Goal: Communication & Community: Answer question/provide support

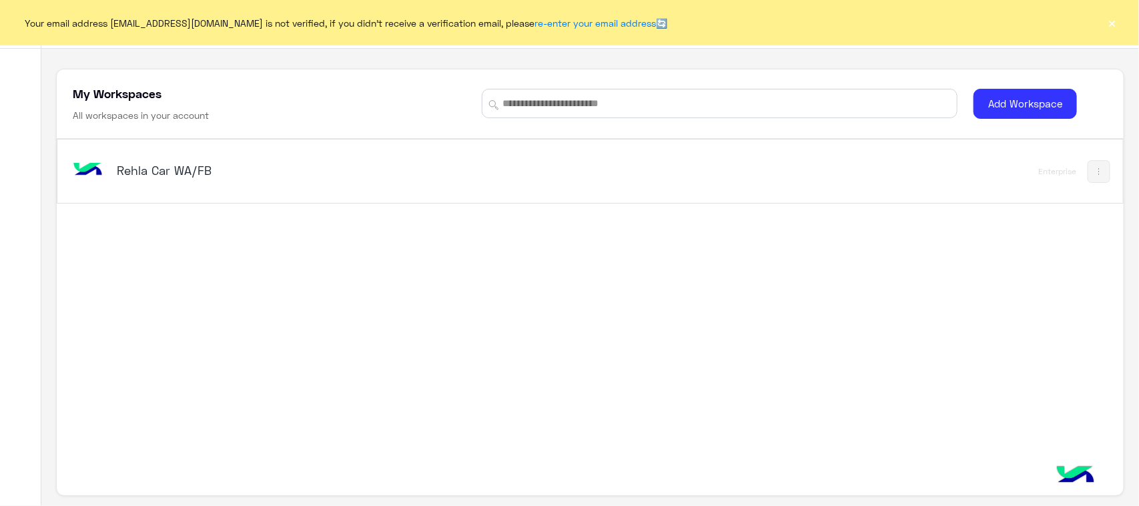
click at [127, 189] on div "Rehla Car WA/FB" at bounding box center [382, 171] width 624 height 39
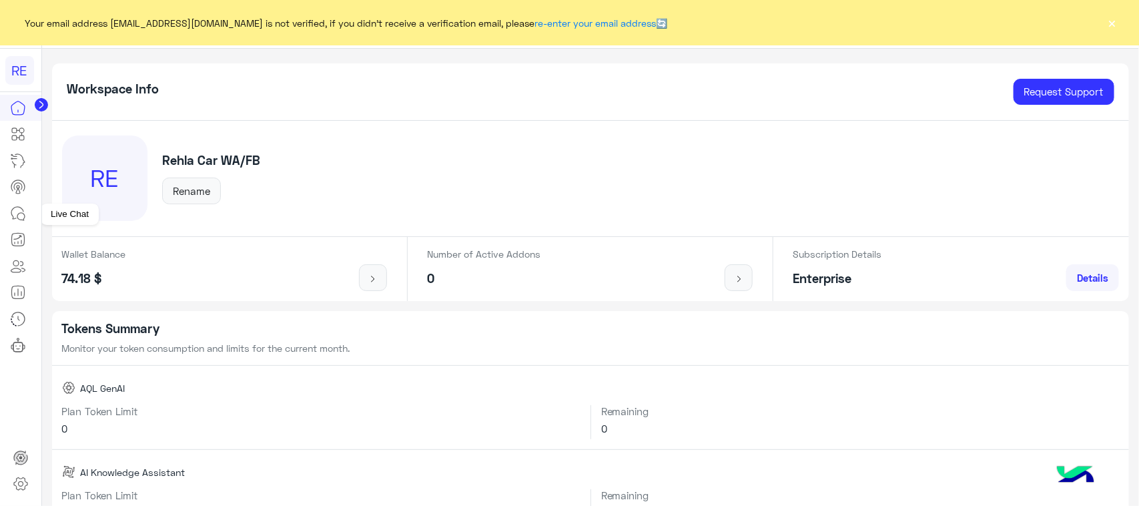
click at [21, 220] on icon at bounding box center [18, 214] width 16 height 16
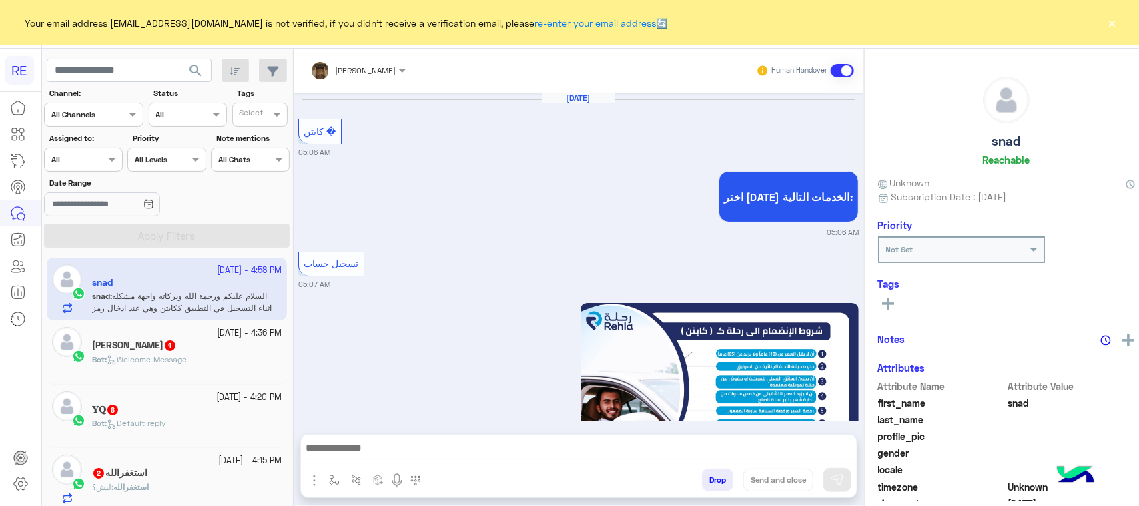
scroll to position [2444, 0]
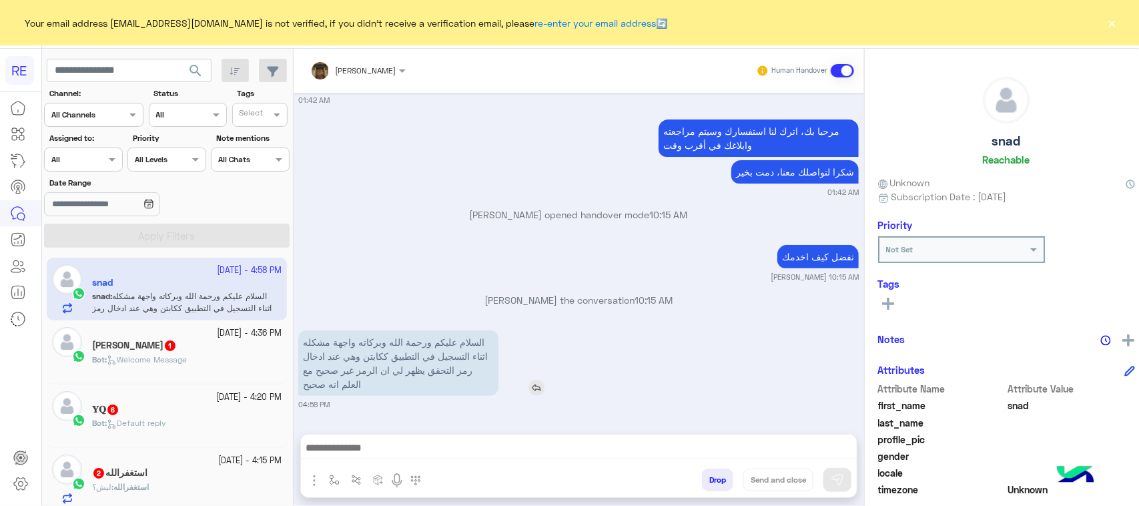
click at [361, 384] on p "السلام عليكم ورحمة الله وبركاته واجهة مشكله اثناء التسجيل في التطبيق ككابتن وهي…" at bounding box center [398, 362] width 200 height 65
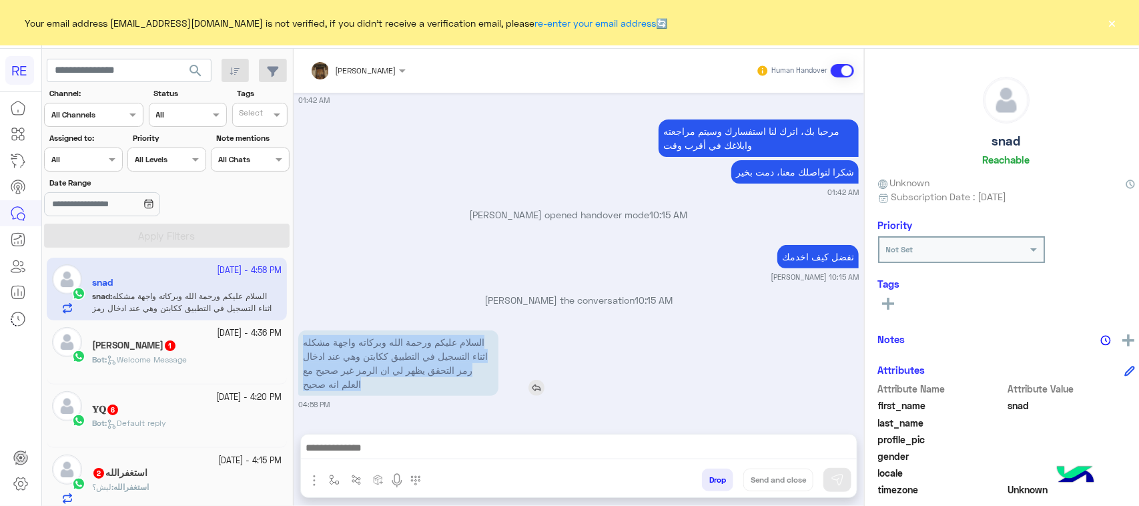
click at [361, 384] on p "السلام عليكم ورحمة الله وبركاته واجهة مشكله اثناء التسجيل في التطبيق ككابتن وهي…" at bounding box center [398, 362] width 200 height 65
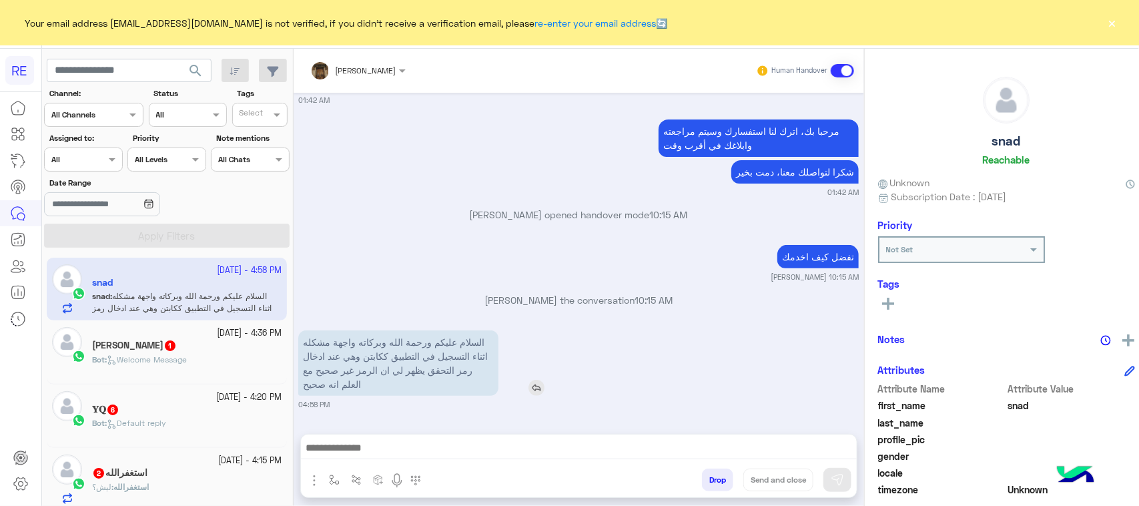
click at [361, 384] on p "السلام عليكم ورحمة الله وبركاته واجهة مشكله اثناء التسجيل في التطبيق ككابتن وهي…" at bounding box center [398, 362] width 200 height 65
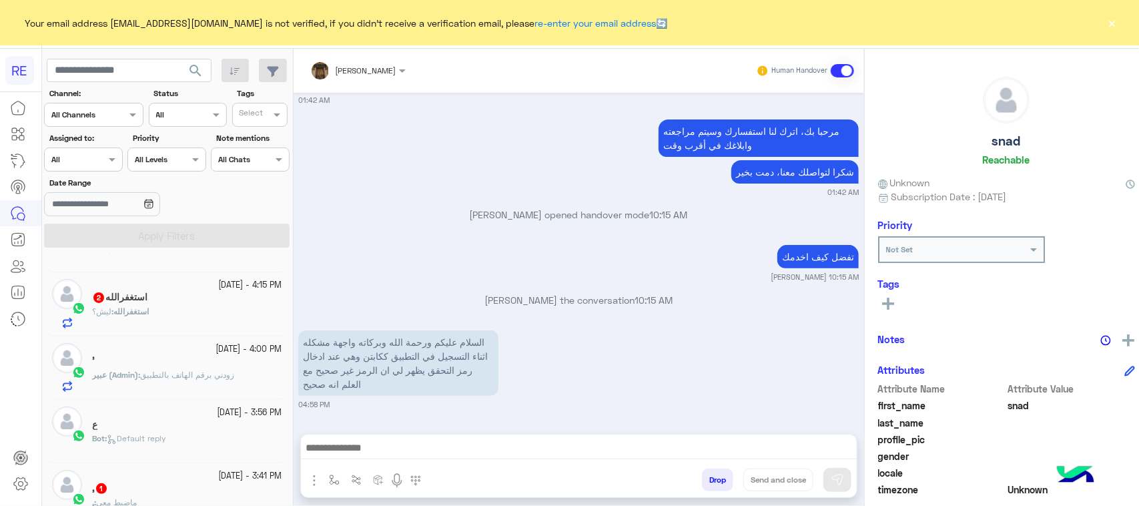
scroll to position [0, 0]
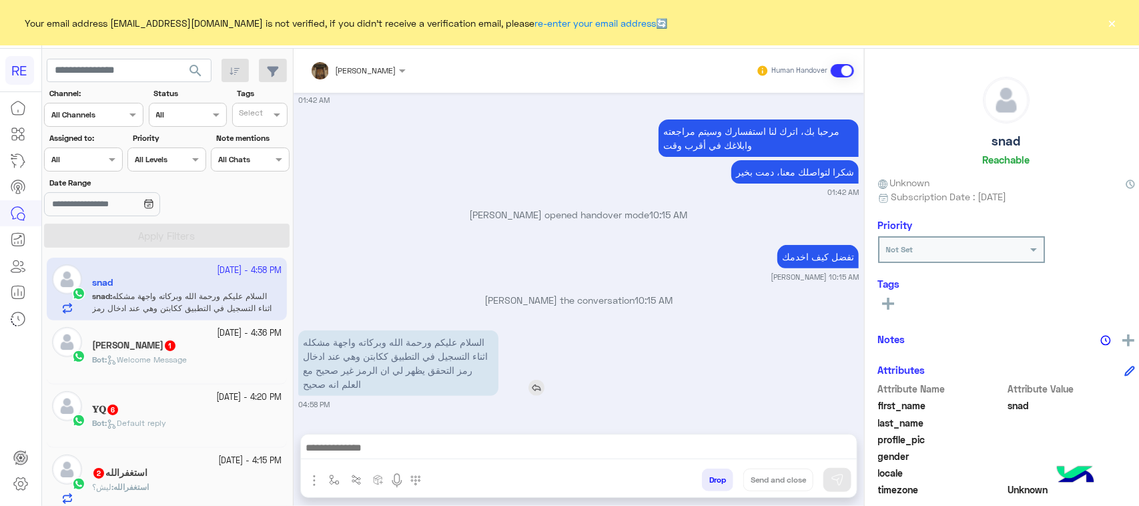
click at [347, 344] on p "السلام عليكم ورحمة الله وبركاته واجهة مشكله اثناء التسجيل في التطبيق ككابتن وهي…" at bounding box center [398, 362] width 200 height 65
click at [358, 384] on p "السلام عليكم ورحمة الله وبركاته واجهة مشكله اثناء التسجيل في التطبيق ككابتن وهي…" at bounding box center [398, 362] width 200 height 65
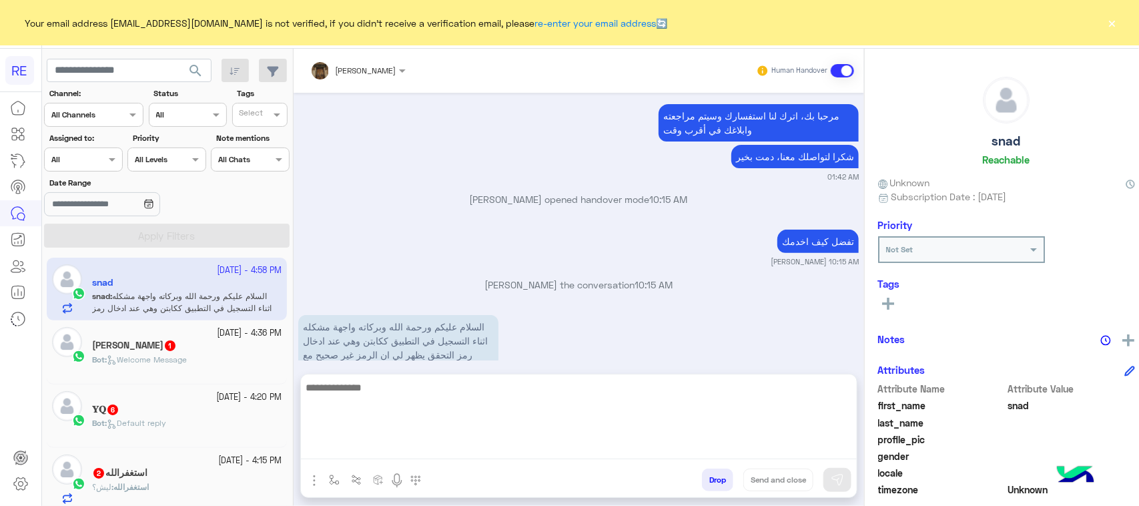
click at [398, 442] on textarea at bounding box center [579, 419] width 556 height 80
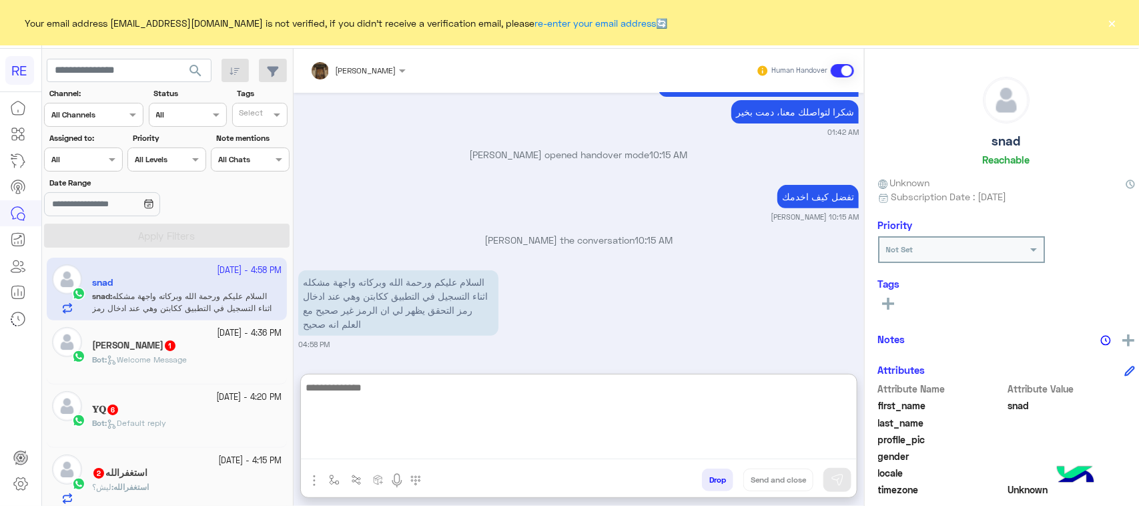
scroll to position [2504, 0]
paste textarea "**********"
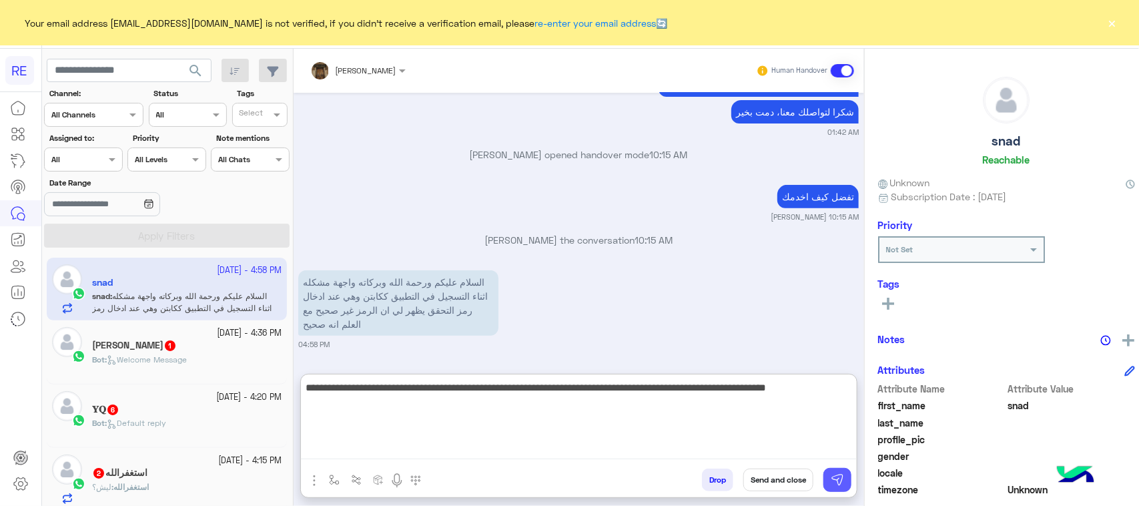
type textarea "**********"
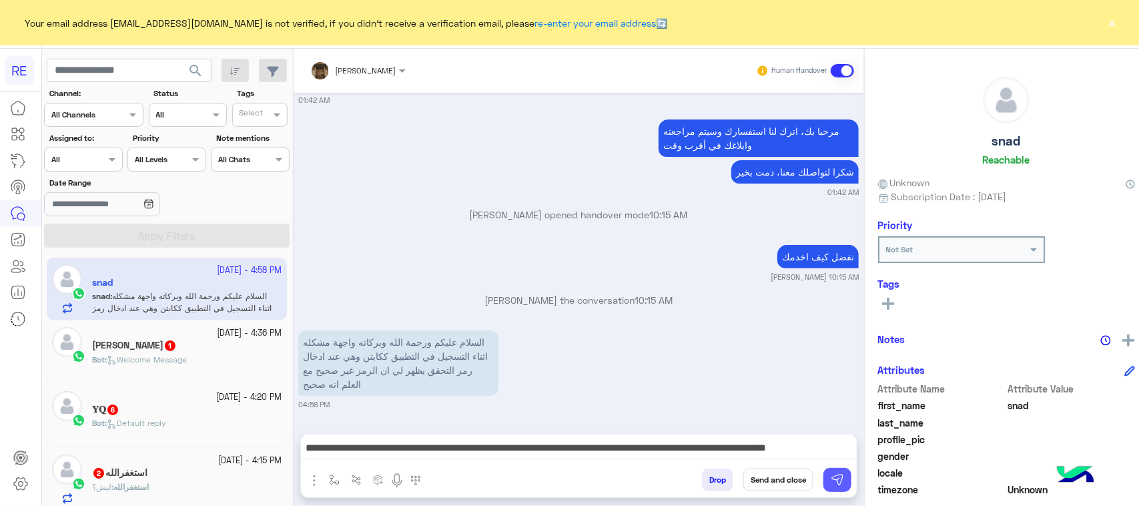
click at [831, 478] on img at bounding box center [837, 479] width 13 height 13
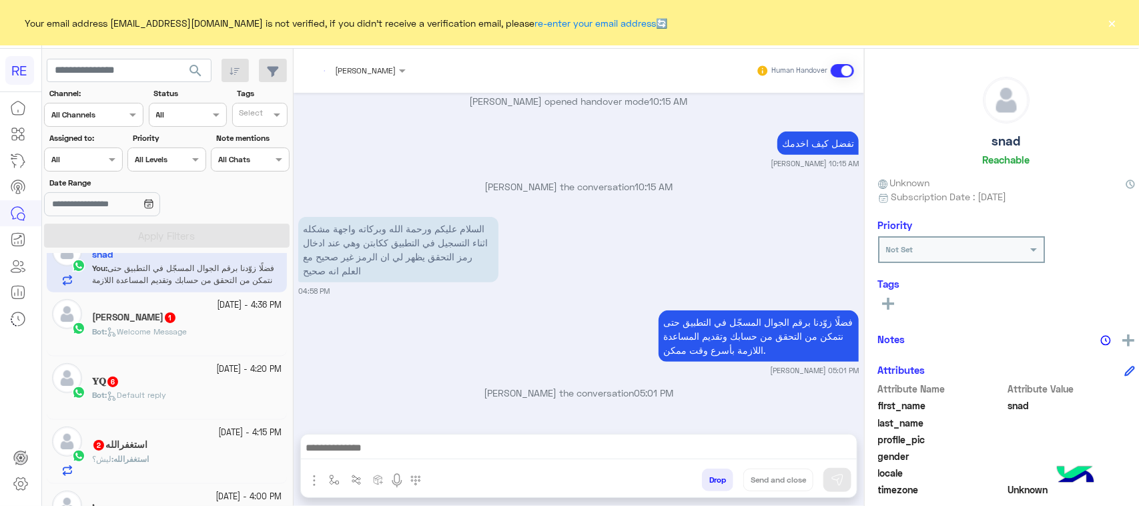
scroll to position [0, 0]
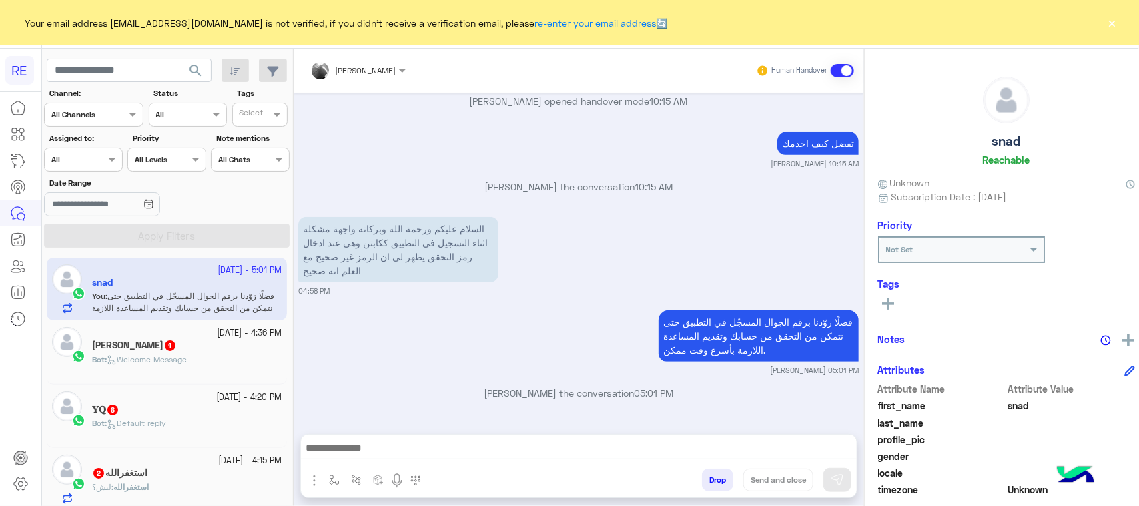
click at [182, 358] on span "Welcome Message" at bounding box center [147, 359] width 80 height 10
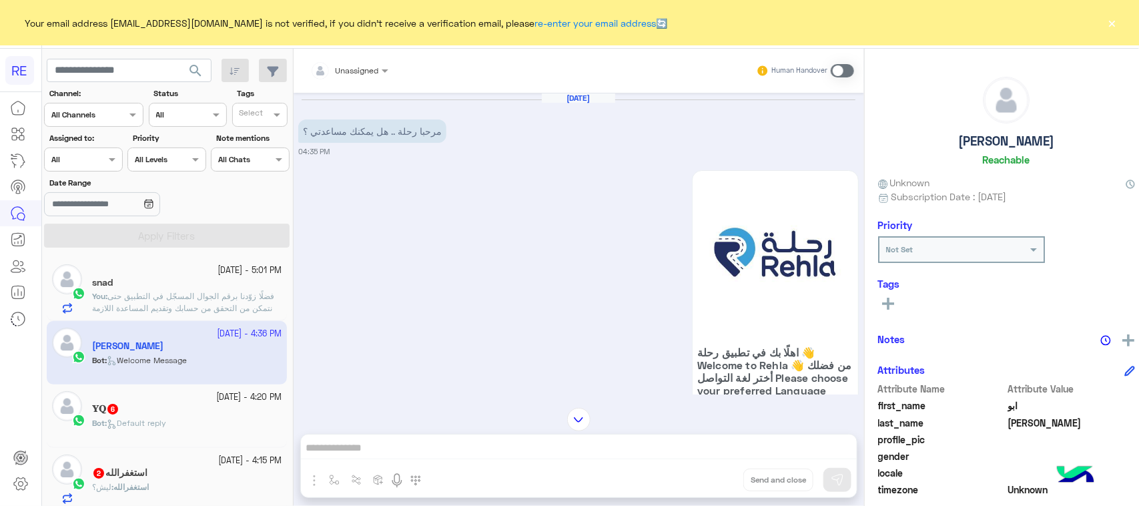
scroll to position [83, 0]
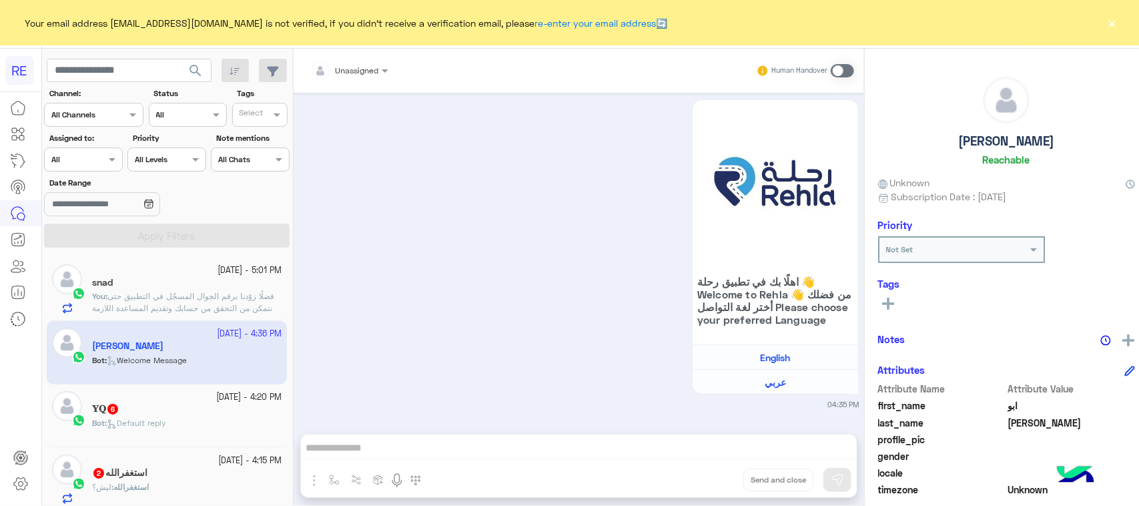
click at [832, 71] on span at bounding box center [842, 70] width 23 height 13
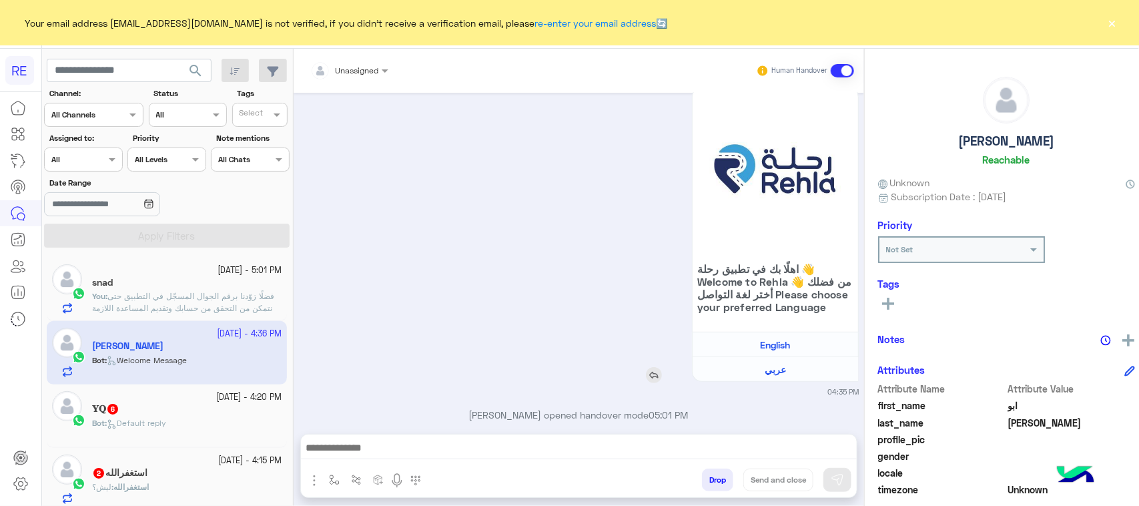
scroll to position [118, 0]
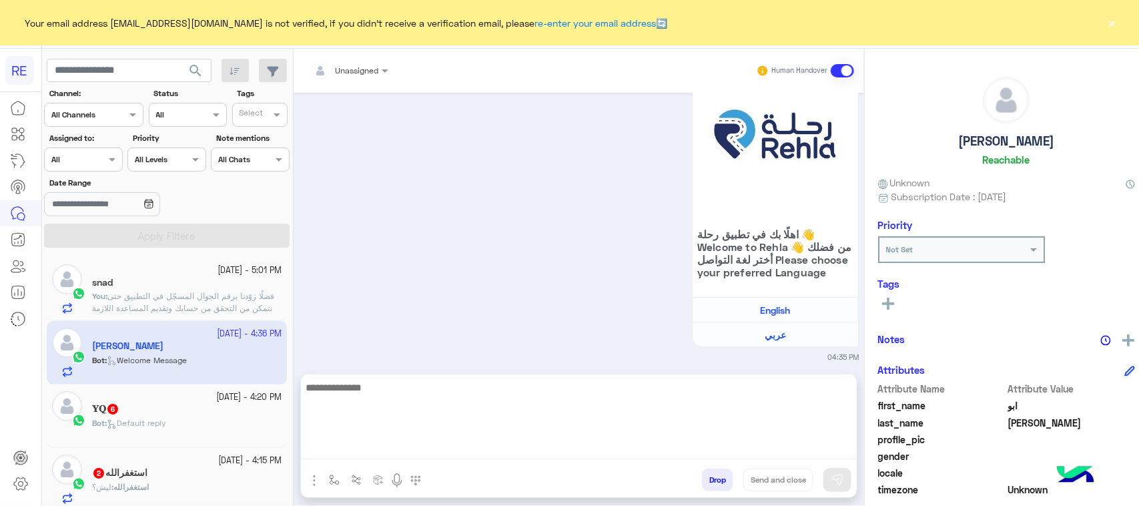
click at [548, 439] on textarea at bounding box center [579, 419] width 556 height 80
type textarea "**********"
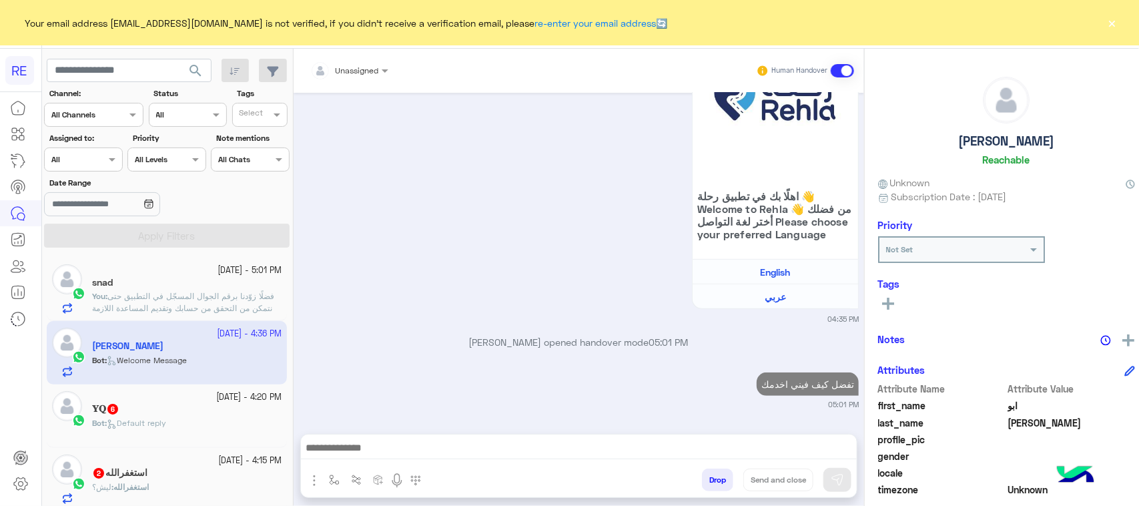
scroll to position [205, 0]
click at [131, 418] on span "Bot : Default reply" at bounding box center [129, 423] width 74 height 10
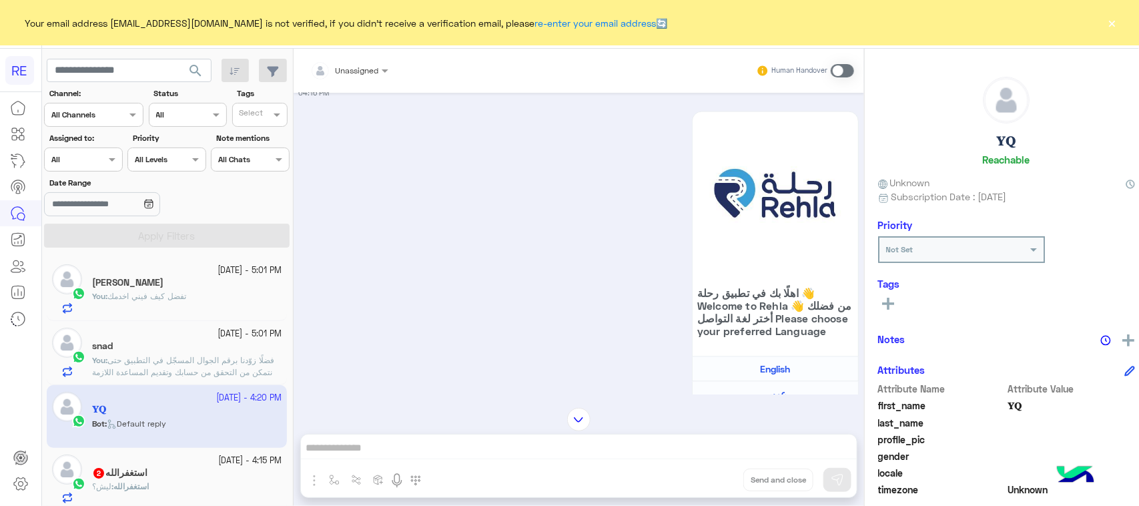
scroll to position [1004, 0]
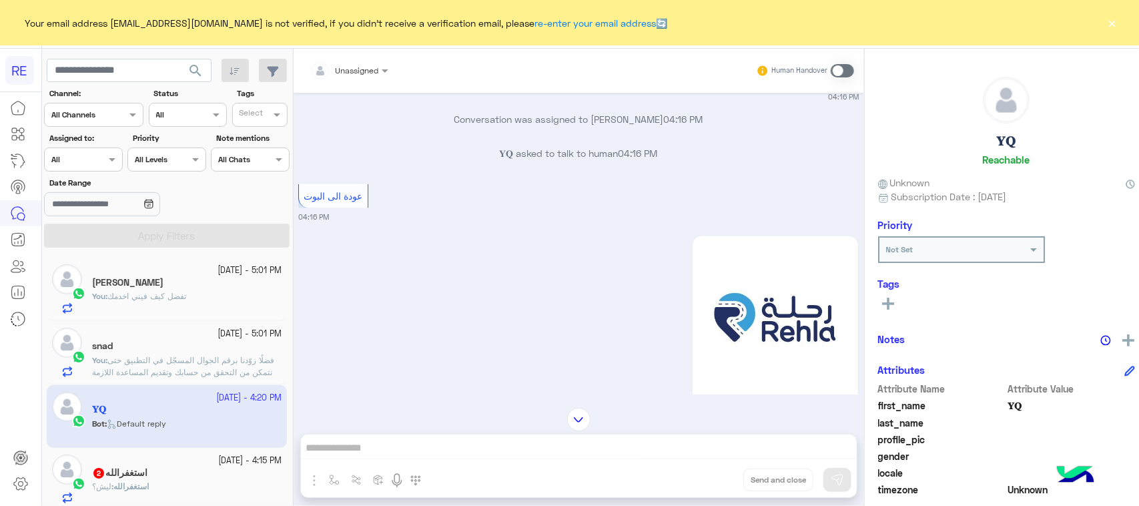
click at [469, 452] on div "Unassigned Human Handover Sep 30, 2025 تم إعادة توجيه المحادثة. للعودة إلي الرد…" at bounding box center [579, 280] width 571 height 462
click at [833, 67] on span at bounding box center [842, 70] width 23 height 13
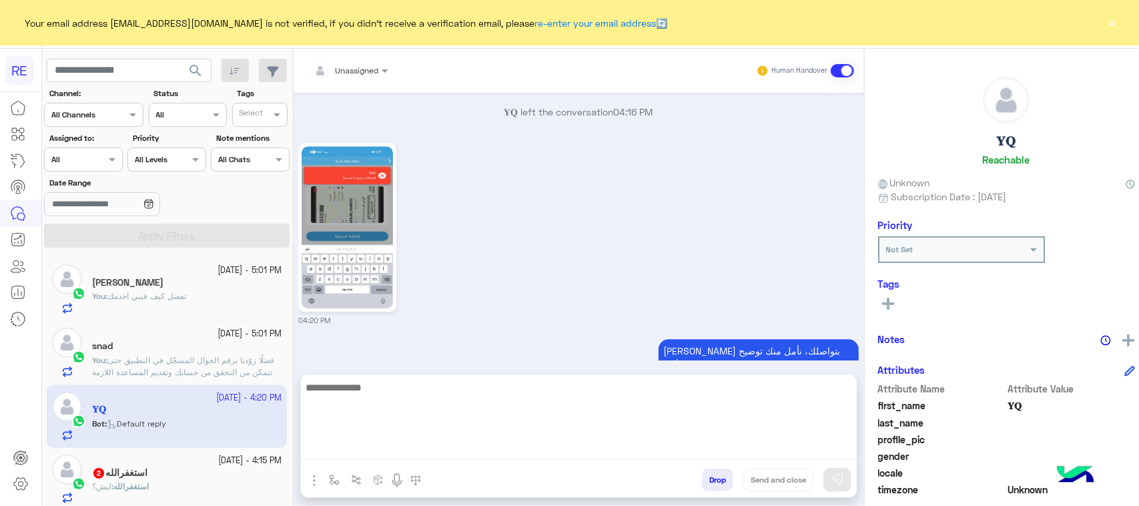
drag, startPoint x: 478, startPoint y: 465, endPoint x: 418, endPoint y: 448, distance: 61.7
paste textarea "**********"
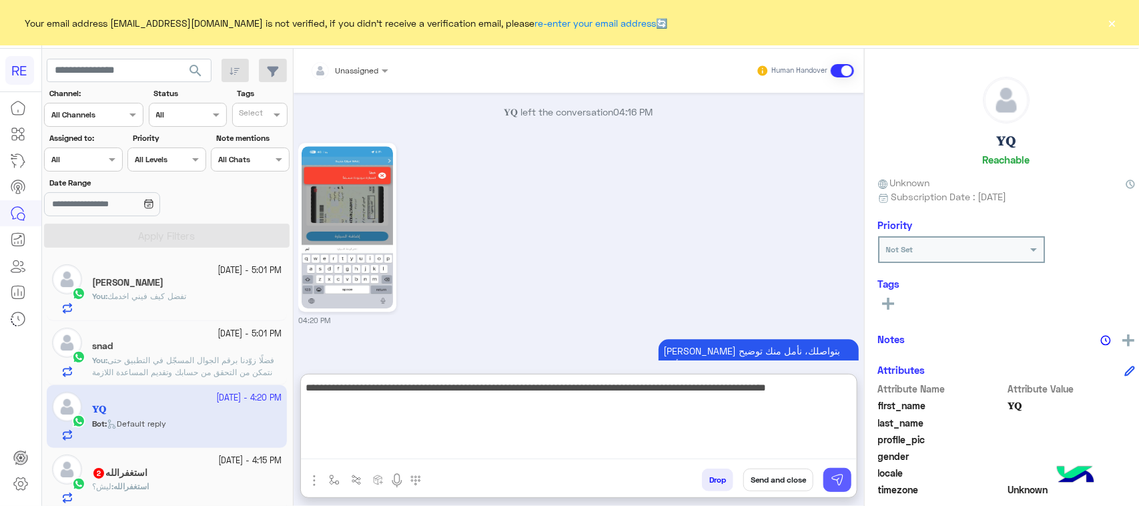
type textarea "**********"
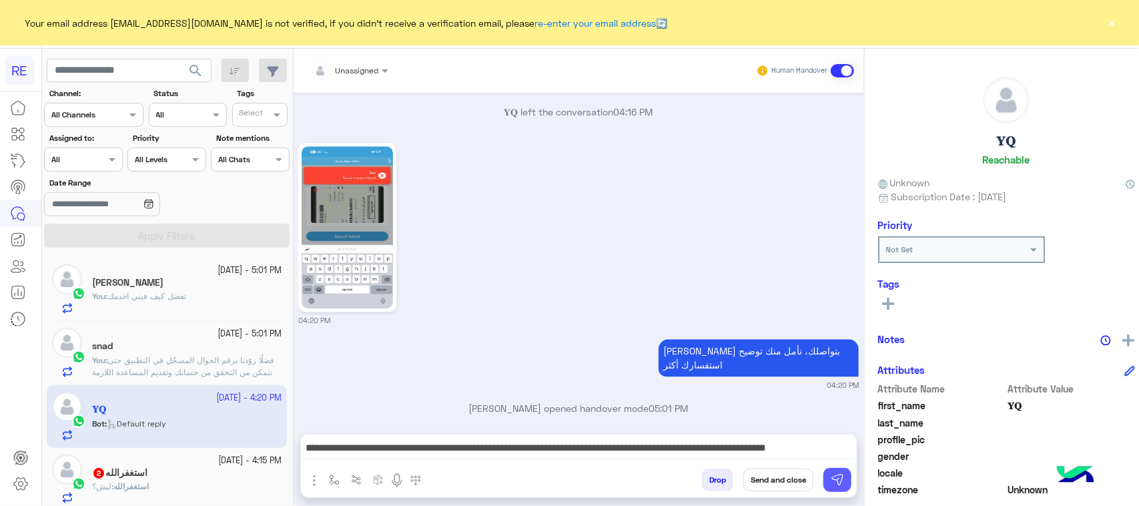
click at [831, 476] on img at bounding box center [837, 479] width 13 height 13
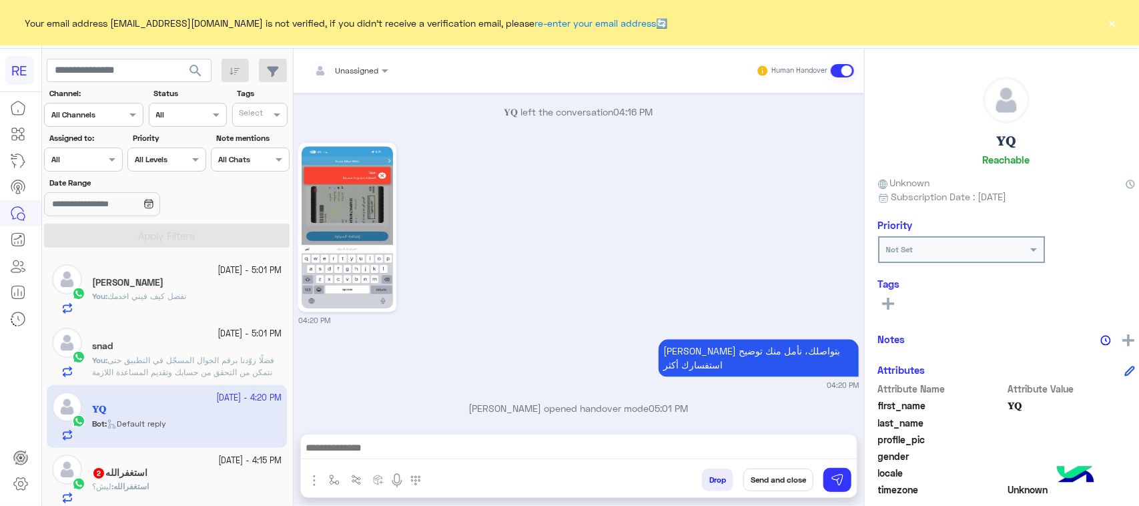
scroll to position [1535, 0]
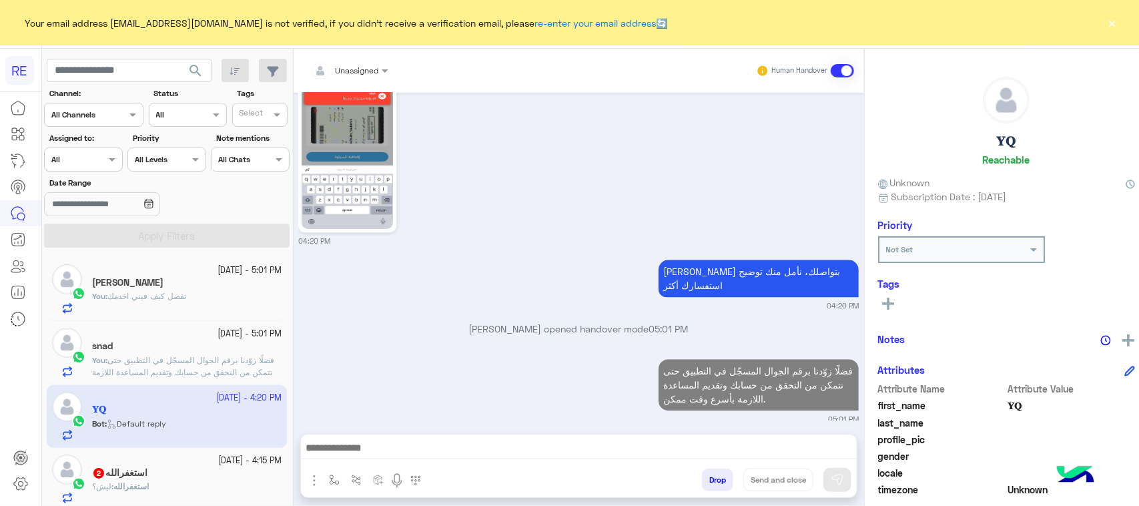
click at [152, 498] on div "استغفرالله : ليش؟" at bounding box center [187, 491] width 190 height 23
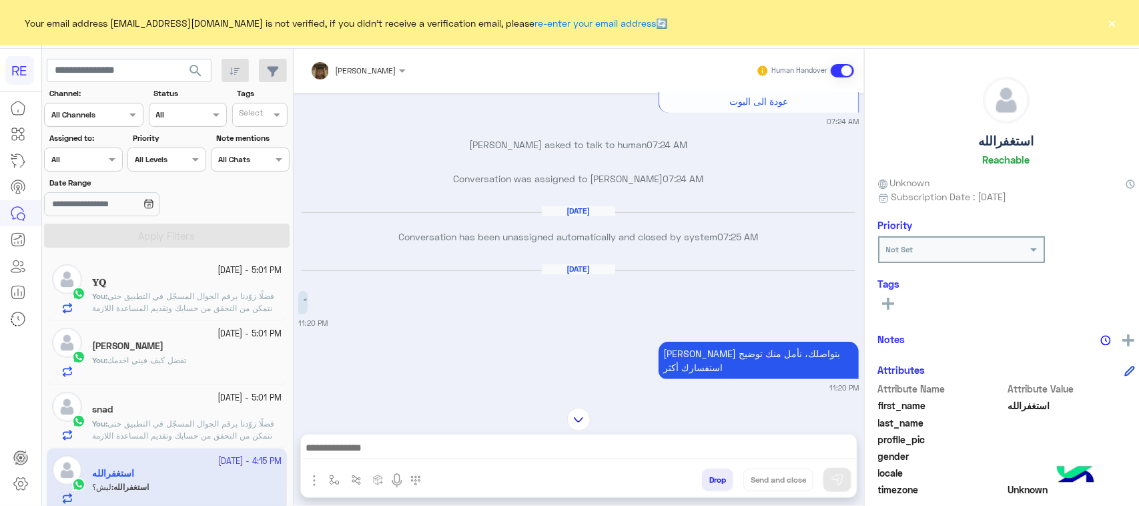
scroll to position [325, 0]
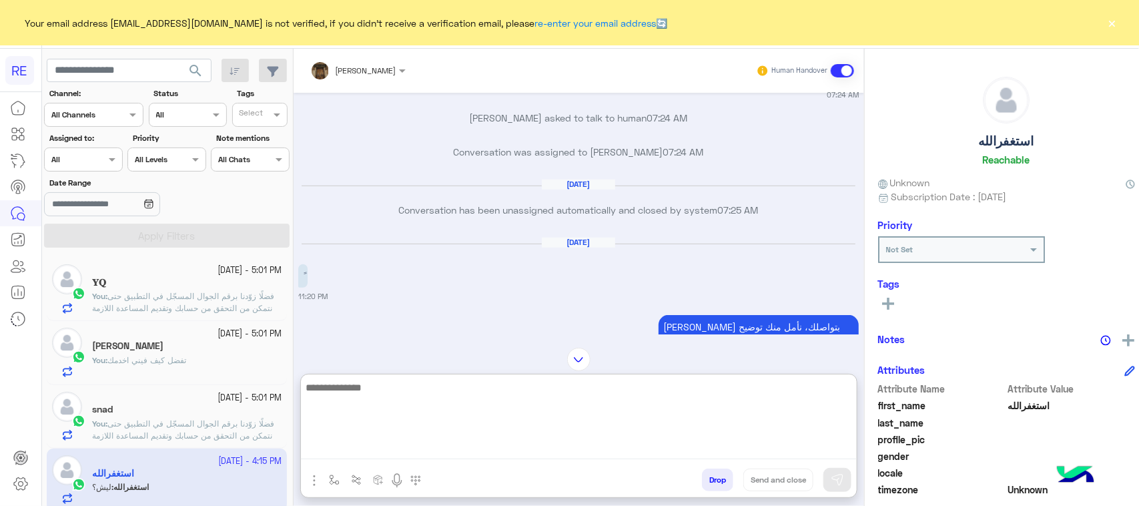
click at [404, 446] on textarea at bounding box center [579, 419] width 556 height 80
paste textarea "**********"
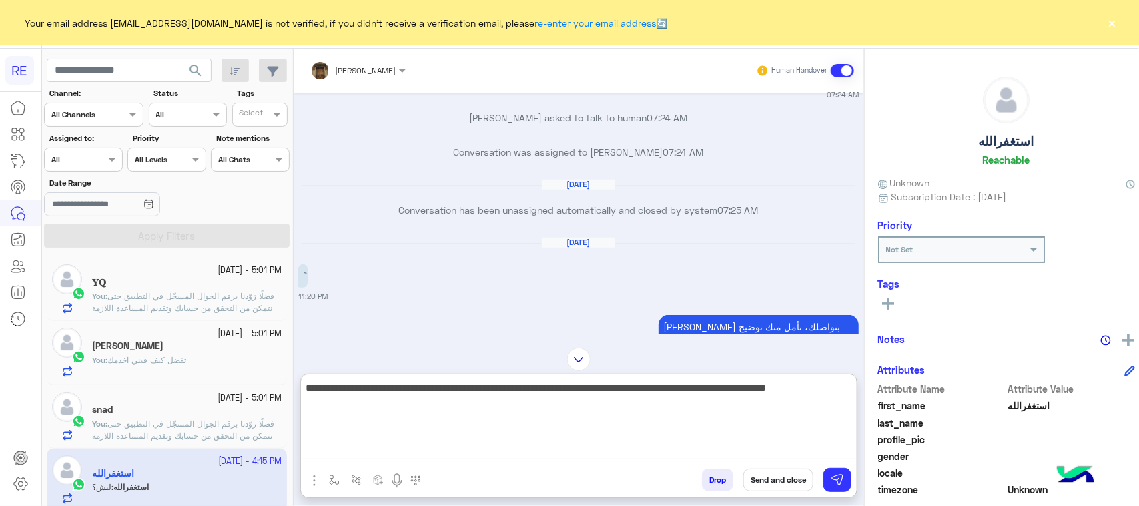
type textarea "**********"
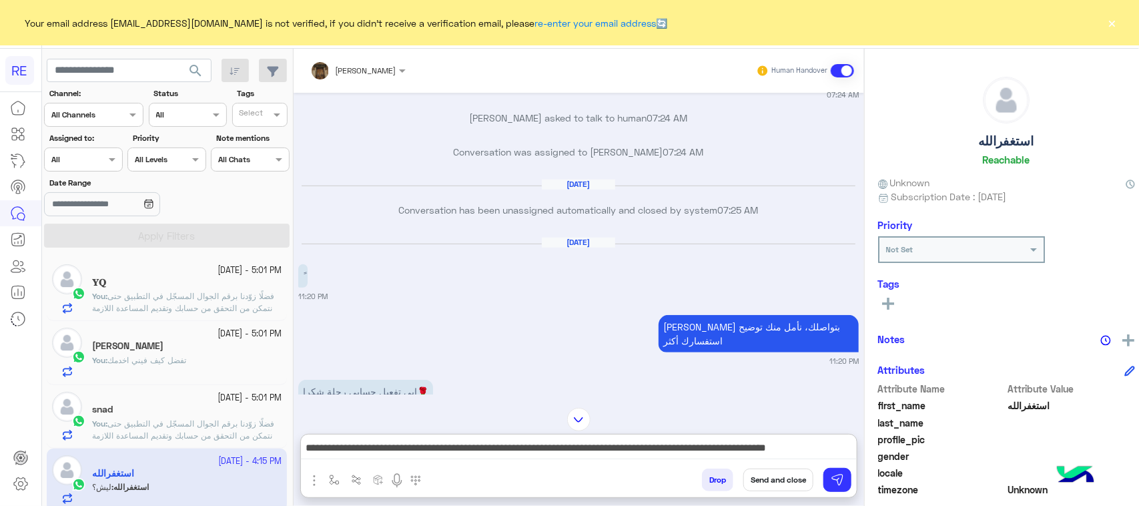
click at [845, 482] on div "Drop Send and close" at bounding box center [644, 482] width 426 height 29
click at [831, 476] on img at bounding box center [837, 479] width 13 height 13
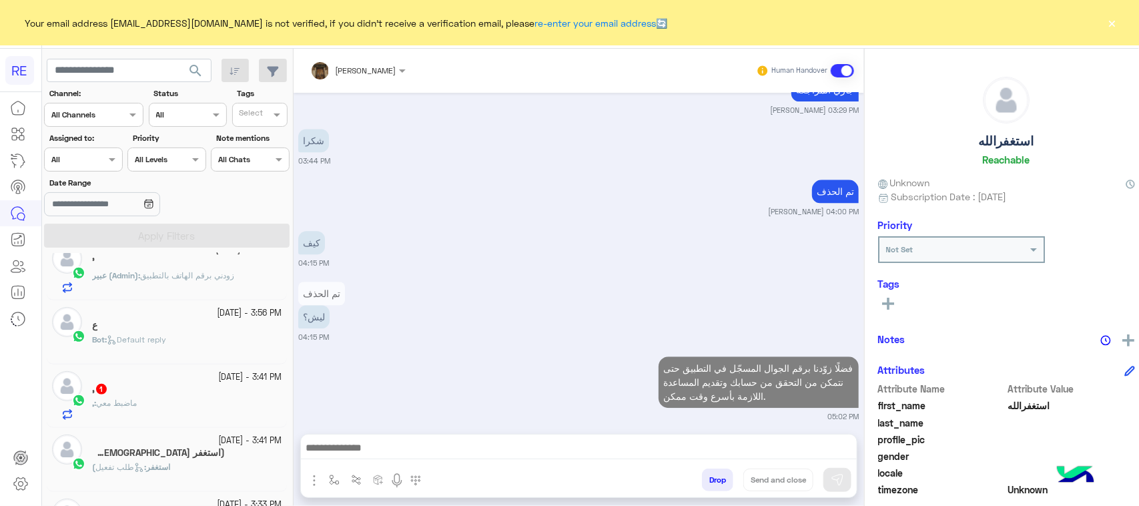
scroll to position [0, 0]
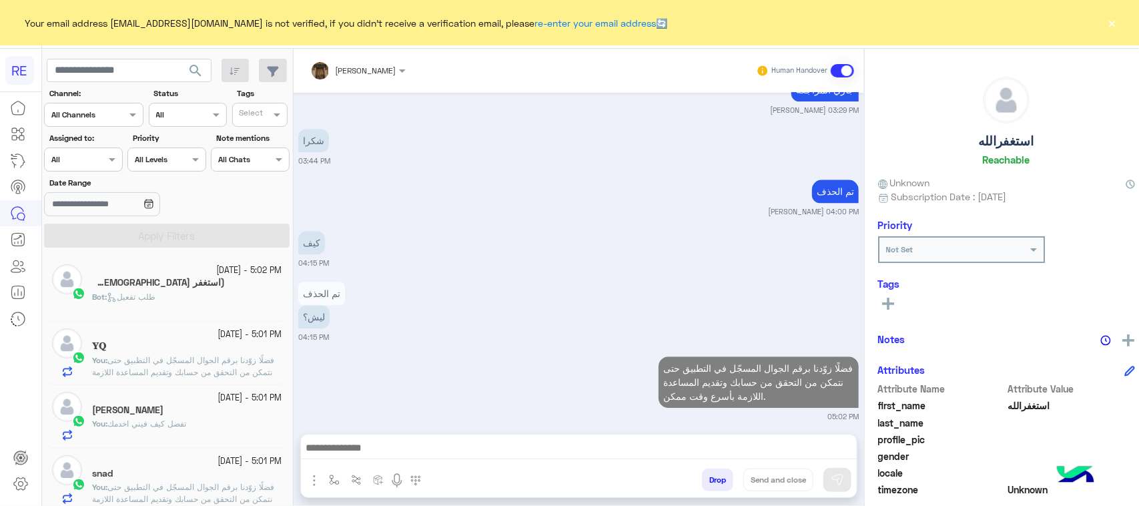
click at [204, 281] on h5 "(استغفر الله واتوب اليه) 26" at bounding box center [158, 282] width 133 height 11
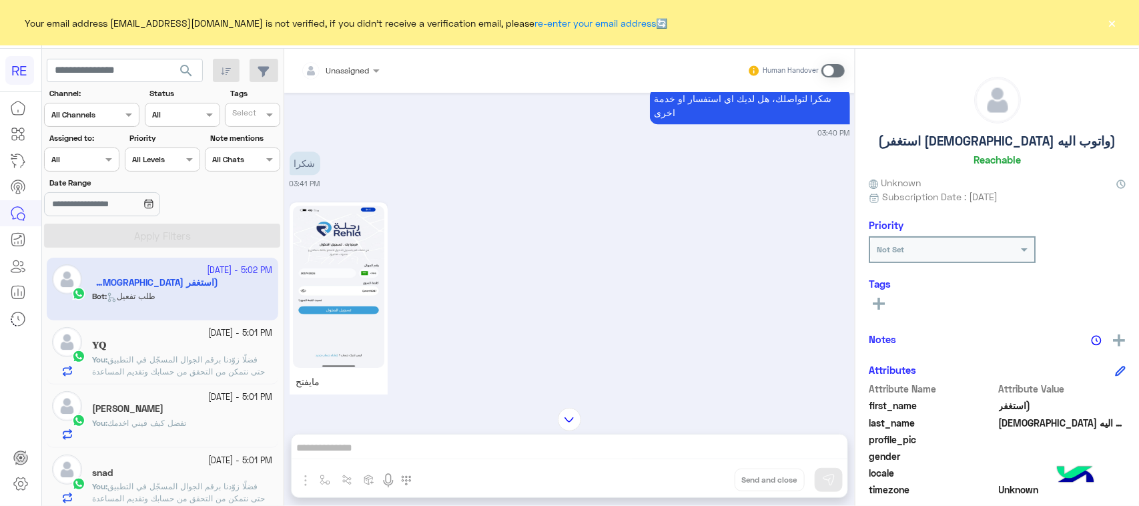
click at [397, 452] on div "Unassigned Human Handover Oct 1, 2025 الحساب مغلق او محذوف 03:39 PM سعدنا بتواص…" at bounding box center [569, 280] width 571 height 462
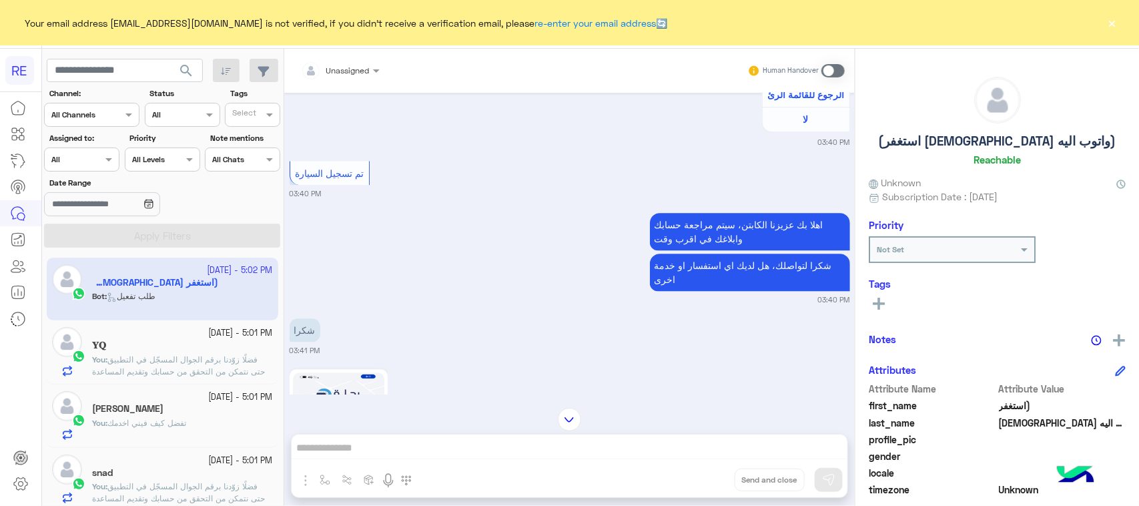
click at [834, 73] on span at bounding box center [832, 70] width 23 height 13
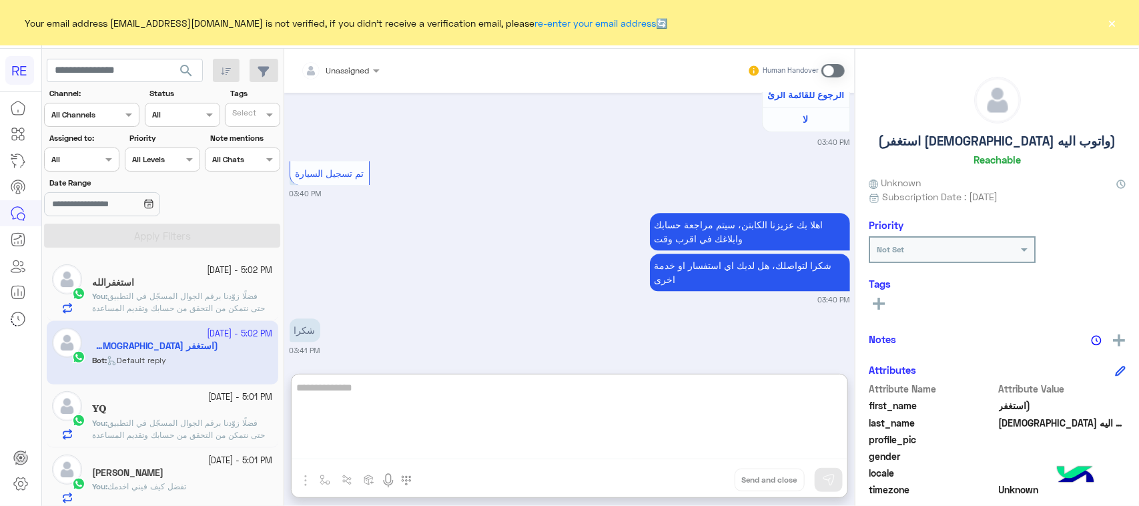
scroll to position [2170, 0]
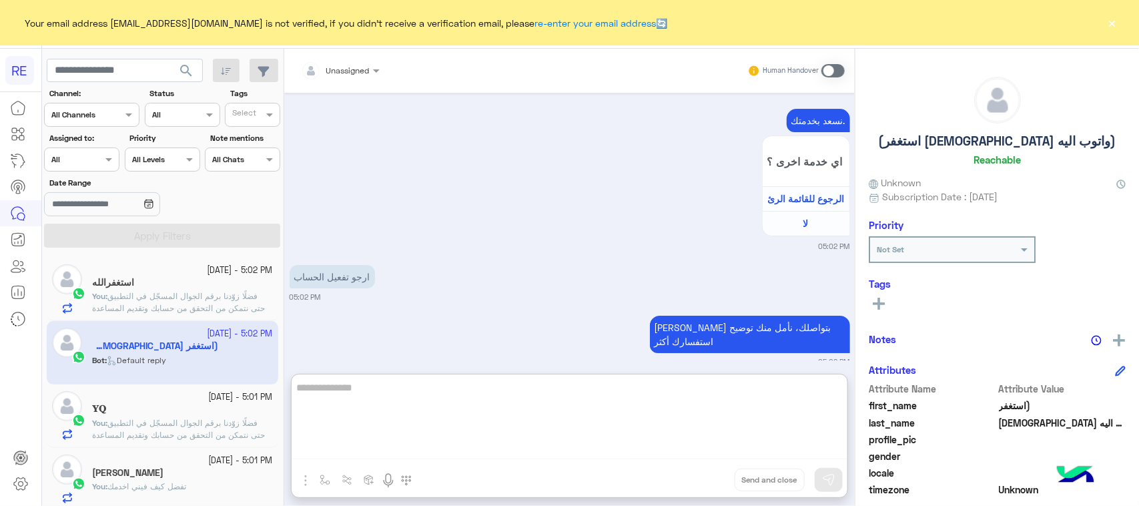
paste textarea "**********"
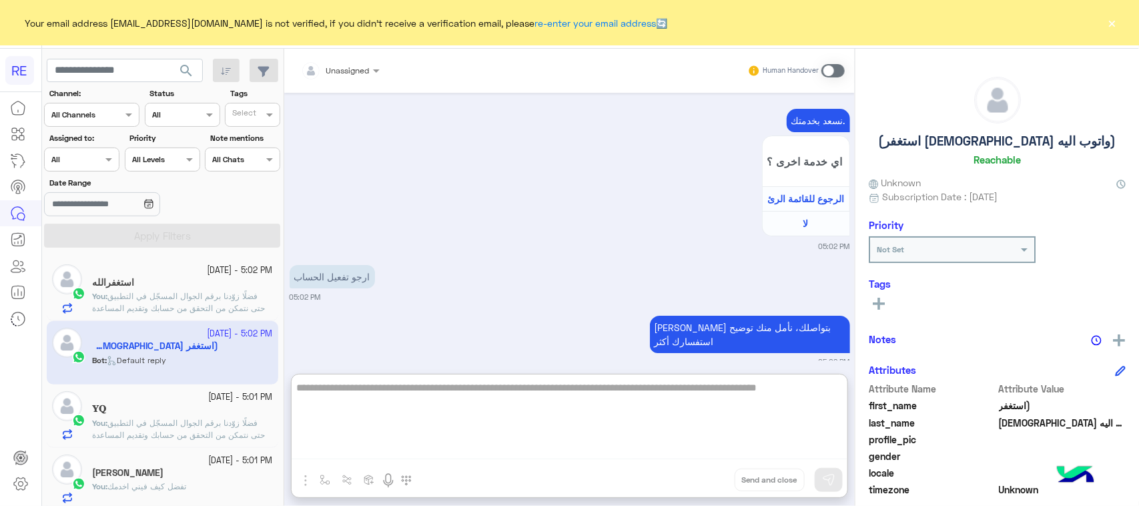
scroll to position [2244, 0]
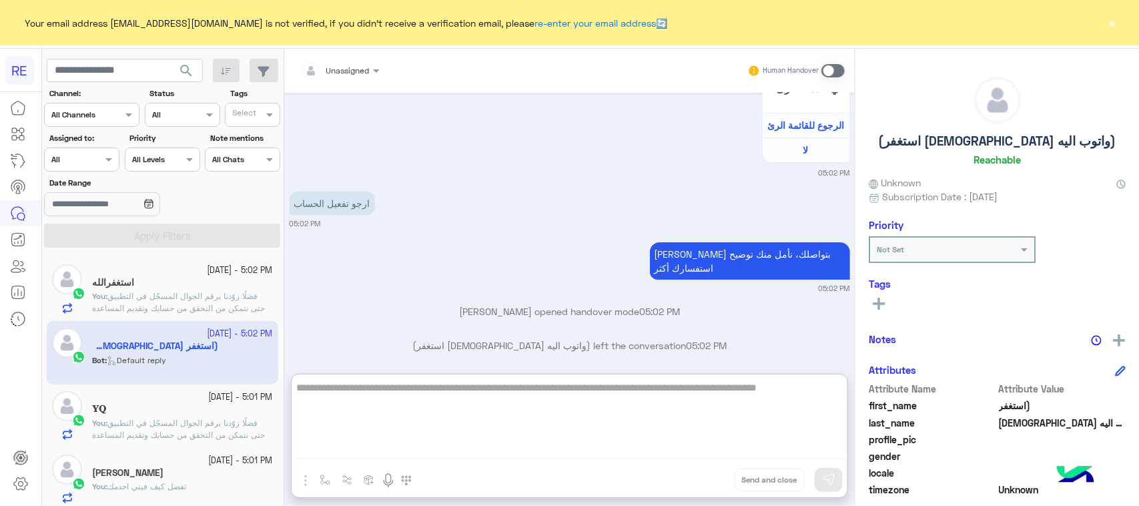
type textarea "**********"
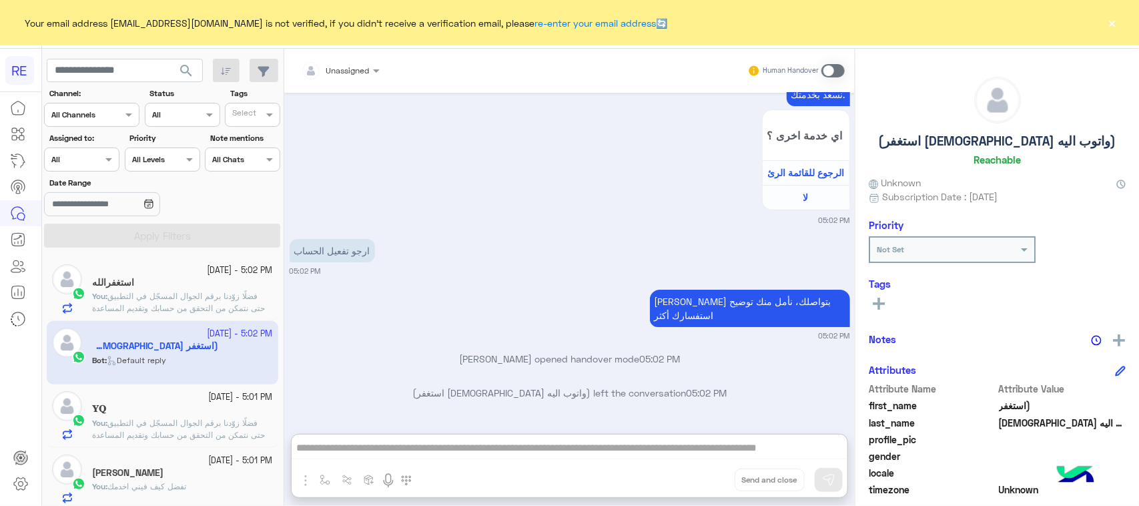
click at [827, 65] on span at bounding box center [832, 70] width 23 height 13
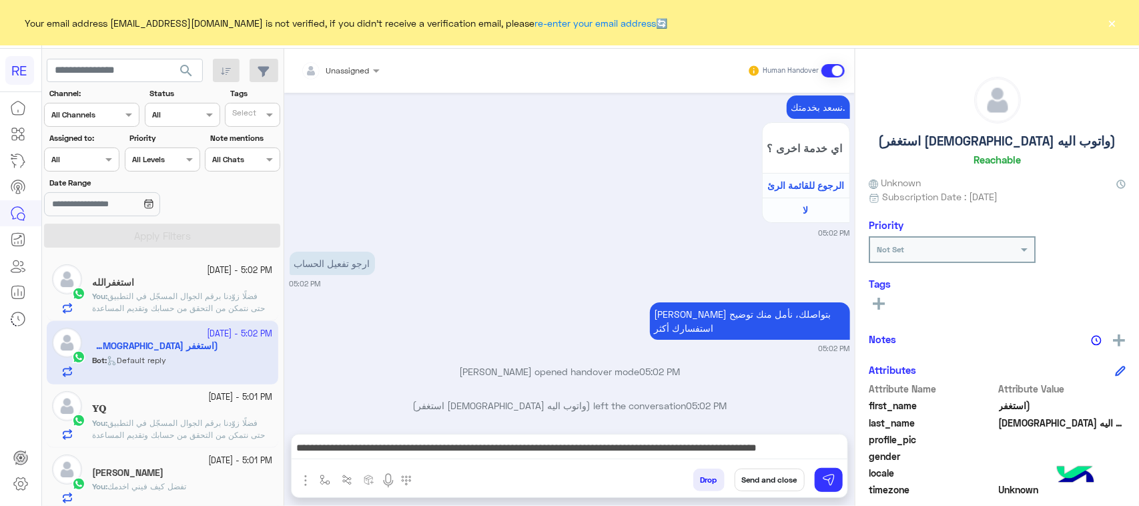
scroll to position [2217, 0]
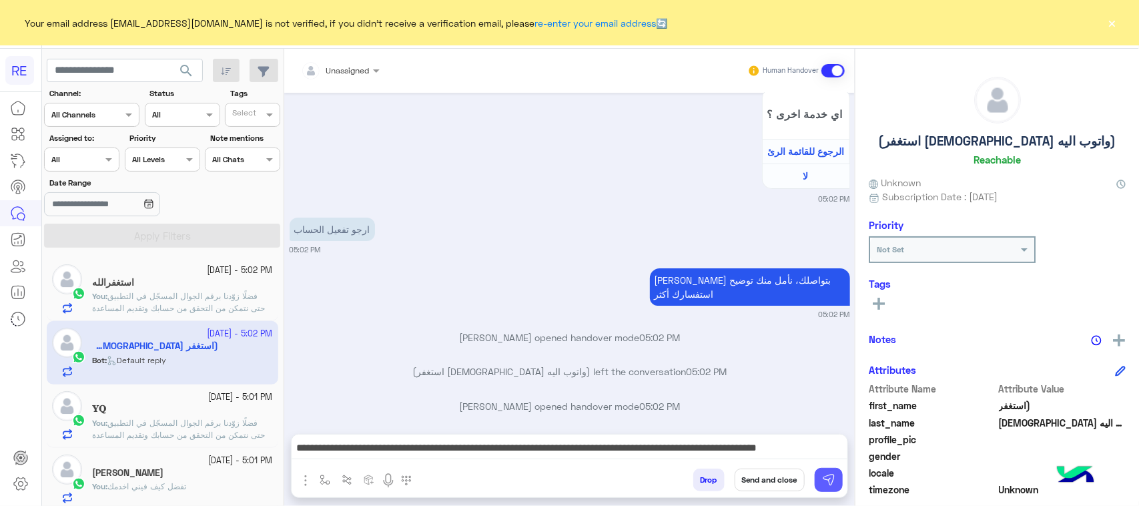
click at [827, 487] on button at bounding box center [829, 480] width 28 height 24
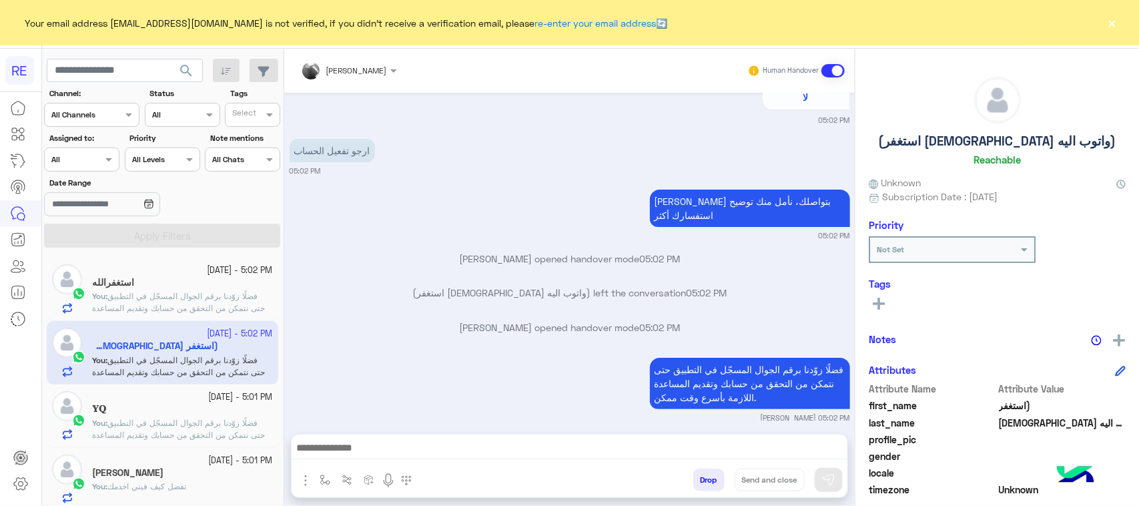
scroll to position [2331, 0]
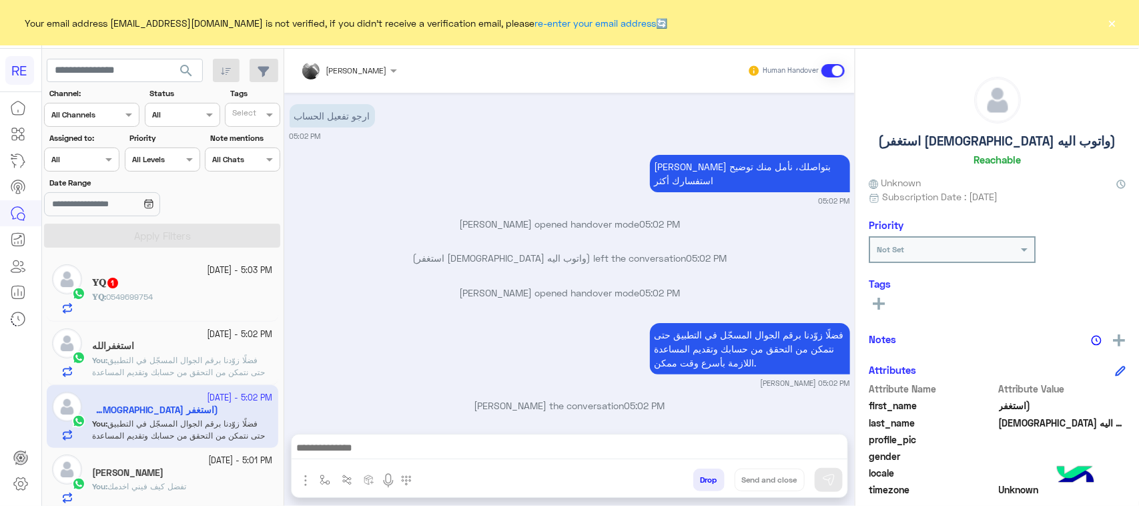
click at [222, 294] on div "𝐘𝐐 : 0549699754" at bounding box center [182, 302] width 181 height 23
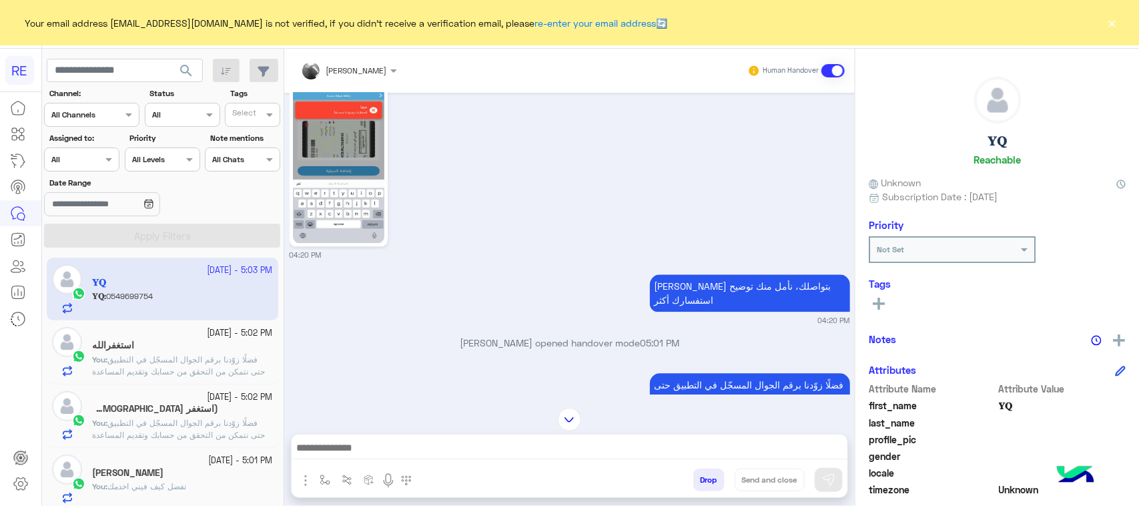
scroll to position [1161, 0]
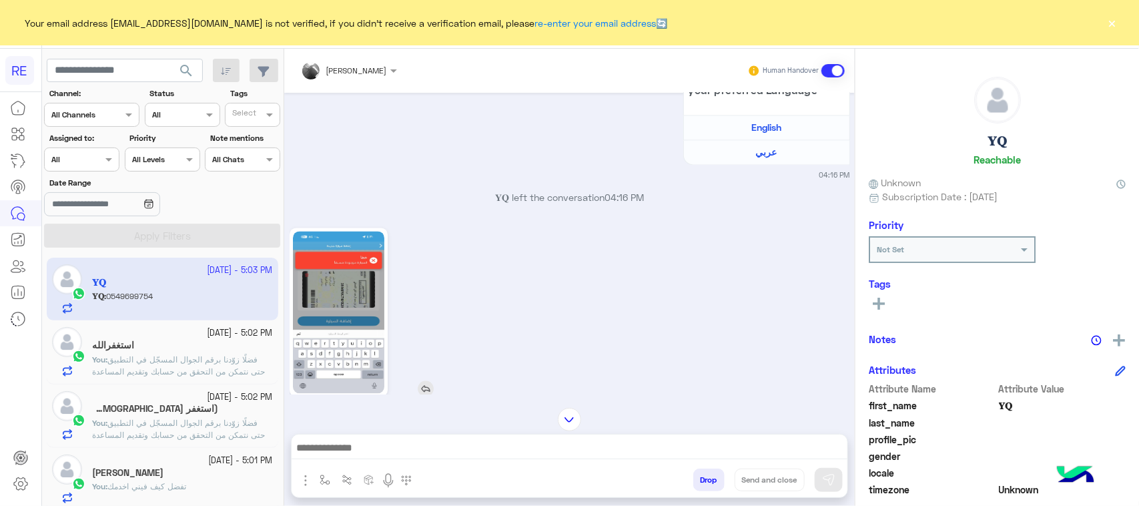
click at [334, 278] on img at bounding box center [338, 313] width 91 height 162
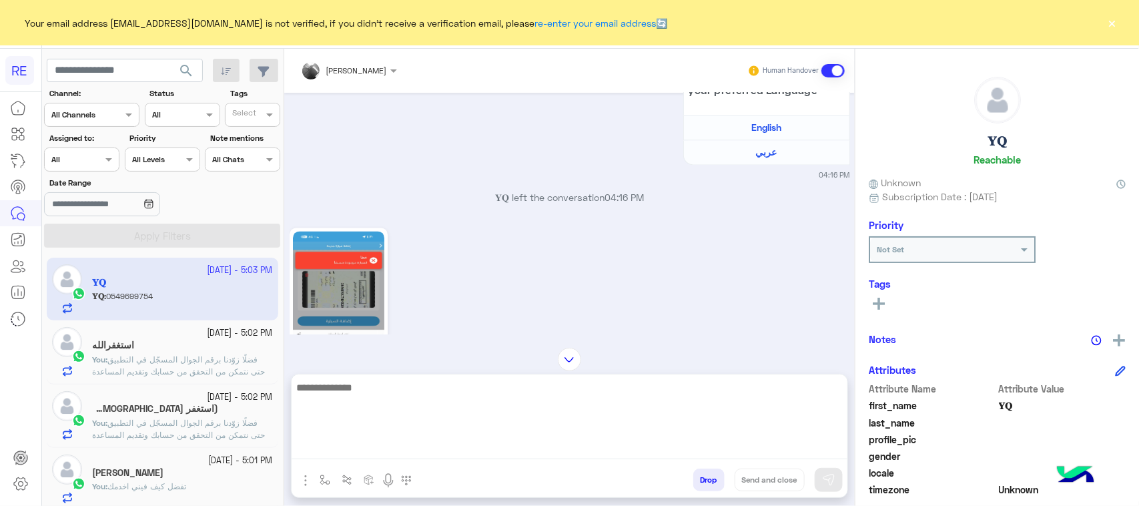
click at [384, 448] on textarea at bounding box center [570, 419] width 556 height 80
type textarea "**********"
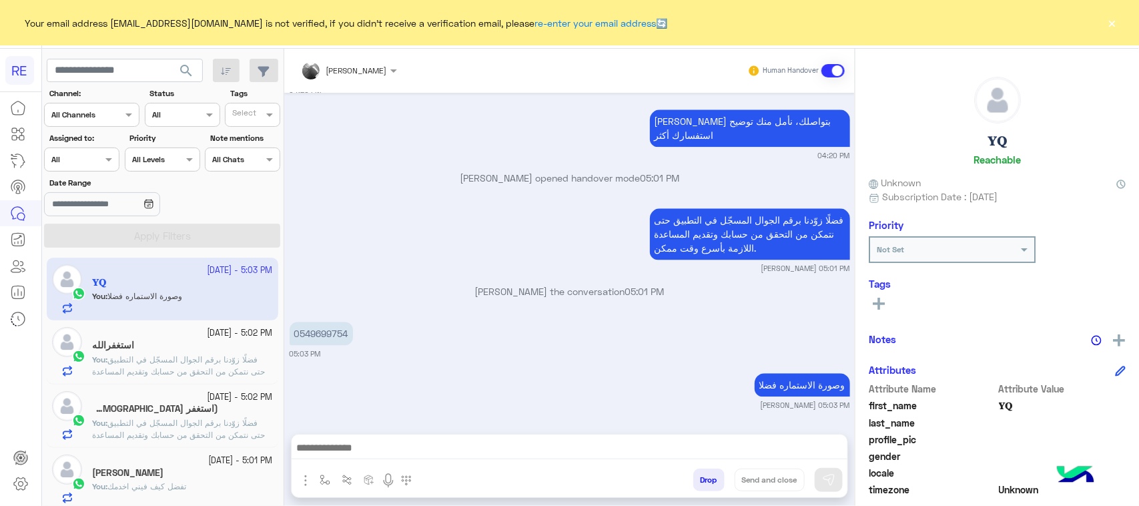
scroll to position [1462, 0]
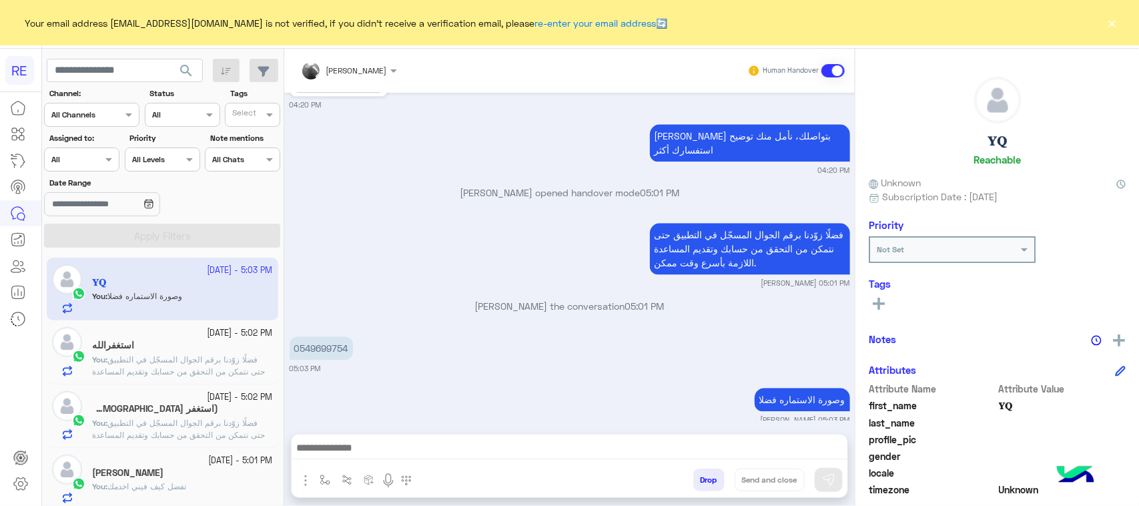
click at [318, 232] on div "فضلًا زوّدنا برقم الجوال المسجّل في التطبيق حتى نتمكن من التحقق من حسابك وتقديم…" at bounding box center [570, 254] width 561 height 69
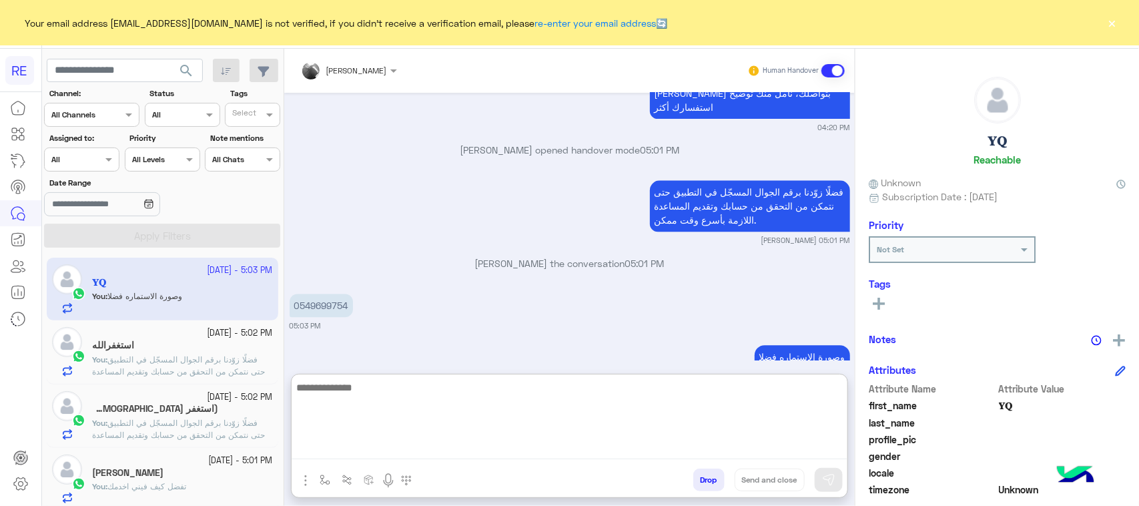
click at [305, 456] on textarea at bounding box center [570, 419] width 556 height 80
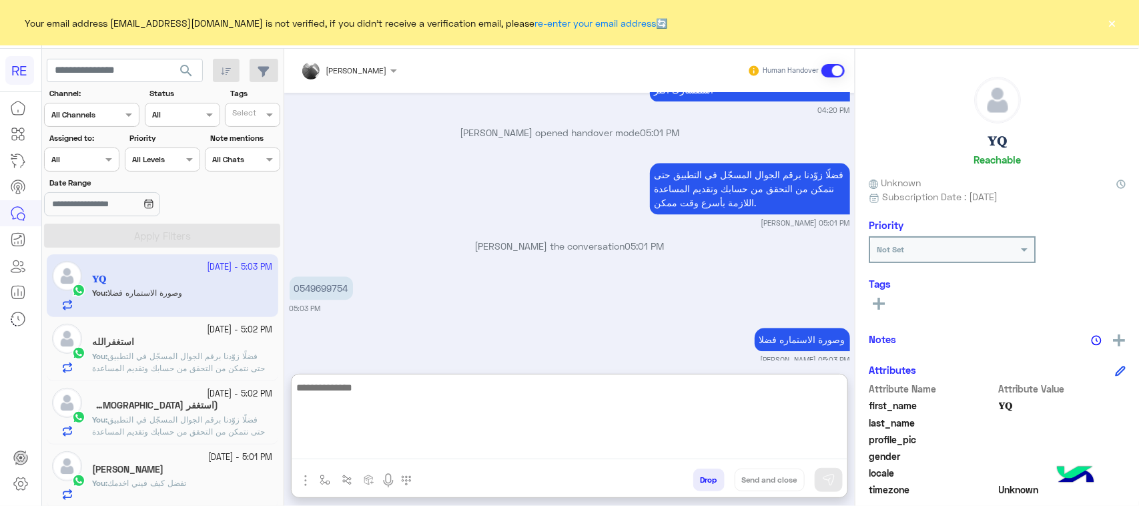
scroll to position [0, 0]
drag, startPoint x: 322, startPoint y: 405, endPoint x: 324, endPoint y: 351, distance: 54.1
click at [322, 402] on textarea at bounding box center [570, 419] width 556 height 80
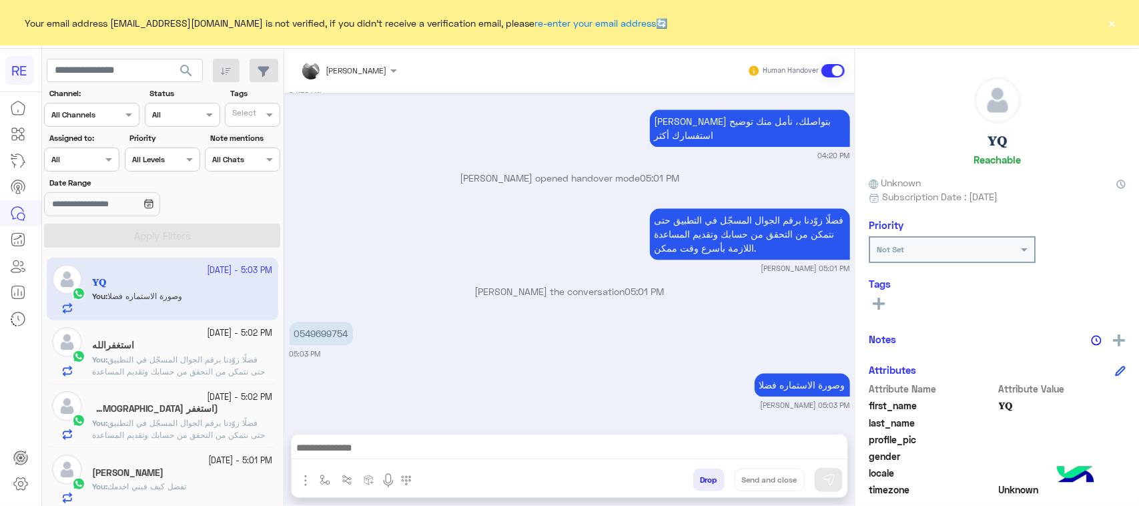
click at [328, 310] on div "Sep 30, 2025 زودني بصورة الاستمارة عبير زكريا 01:18 AM عبير زكريا joined the co…" at bounding box center [569, 257] width 571 height 328
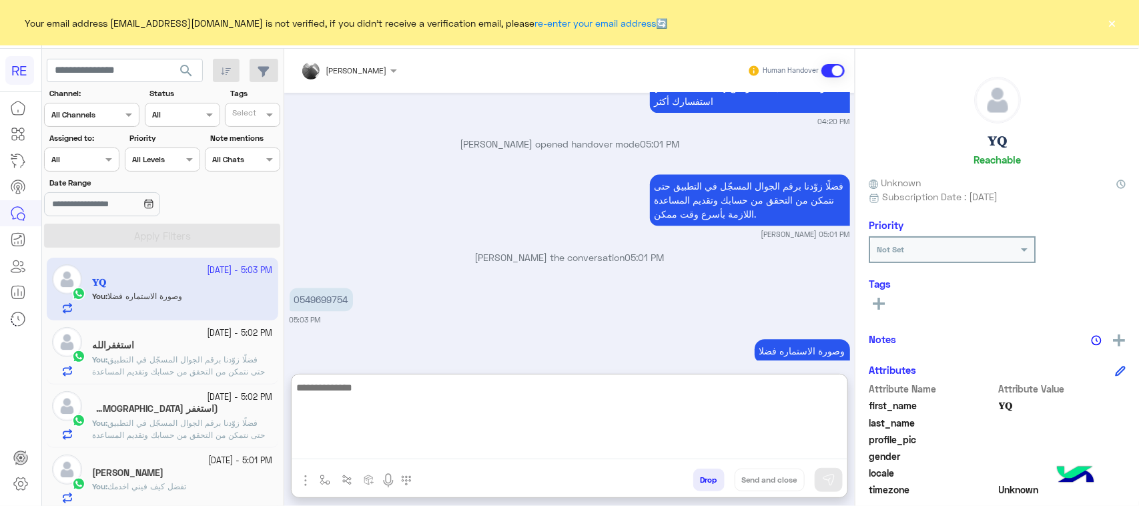
click at [348, 452] on textarea at bounding box center [570, 419] width 556 height 80
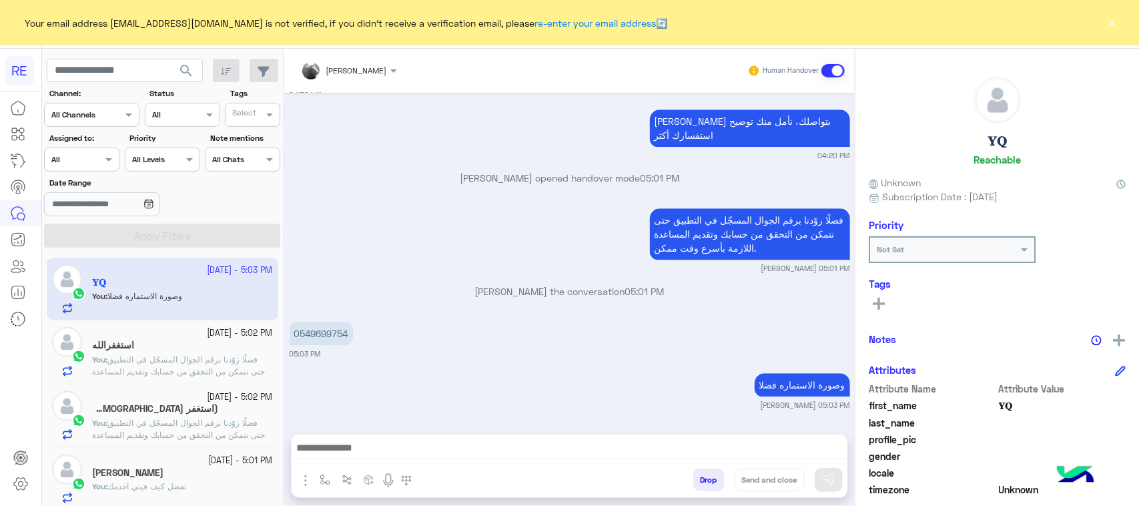
scroll to position [1462, 0]
click at [318, 352] on div "Sep 30, 2025 زودني بصورة الاستمارة عبير زكريا 01:18 AM عبير زكريا joined the co…" at bounding box center [569, 257] width 571 height 328
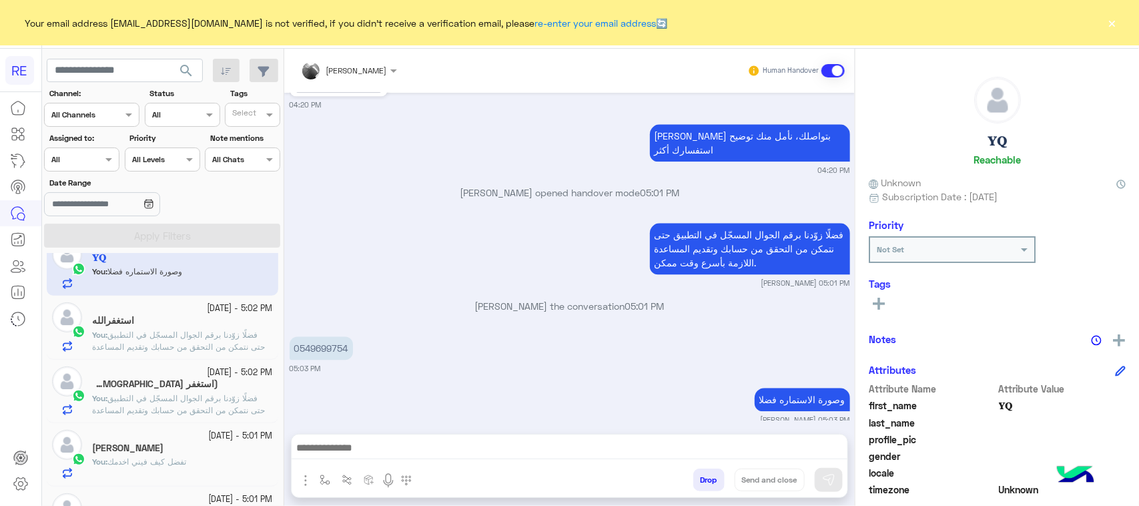
scroll to position [0, 0]
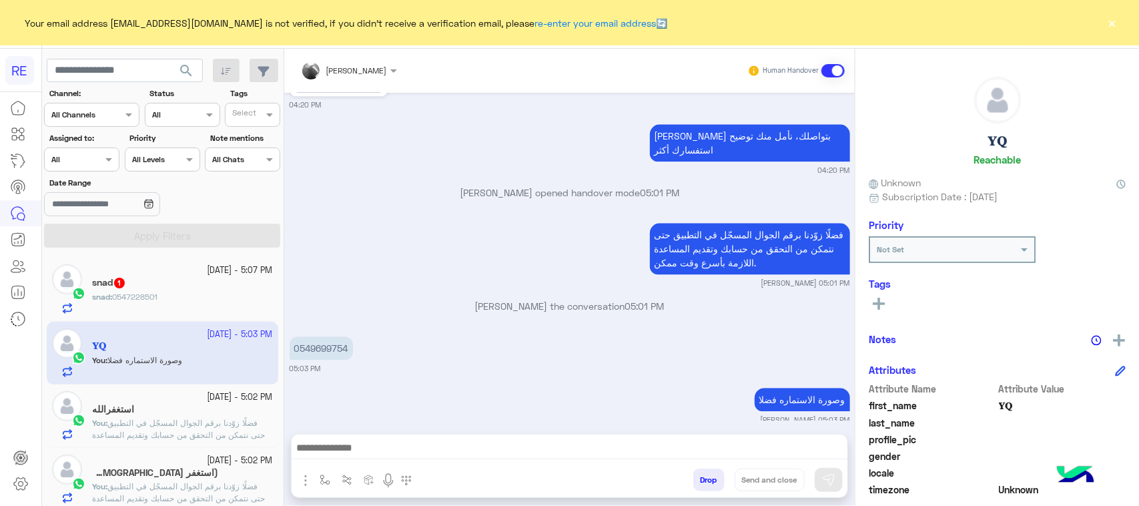
click at [204, 286] on div "snad 1" at bounding box center [182, 284] width 181 height 14
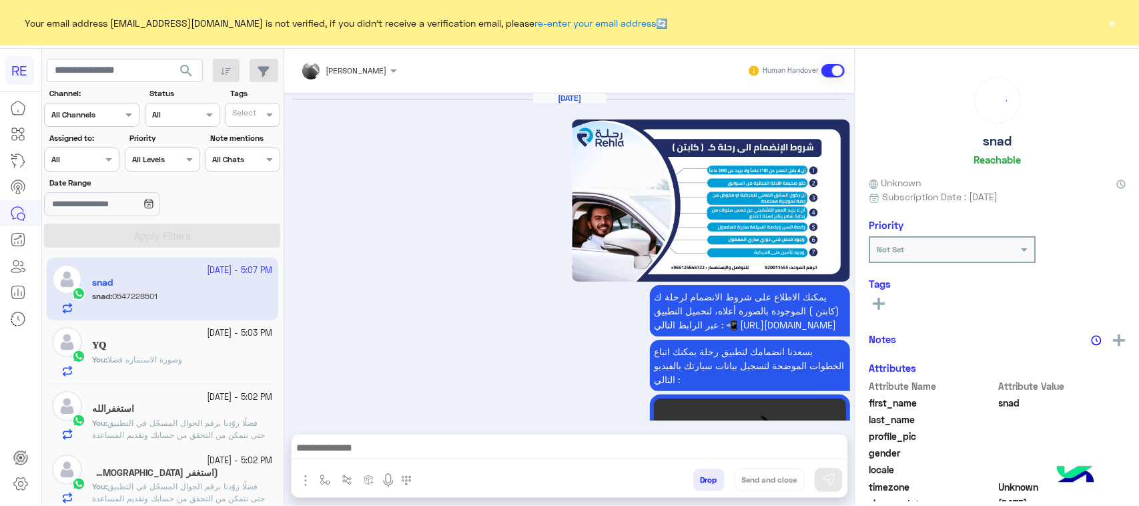
scroll to position [2424, 0]
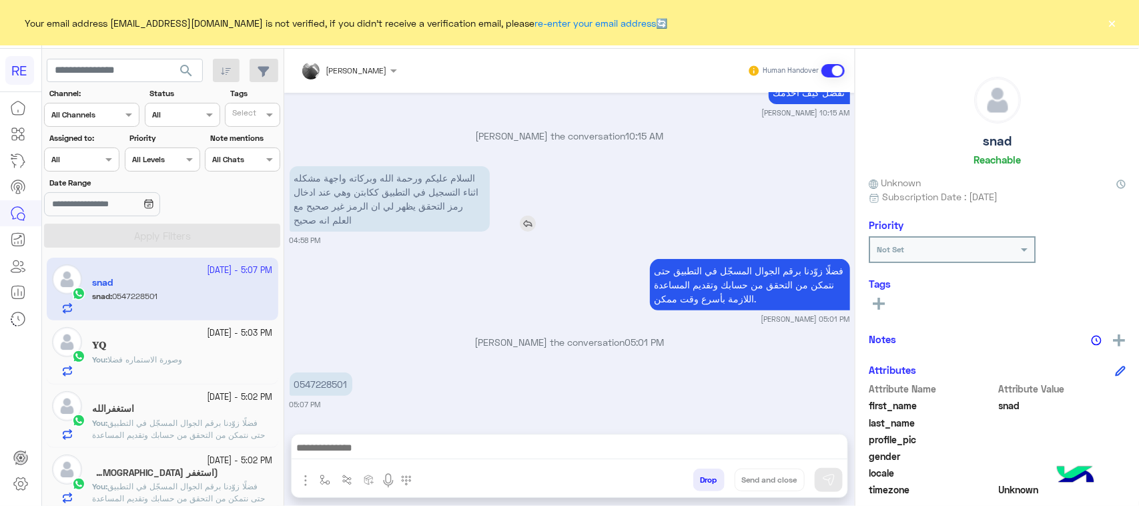
click at [402, 214] on p "السلام عليكم ورحمة الله وبركاته واجهة مشكله اثناء التسجيل في التطبيق ككابتن وهي…" at bounding box center [390, 198] width 200 height 65
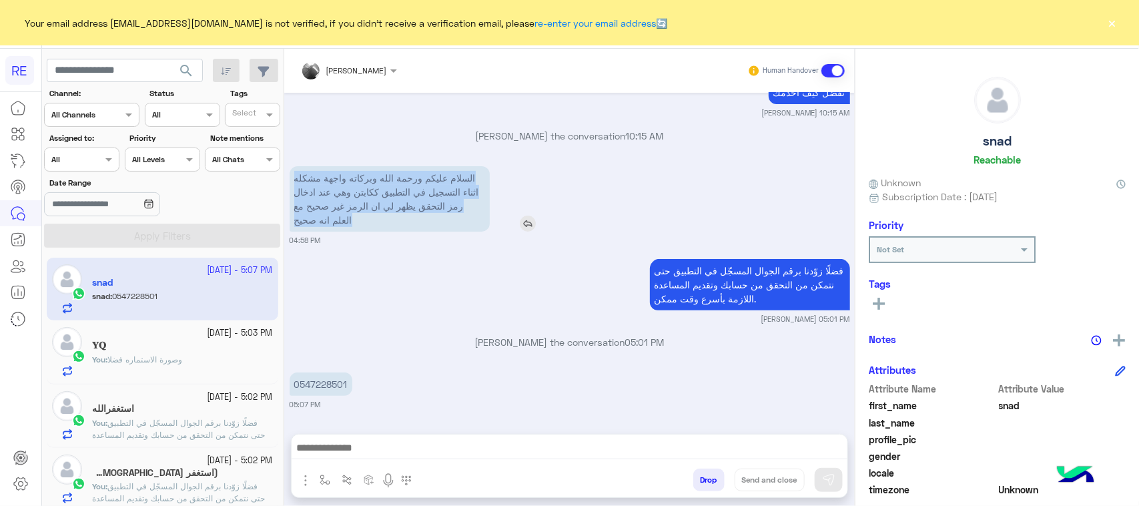
click at [402, 214] on p "السلام عليكم ورحمة الله وبركاته واجهة مشكله اثناء التسجيل في التطبيق ككابتن وهي…" at bounding box center [390, 198] width 200 height 65
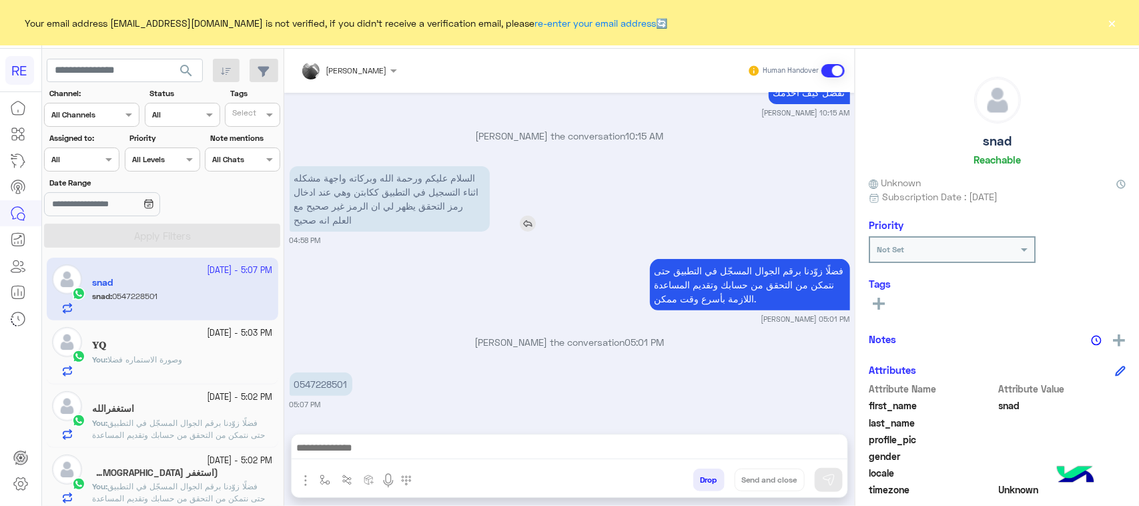
click at [364, 196] on p "السلام عليكم ورحمة الله وبركاته واجهة مشكله اثناء التسجيل في التطبيق ككابتن وهي…" at bounding box center [390, 198] width 200 height 65
drag, startPoint x: 356, startPoint y: 364, endPoint x: 341, endPoint y: 366, distance: 14.7
click at [355, 364] on div "Sep 30, 2025 يمكنك الاطلاع على شروط الانضمام لرحلة ك (كابتن ) الموجودة بالصورة …" at bounding box center [569, 257] width 571 height 328
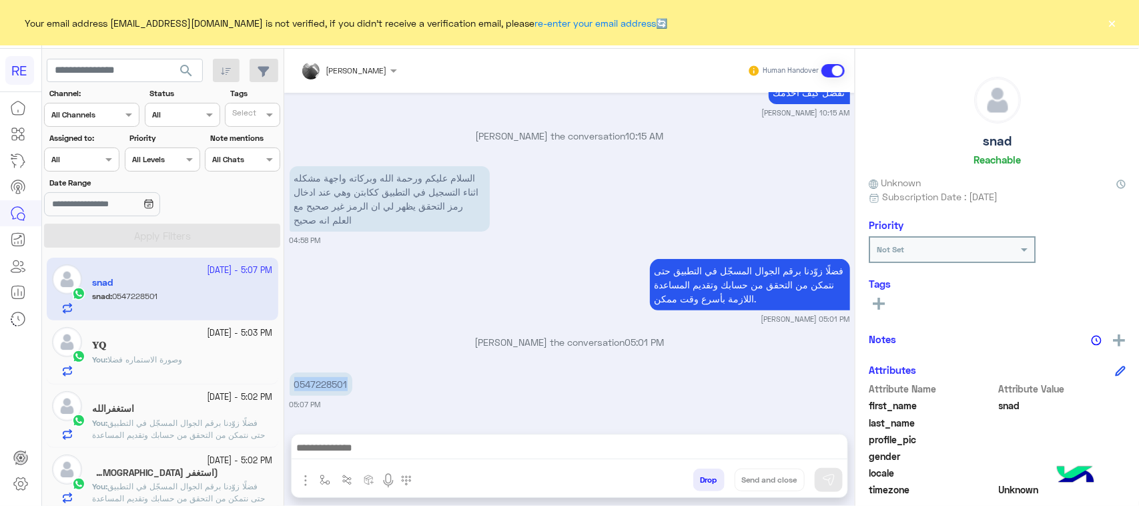
drag, startPoint x: 297, startPoint y: 385, endPoint x: 355, endPoint y: 398, distance: 59.4
click at [358, 398] on div "0547228501" at bounding box center [359, 384] width 139 height 30
click at [302, 372] on p "0547228501" at bounding box center [321, 383] width 63 height 23
drag, startPoint x: 301, startPoint y: 386, endPoint x: 332, endPoint y: 387, distance: 31.4
click at [352, 400] on div "0547228501 05:07 PM" at bounding box center [570, 389] width 561 height 41
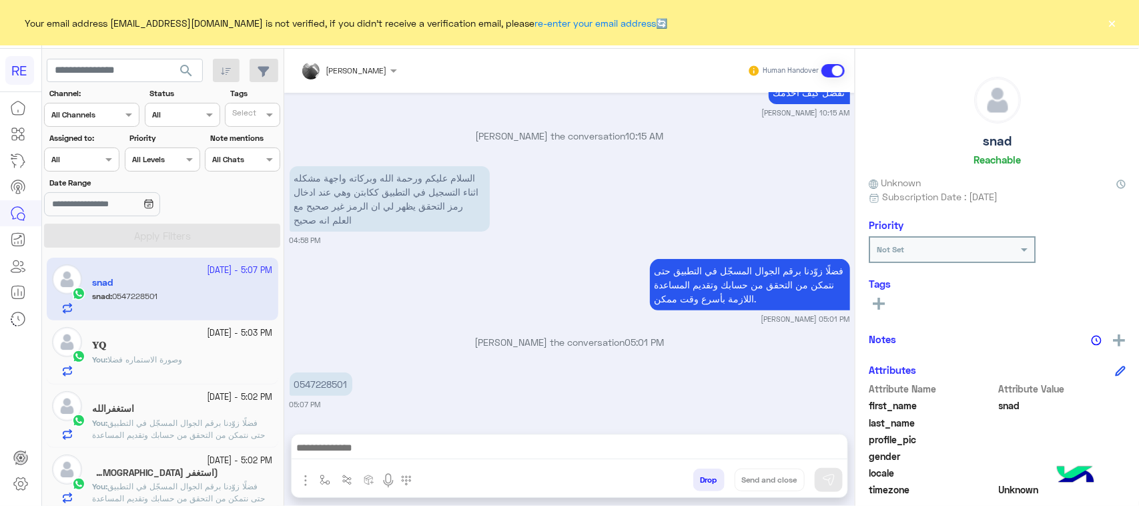
drag, startPoint x: 332, startPoint y: 387, endPoint x: 311, endPoint y: 338, distance: 53.5
click at [311, 338] on p "مروه احمد joined the conversation 05:01 PM" at bounding box center [570, 342] width 561 height 14
drag, startPoint x: 302, startPoint y: 379, endPoint x: 348, endPoint y: 384, distance: 46.3
click at [348, 384] on p "0547228501" at bounding box center [321, 383] width 63 height 23
copy p "547228501"
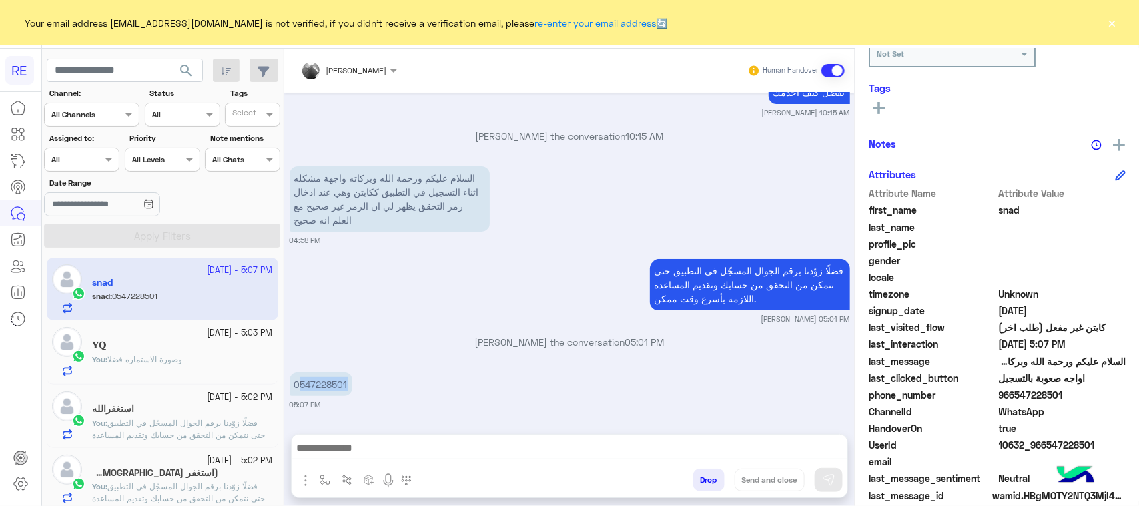
scroll to position [212, 0]
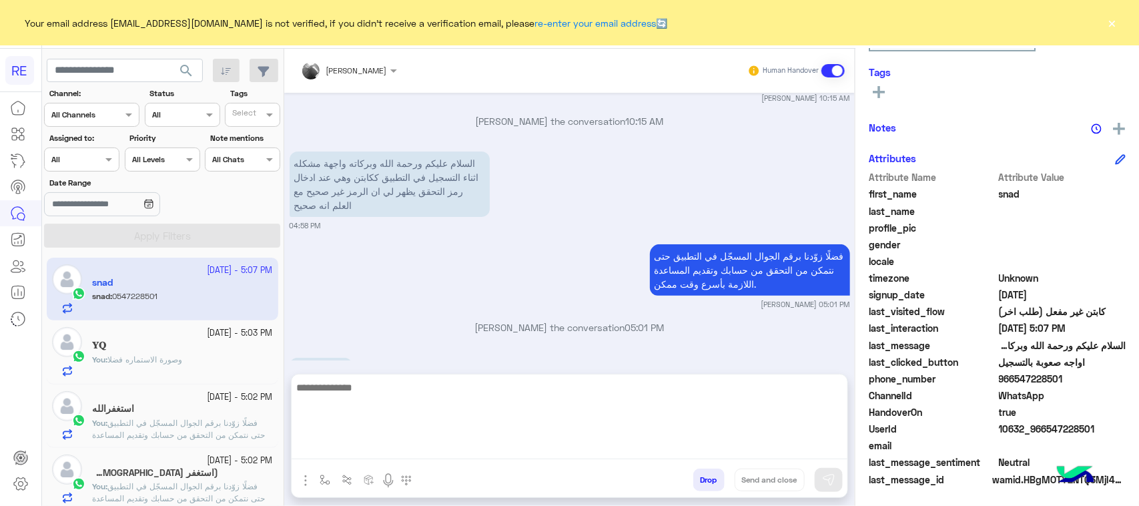
click at [434, 448] on textarea at bounding box center [570, 419] width 556 height 80
paste textarea "**********"
type textarea "**********"
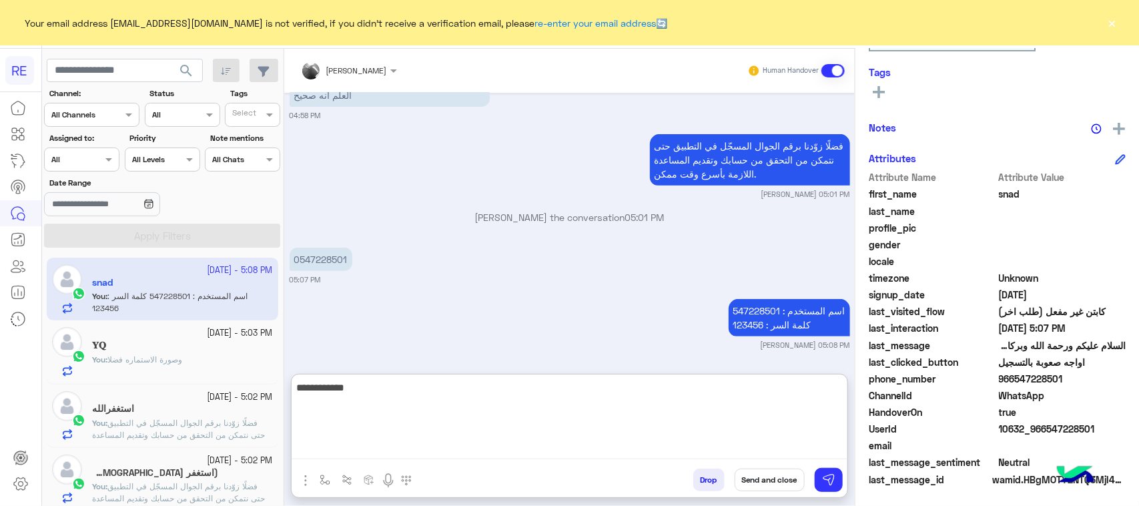
type textarea "**********"
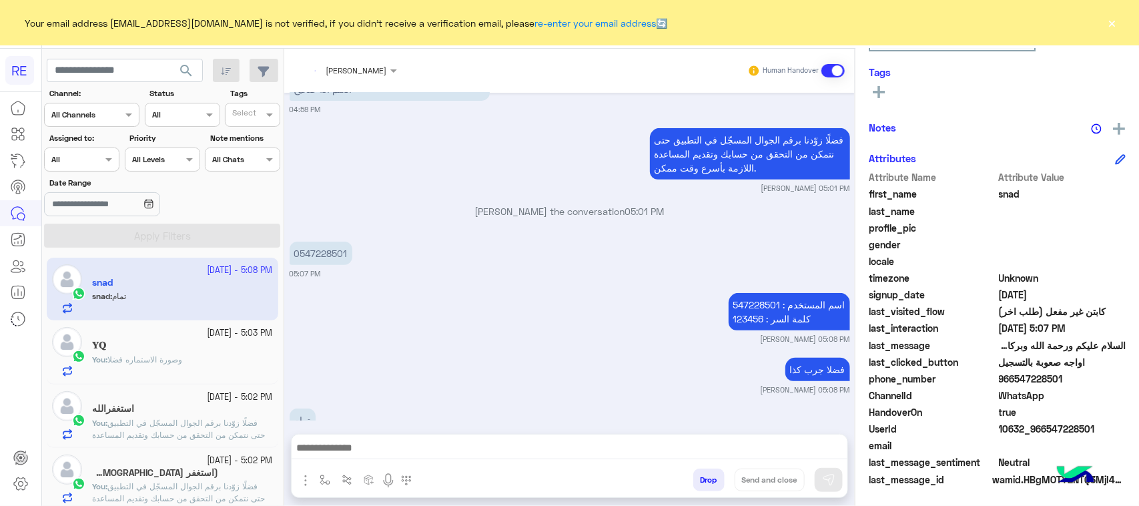
scroll to position [2591, 0]
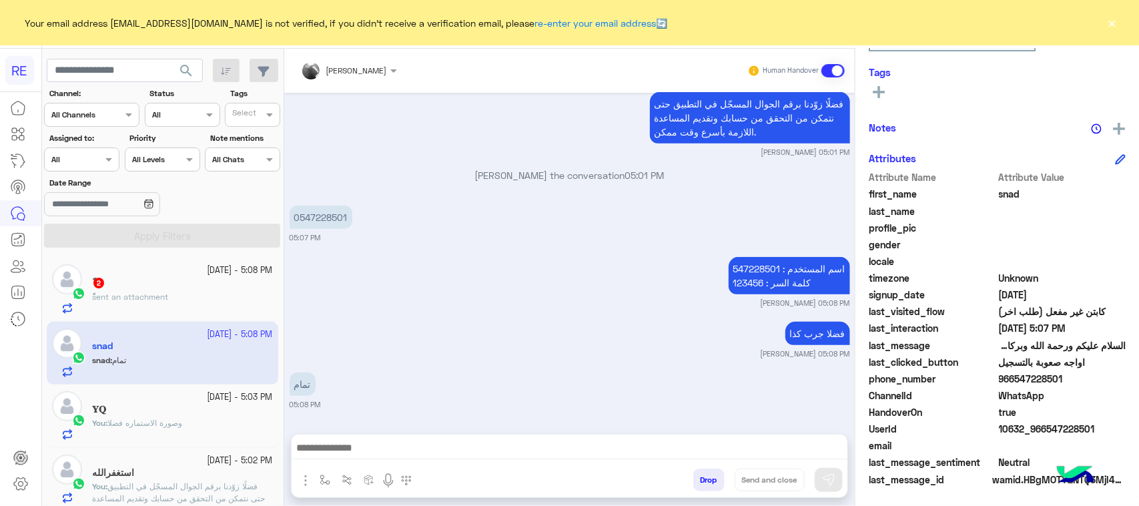
click at [210, 277] on div "ً 2" at bounding box center [182, 284] width 181 height 14
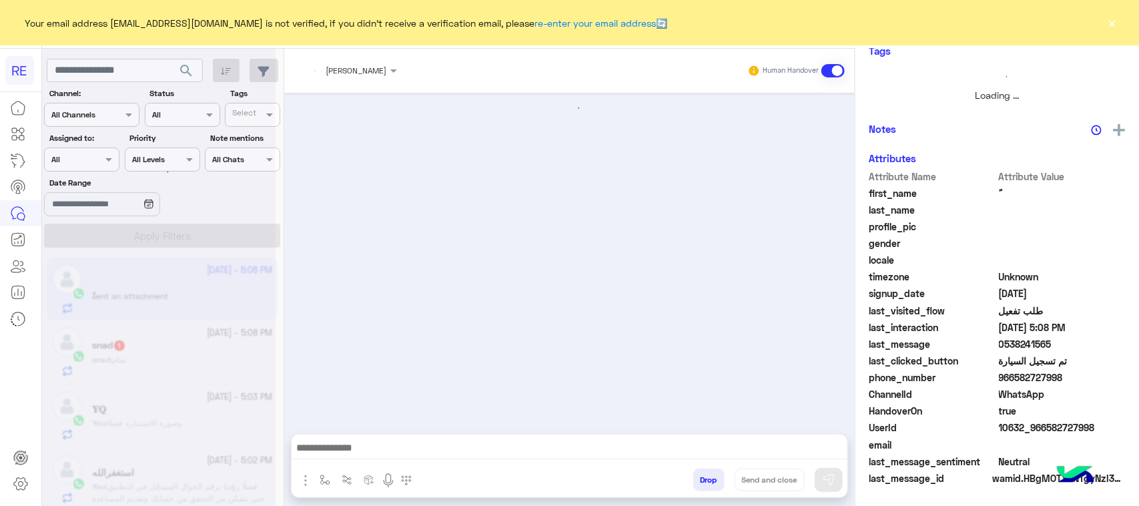
scroll to position [1947, 0]
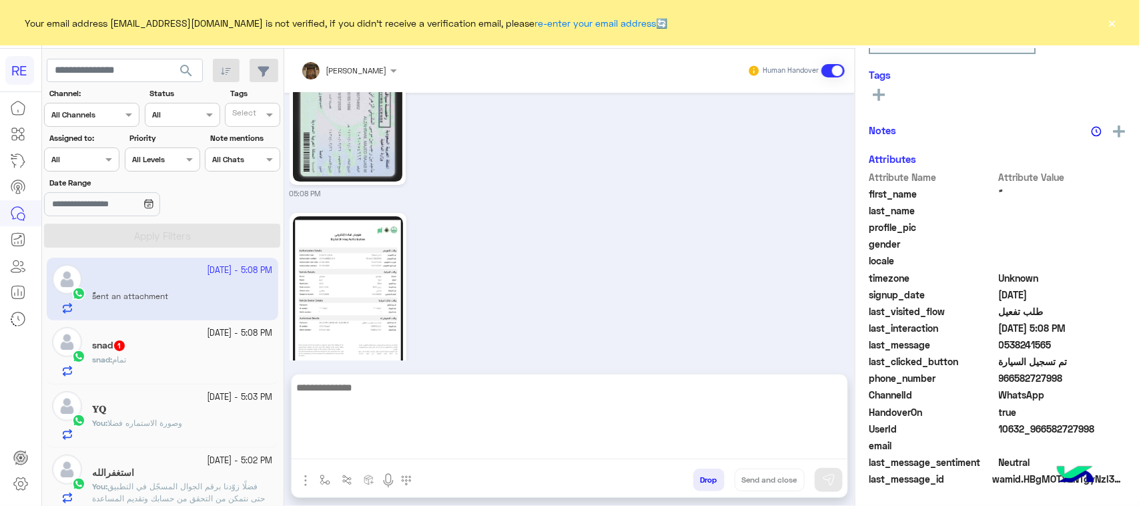
click at [414, 448] on textarea at bounding box center [570, 419] width 556 height 80
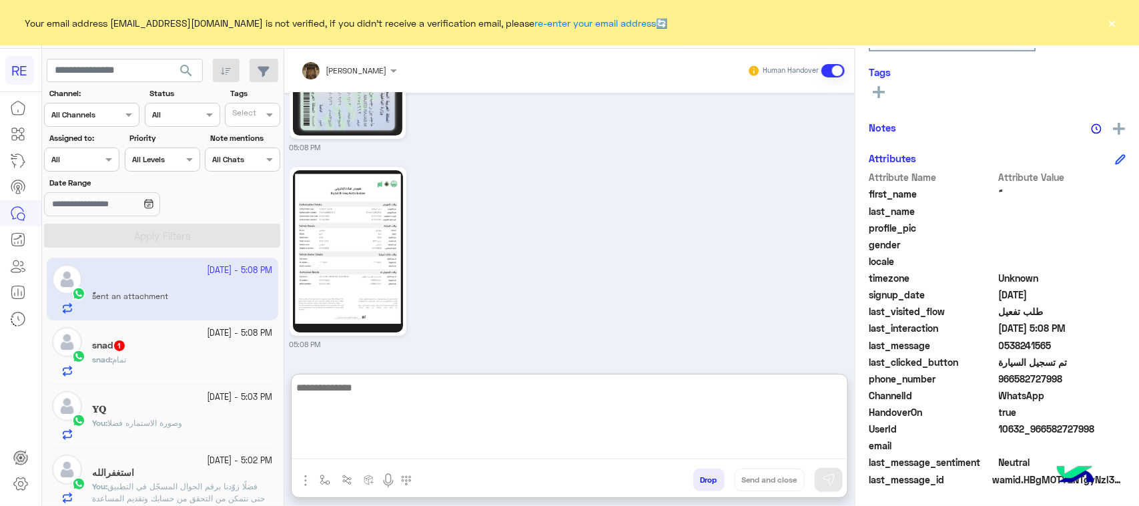
click at [437, 420] on textarea at bounding box center [570, 419] width 556 height 80
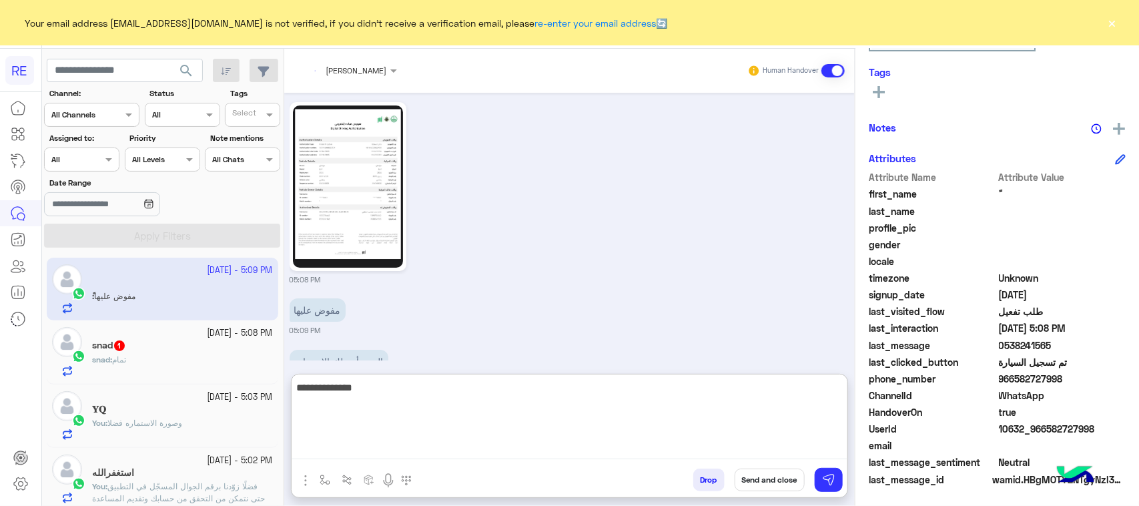
scroll to position [2109, 0]
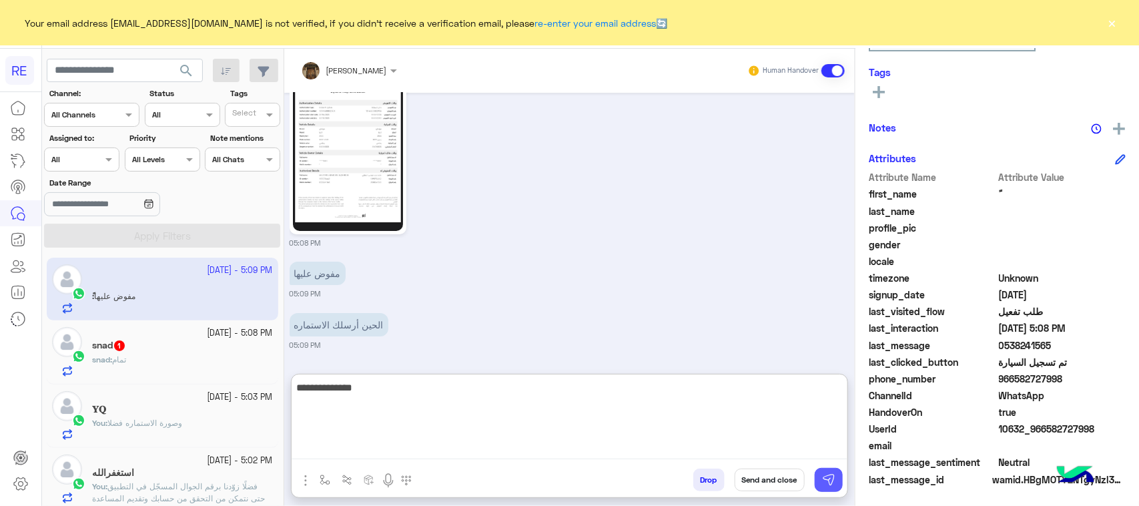
type textarea "**********"
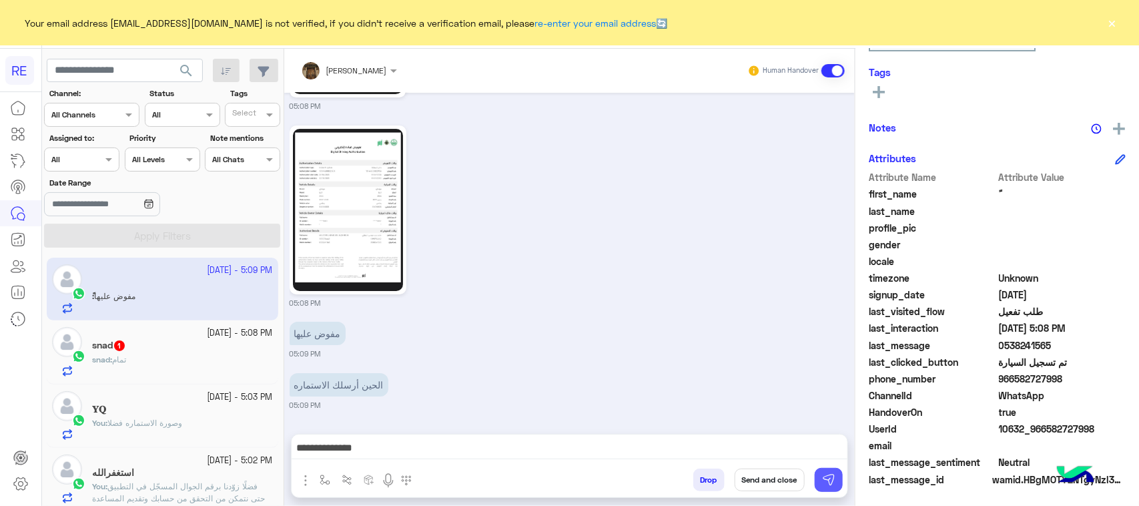
click at [832, 472] on button at bounding box center [829, 480] width 28 height 24
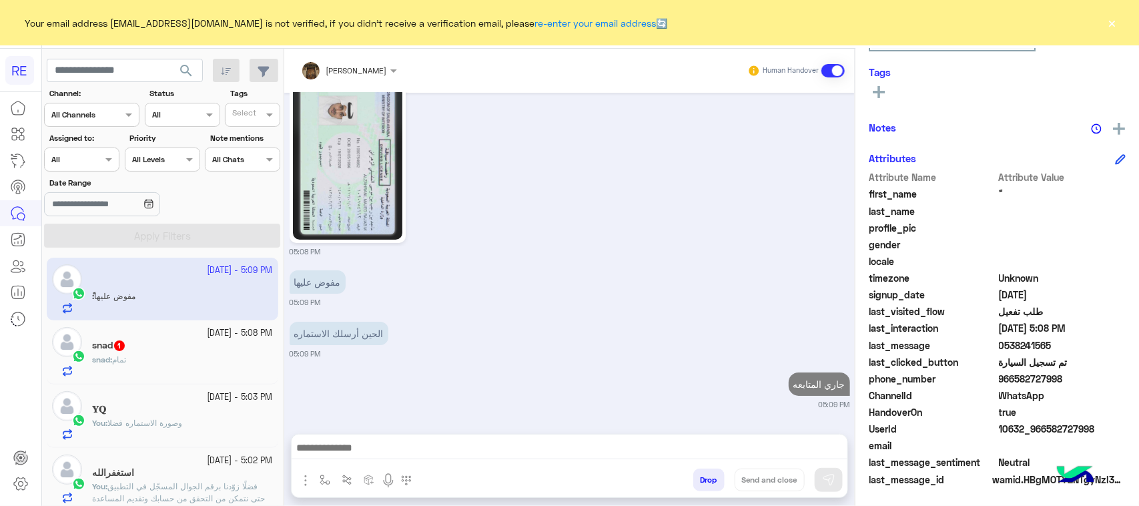
scroll to position [2099, 0]
click at [17, 346] on div at bounding box center [20, 301] width 41 height 412
click at [94, 344] on h5 "snad 1" at bounding box center [109, 345] width 34 height 11
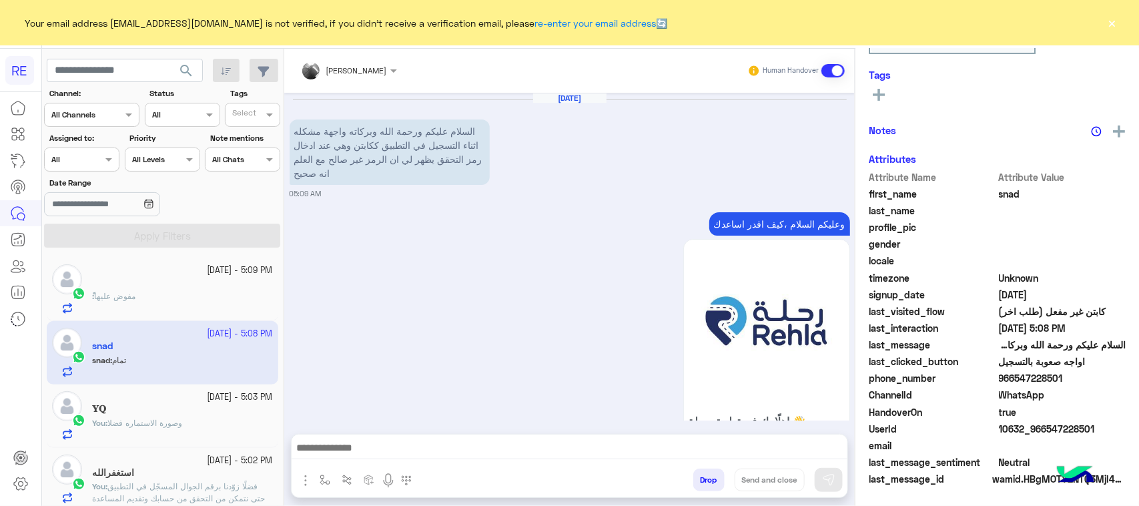
scroll to position [1850, 0]
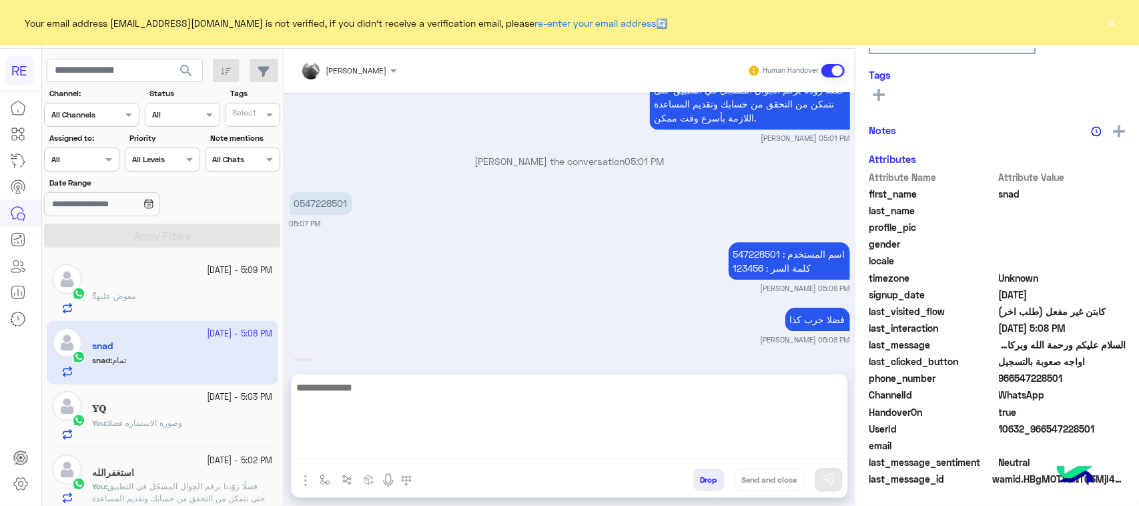
click at [372, 441] on textarea at bounding box center [570, 419] width 556 height 80
type textarea "**********"
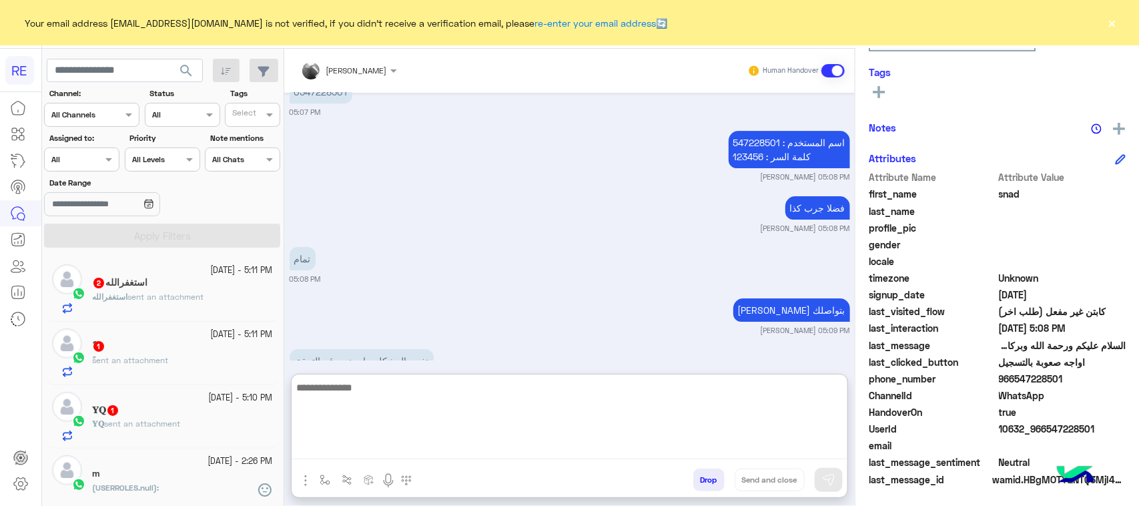
scroll to position [2013, 0]
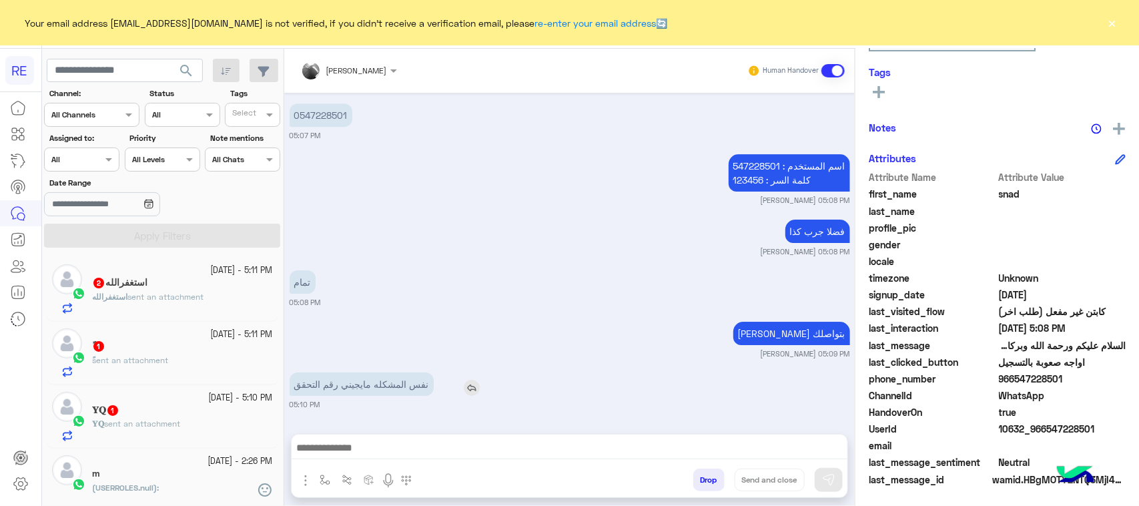
click at [354, 372] on p "نفس المشكله مايجيني رقم التحقق" at bounding box center [362, 383] width 144 height 23
click at [354, 331] on div "سعدنا بتواصلك مروه احمد 05:09 PM" at bounding box center [570, 338] width 561 height 41
click at [354, 387] on p "نفس المشكله مايجيني رقم التحقق" at bounding box center [362, 383] width 144 height 23
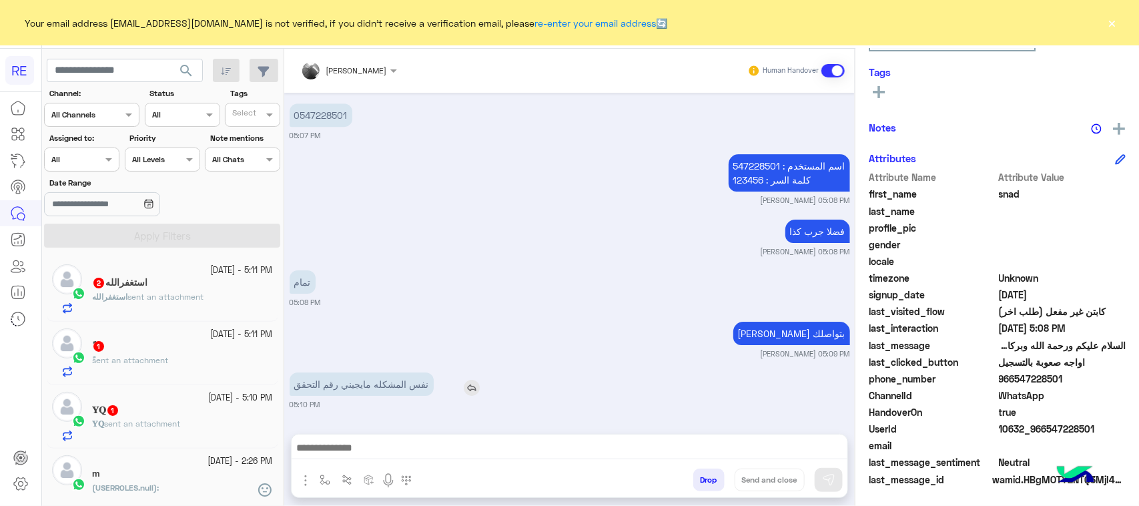
click at [354, 387] on p "نفس المشكله مايجيني رقم التحقق" at bounding box center [362, 383] width 144 height 23
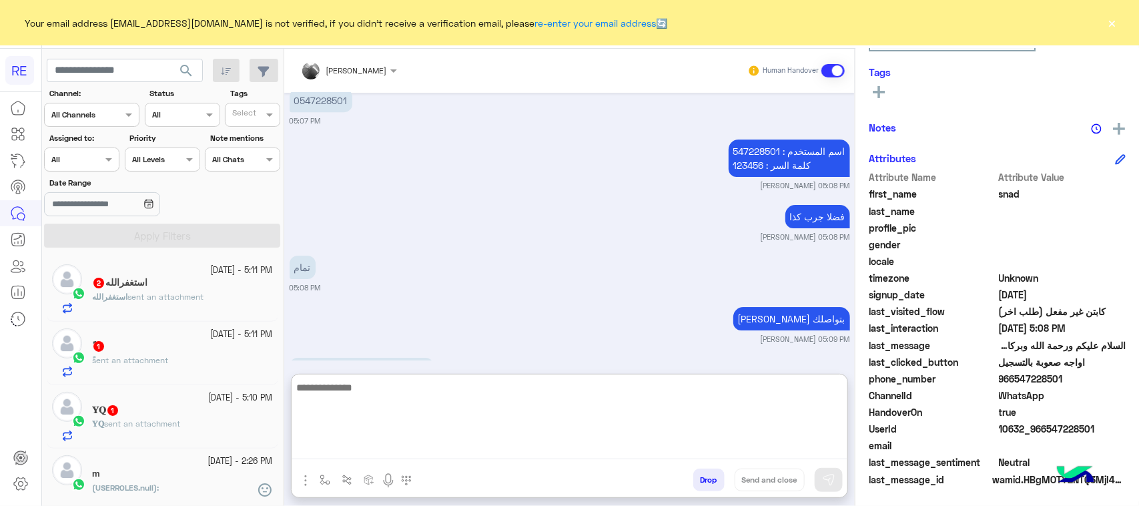
click at [388, 444] on textarea at bounding box center [570, 419] width 556 height 80
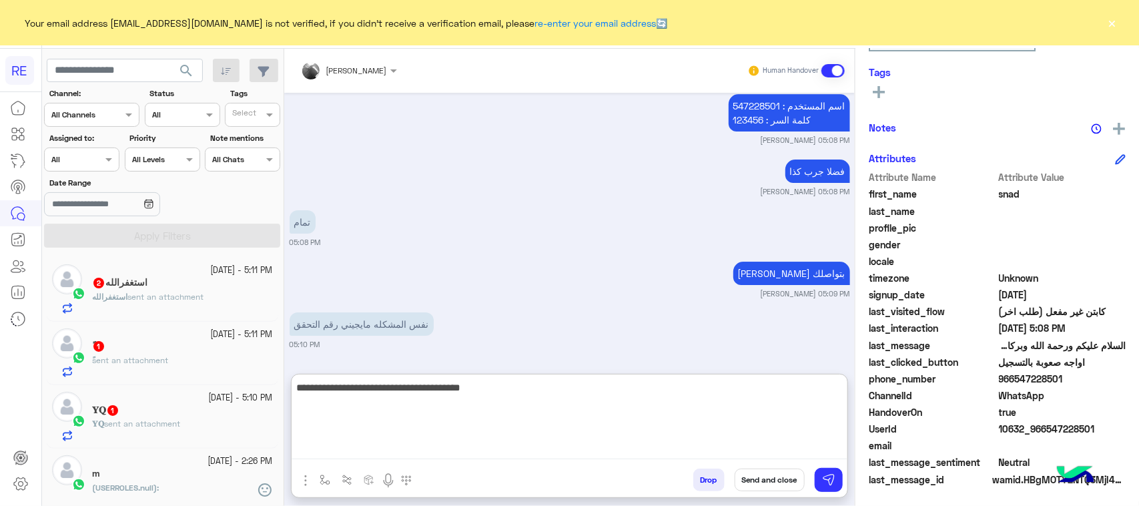
type textarea "**********"
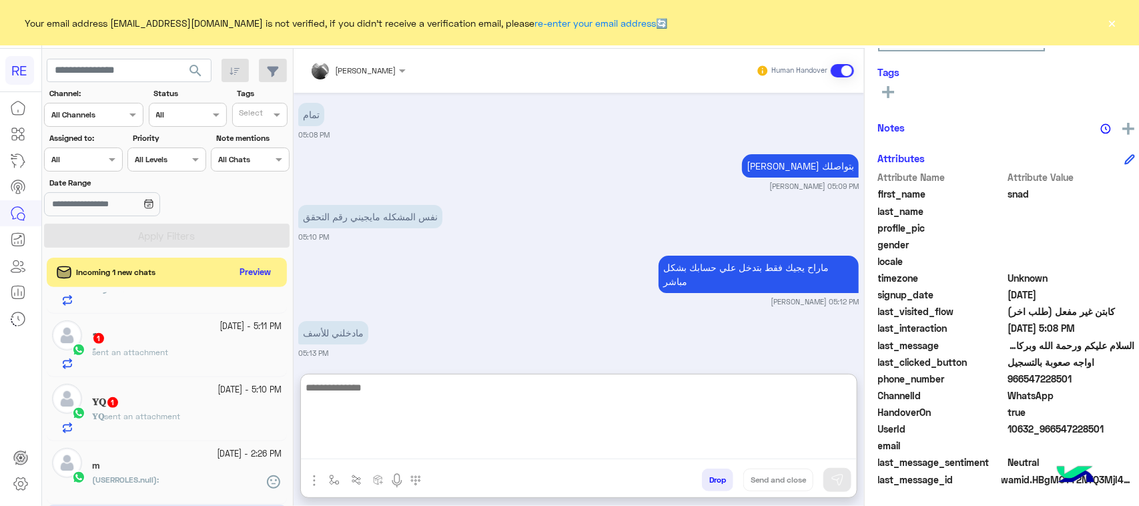
scroll to position [167, 0]
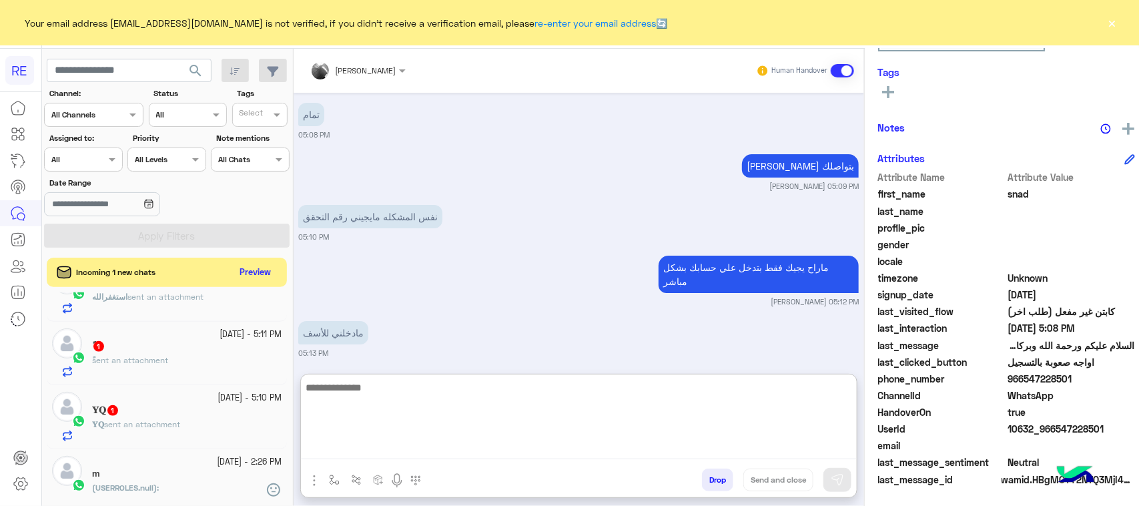
click at [455, 426] on textarea at bounding box center [579, 419] width 556 height 80
type textarea "**********"
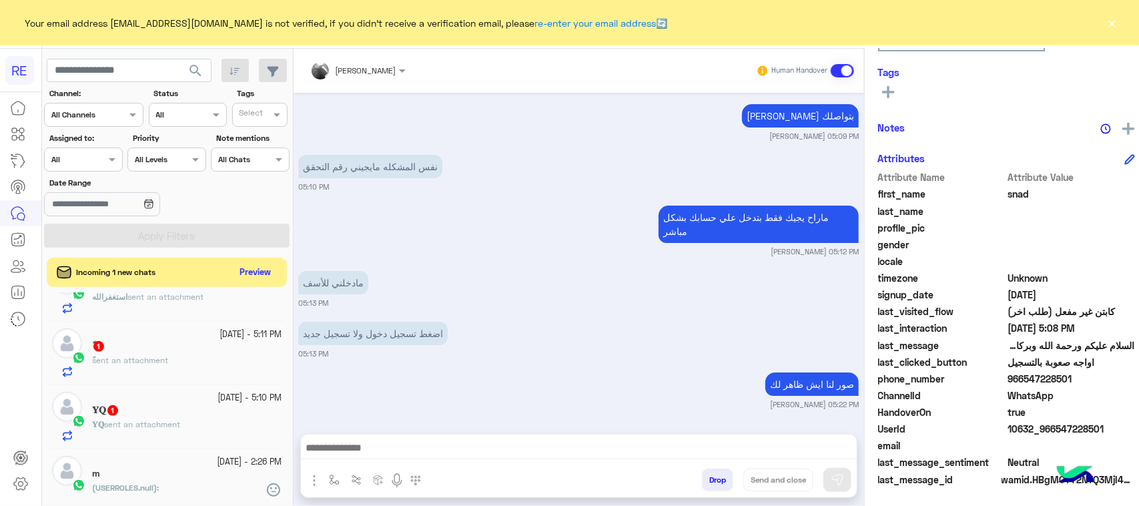
scroll to position [2197, 0]
click at [182, 425] on div "𝐘𝐐 sent an attachment" at bounding box center [187, 429] width 190 height 23
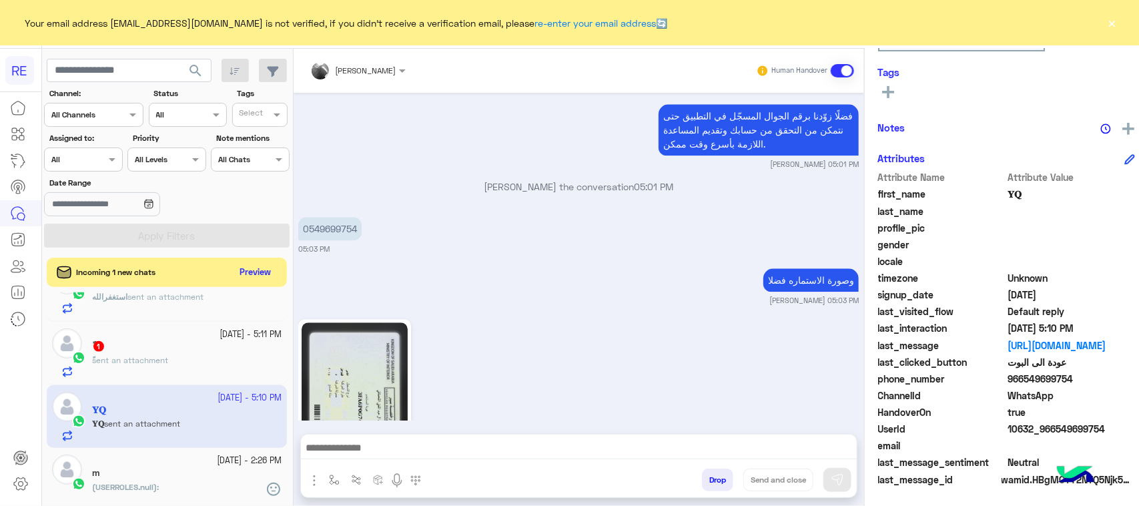
scroll to position [1573, 0]
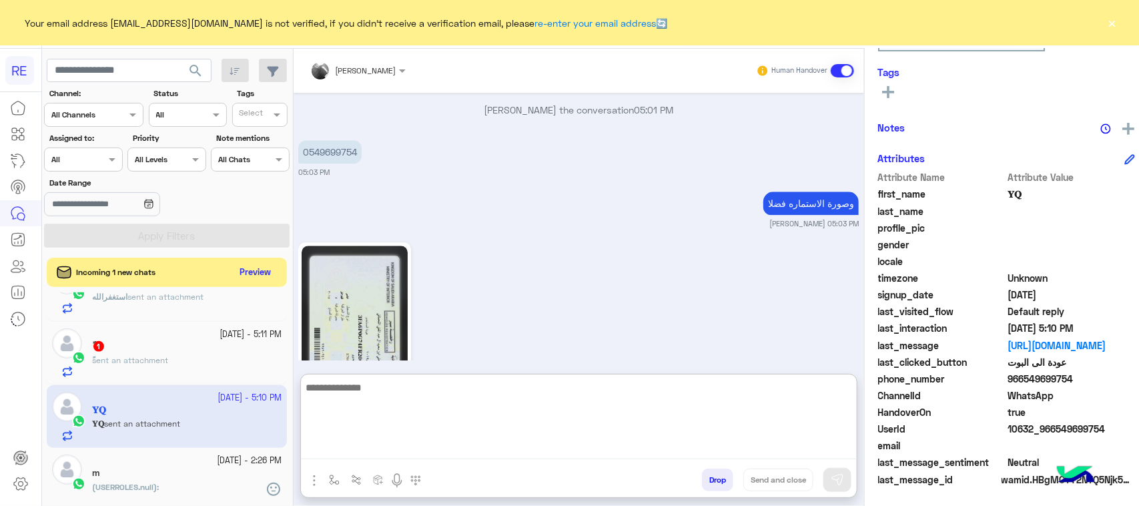
click at [421, 440] on textarea at bounding box center [579, 419] width 556 height 80
type textarea "**********"
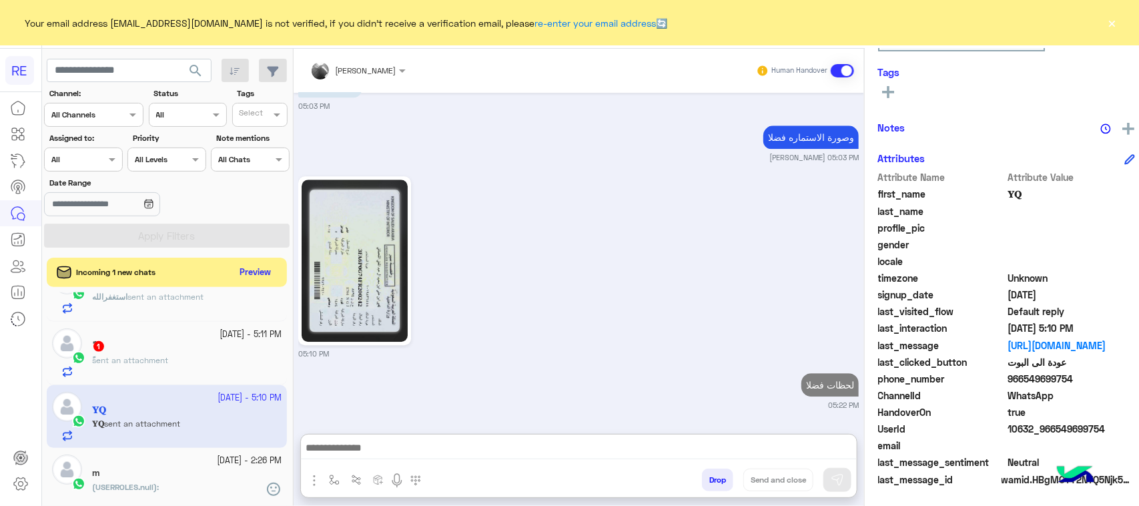
scroll to position [1660, 0]
click at [226, 378] on div "ً sent an attachment" at bounding box center [187, 365] width 190 height 23
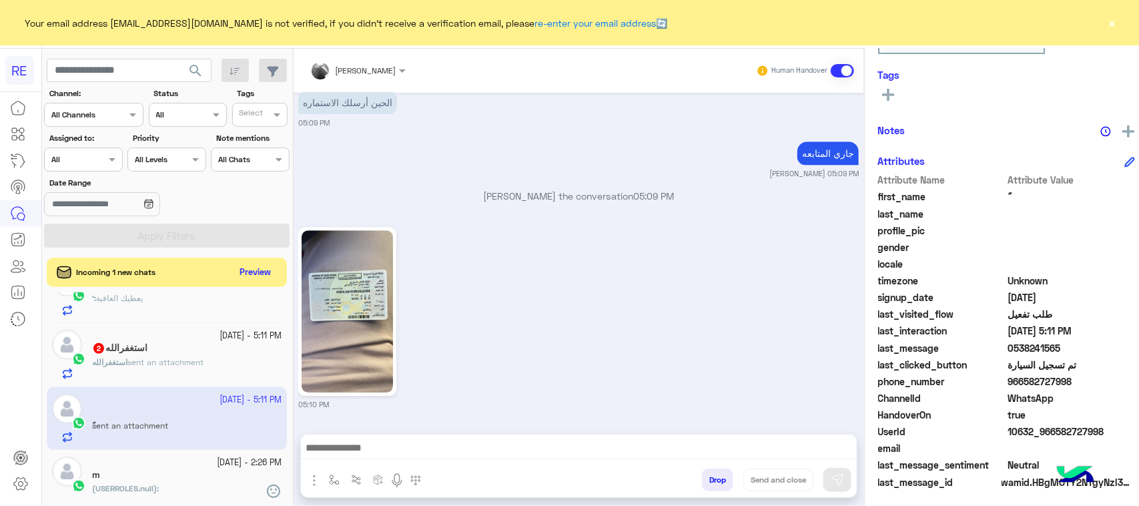
scroll to position [212, 0]
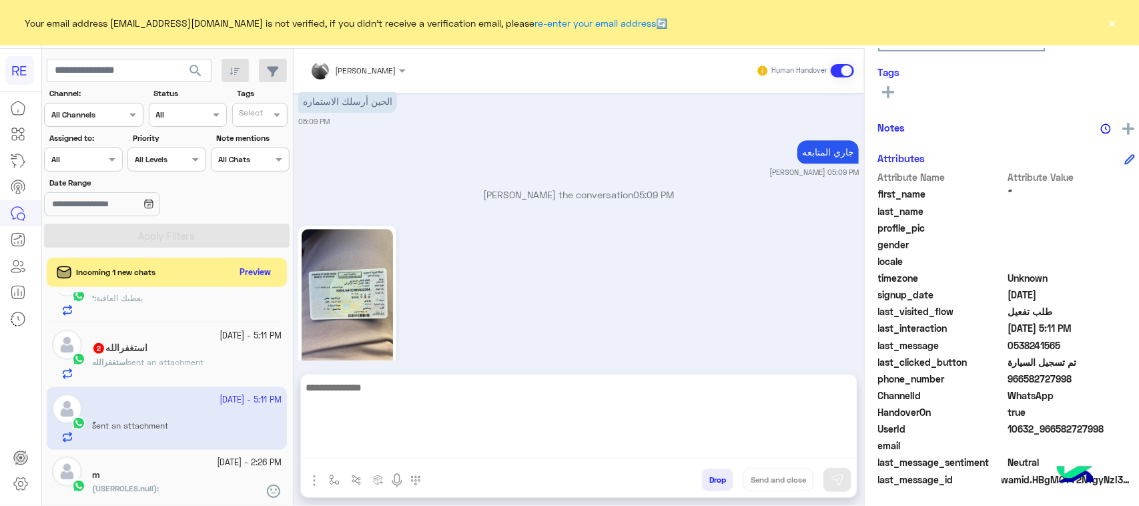
click at [420, 446] on textarea at bounding box center [579, 419] width 556 height 80
type textarea "**********"
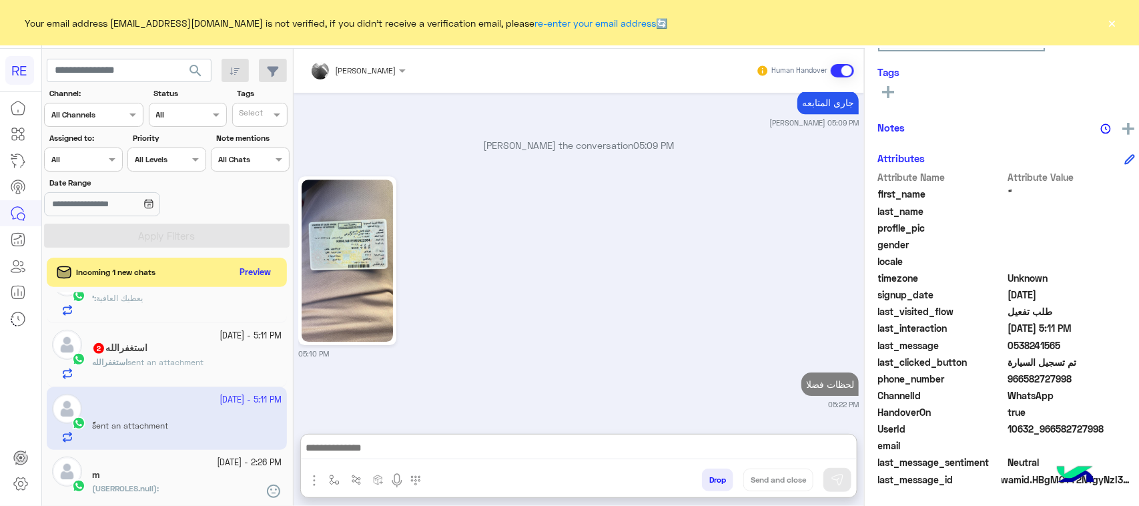
scroll to position [1926, 0]
click at [232, 362] on div "استغفرالله sent an attachment" at bounding box center [187, 367] width 190 height 23
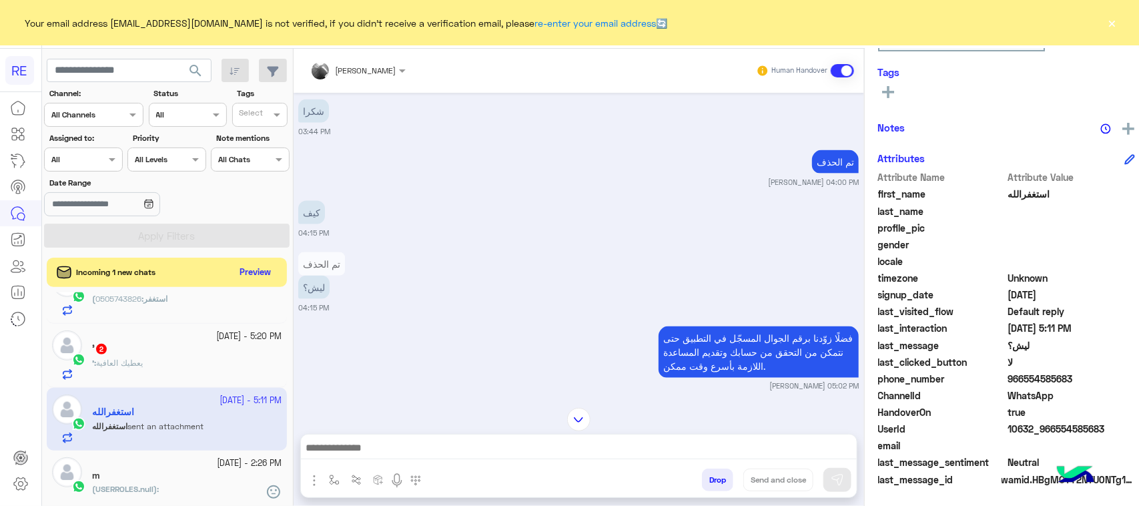
scroll to position [1109, 0]
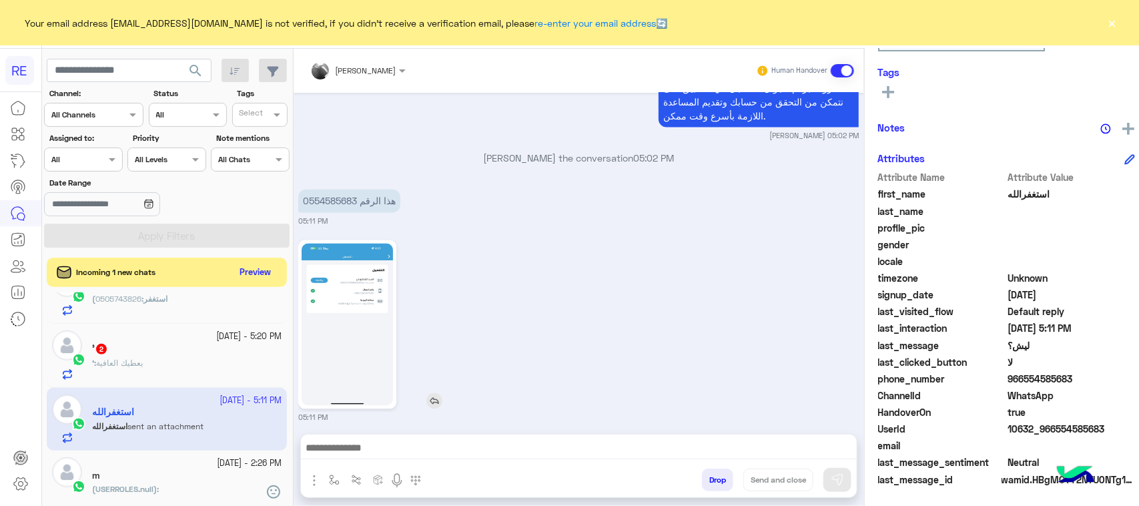
click at [331, 275] on img at bounding box center [347, 325] width 91 height 162
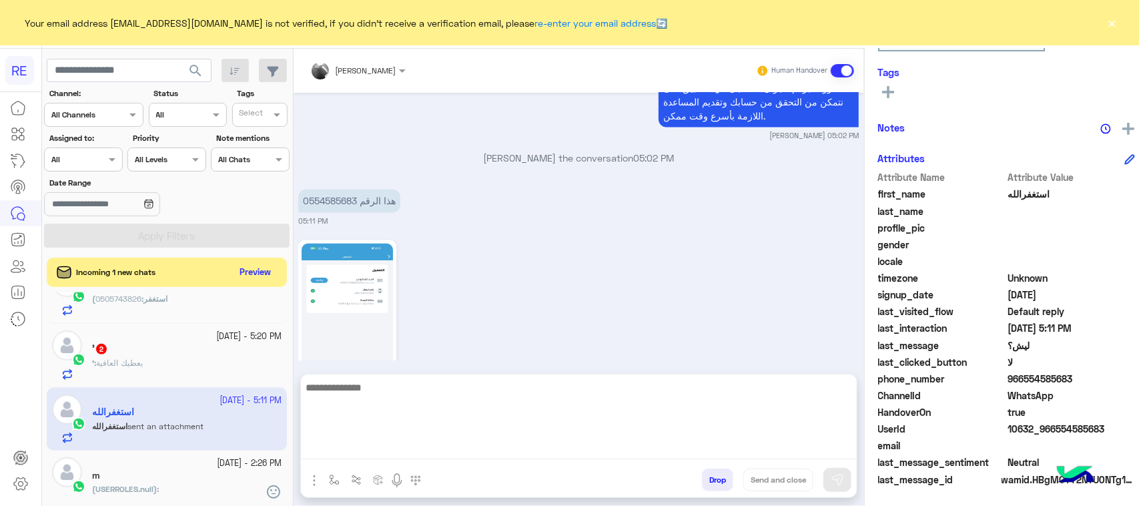
click at [496, 438] on textarea at bounding box center [579, 419] width 556 height 80
type textarea "**********"
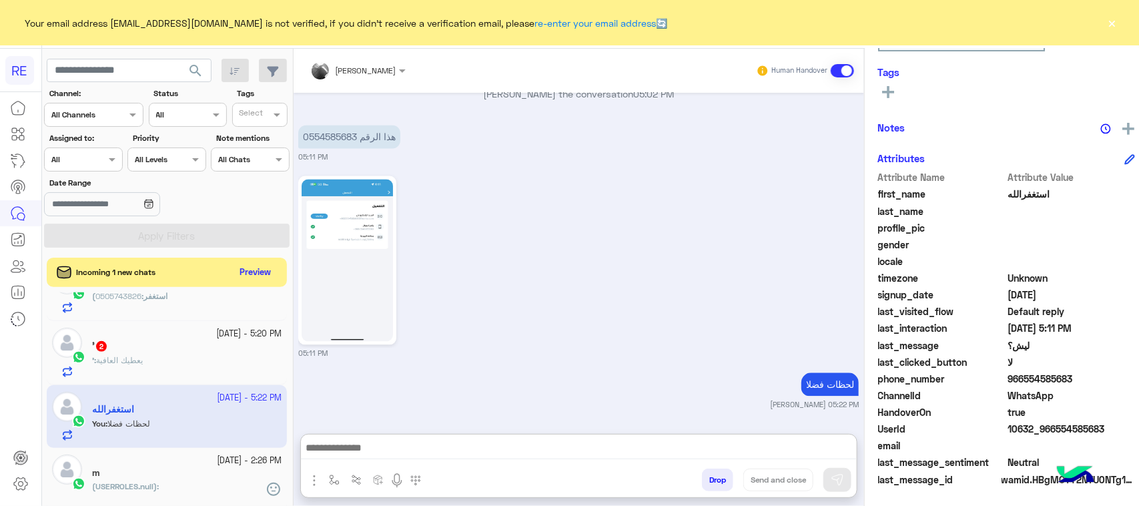
click at [131, 360] on span "يعطيك العافية" at bounding box center [119, 360] width 47 height 10
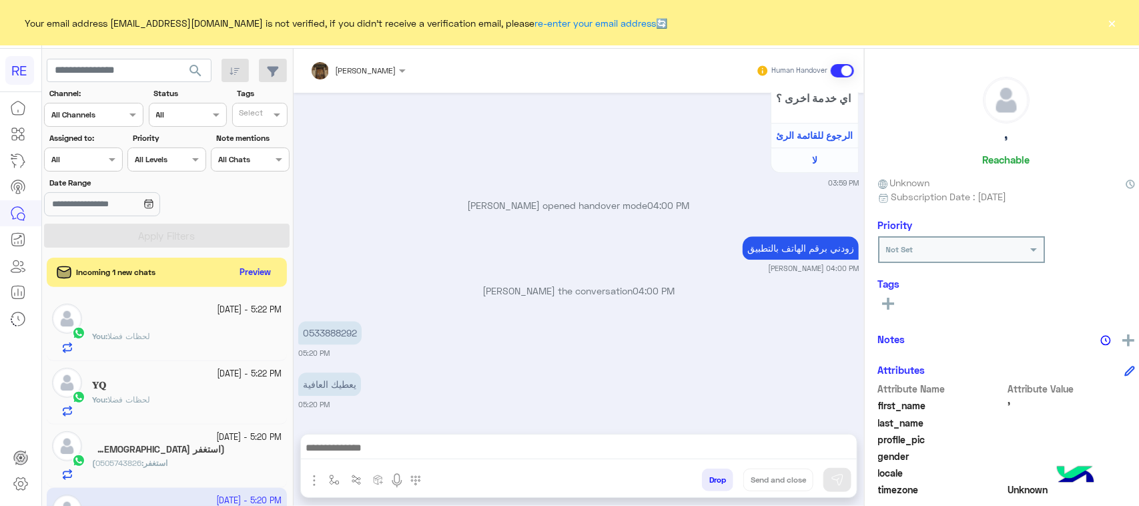
click at [216, 438] on small "[DATE] - 5:20 PM" at bounding box center [248, 437] width 65 height 13
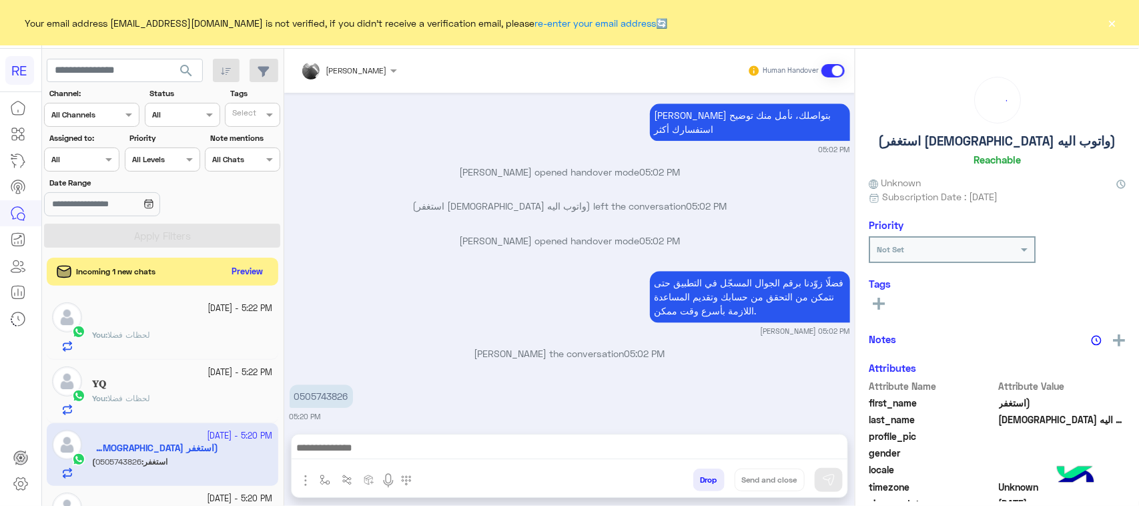
click at [250, 274] on button "Preview" at bounding box center [247, 272] width 41 height 18
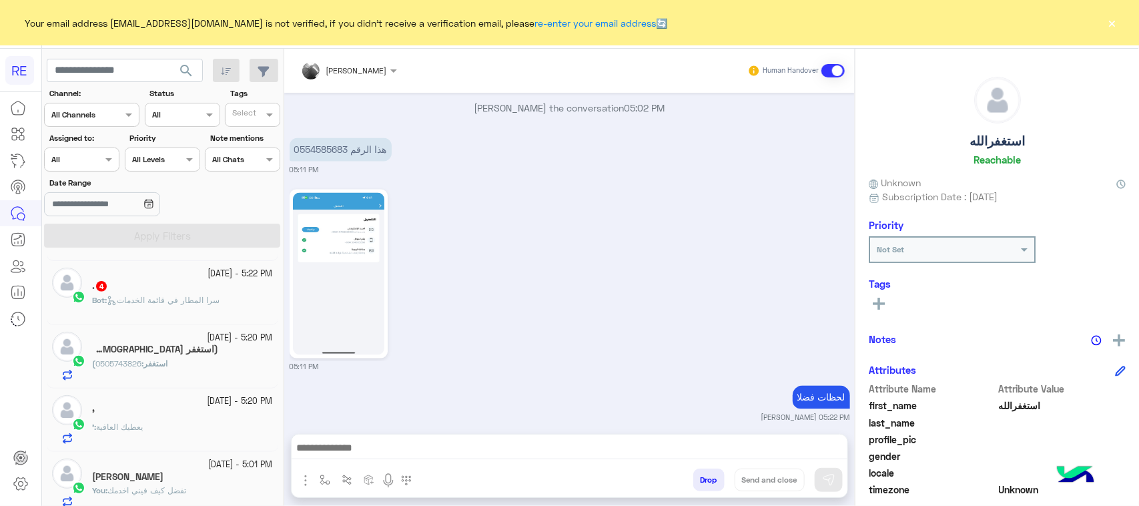
click at [178, 291] on div ". 4" at bounding box center [182, 287] width 181 height 14
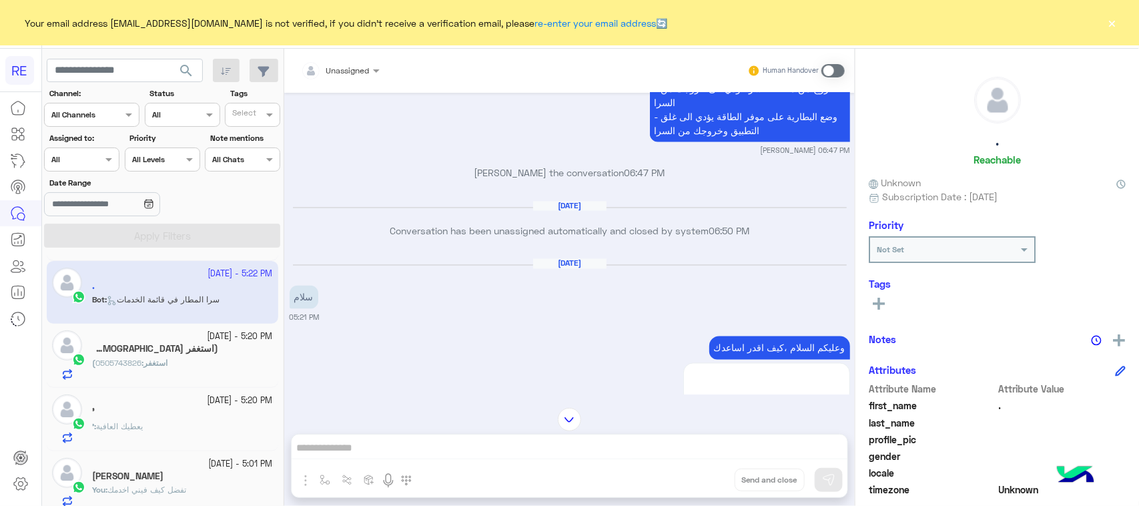
click at [797, 336] on p "وعليكم السلام ،كيف اقدر اساعدك" at bounding box center [779, 347] width 141 height 23
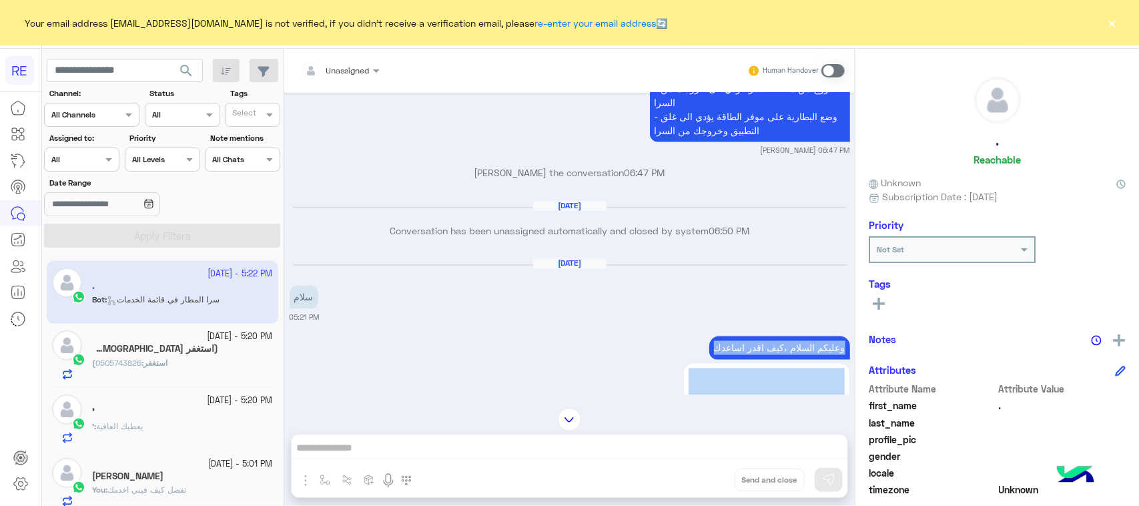
click at [797, 336] on p "وعليكم السلام ،كيف اقدر اساعدك" at bounding box center [779, 347] width 141 height 23
copy div "وعليكم السلام ،كيف اقدر اساعدك"
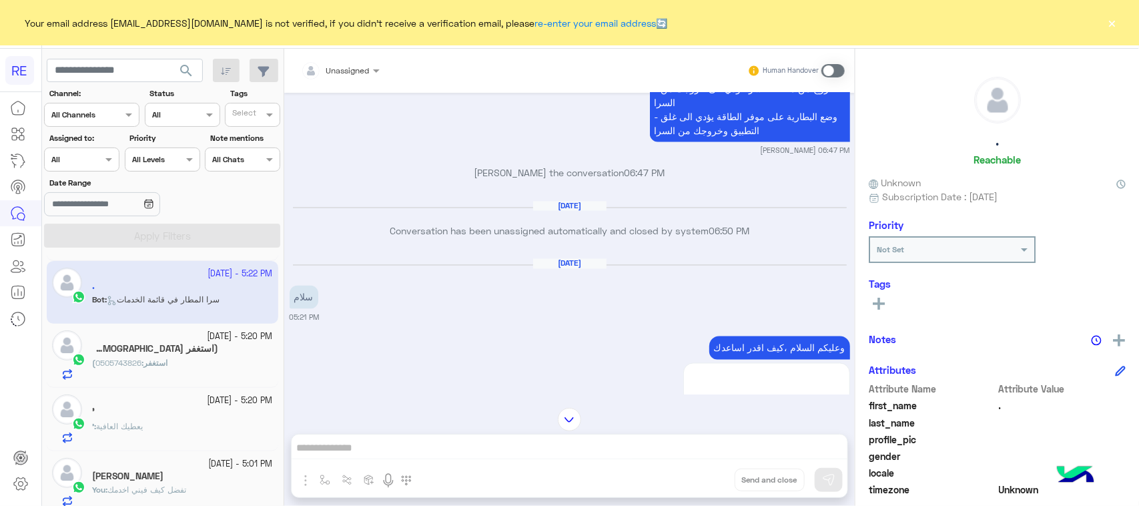
click at [836, 70] on span at bounding box center [832, 70] width 23 height 13
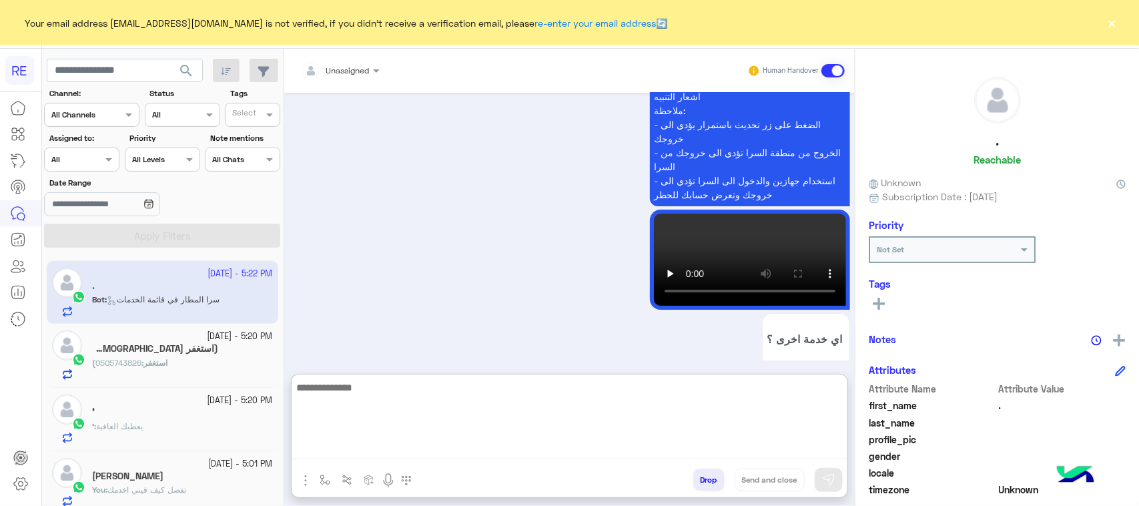
click at [478, 450] on textarea at bounding box center [570, 419] width 556 height 80
paste textarea "**********"
type textarea "**********"
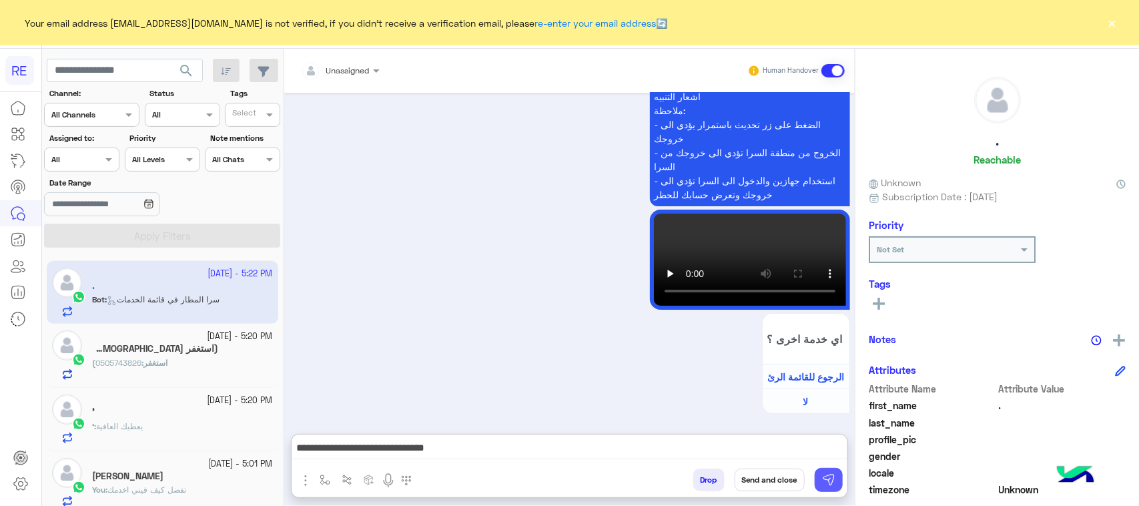
click at [817, 474] on button at bounding box center [829, 480] width 28 height 24
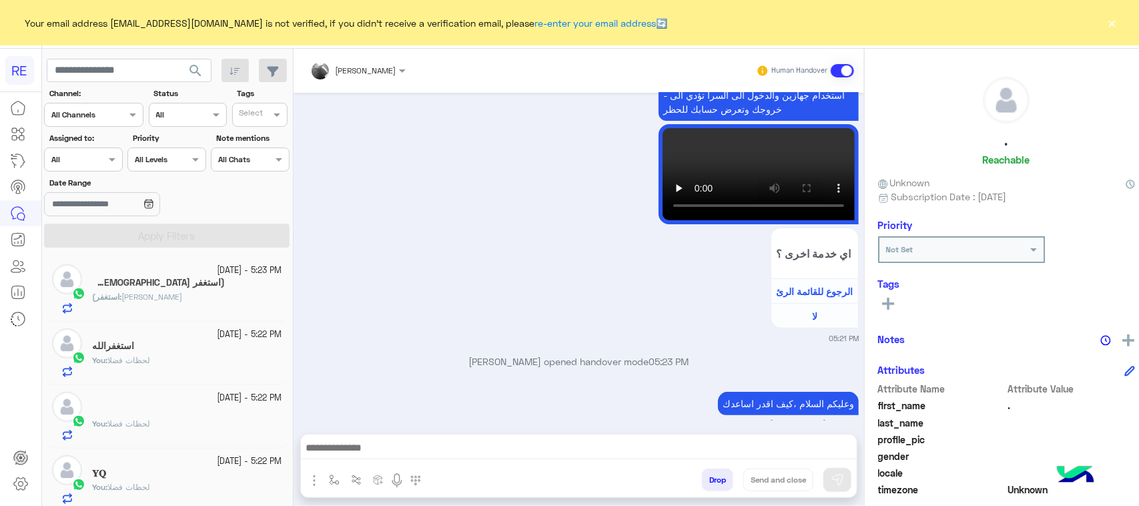
click at [217, 292] on div "(استغفر : مشبب عبدالله الاحمري" at bounding box center [187, 302] width 190 height 23
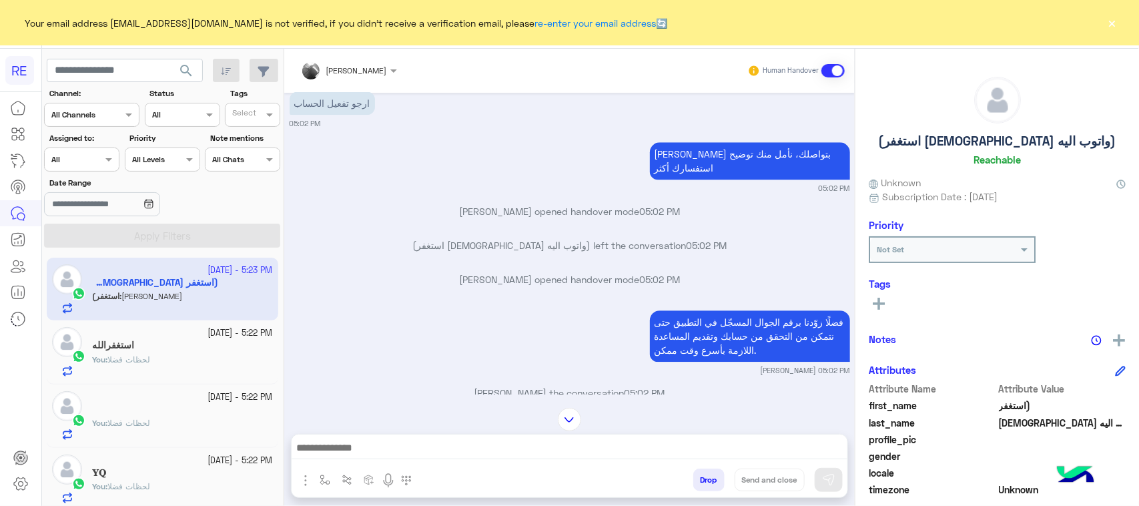
scroll to position [1699, 0]
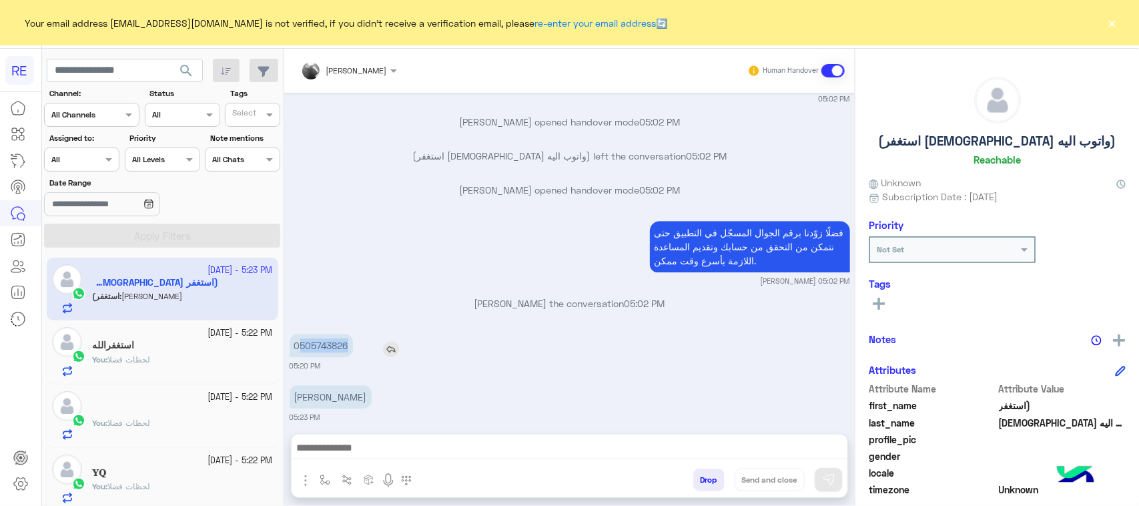
drag, startPoint x: 300, startPoint y: 335, endPoint x: 356, endPoint y: 335, distance: 55.4
click at [356, 335] on div "0505743826" at bounding box center [359, 345] width 139 height 23
copy p "505743826"
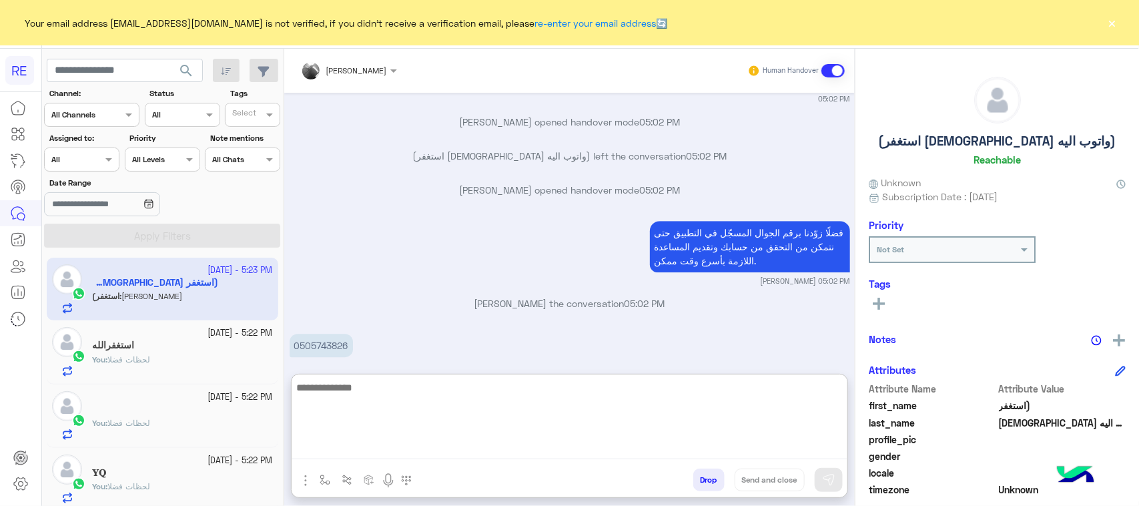
click at [391, 455] on textarea at bounding box center [570, 419] width 556 height 80
type textarea "**********"
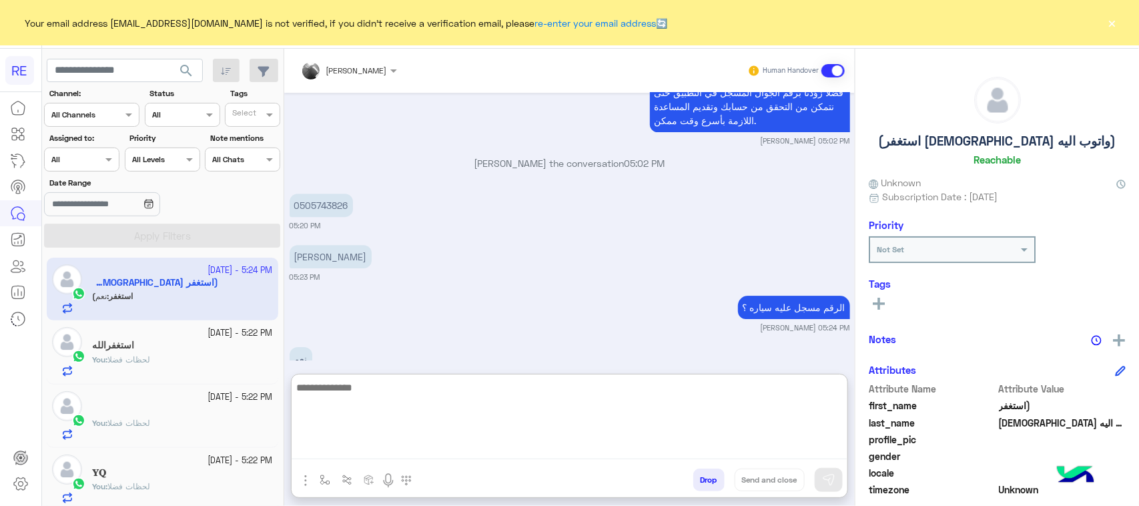
scroll to position [1862, 0]
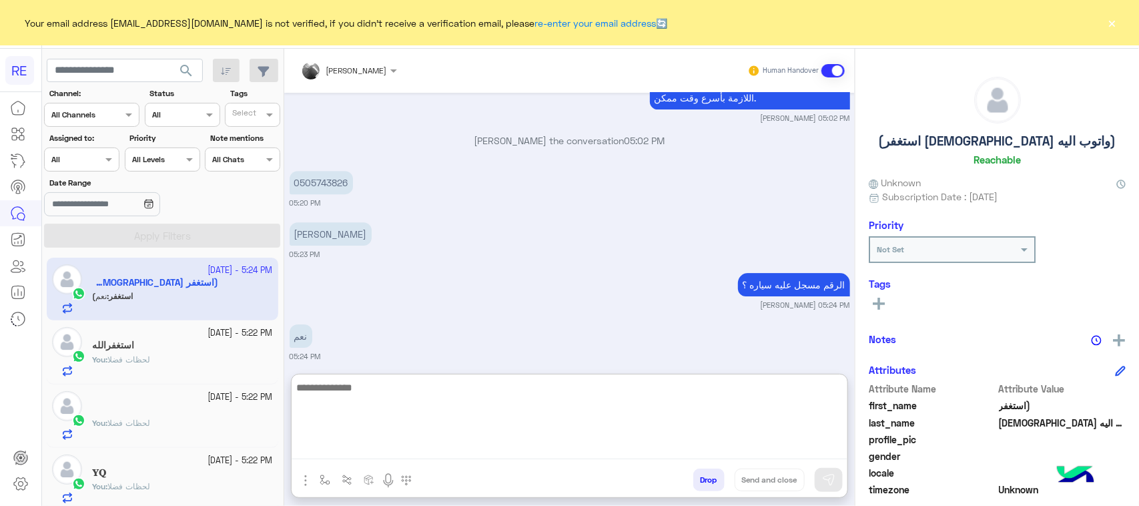
paste textarea "**********"
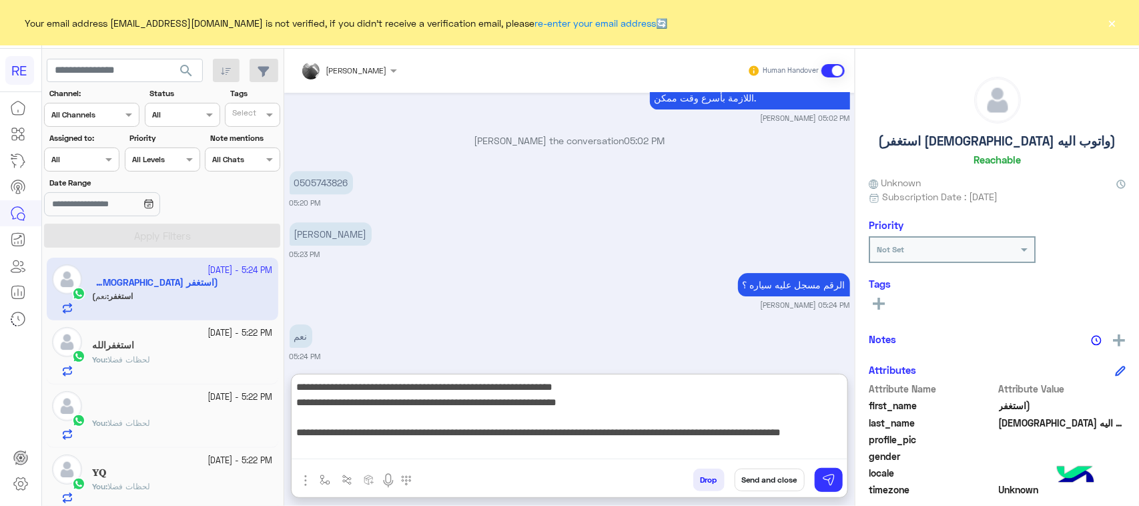
scroll to position [0, 0]
drag, startPoint x: 789, startPoint y: 388, endPoint x: 492, endPoint y: 402, distance: 296.6
click at [492, 402] on textarea "**********" at bounding box center [570, 419] width 556 height 80
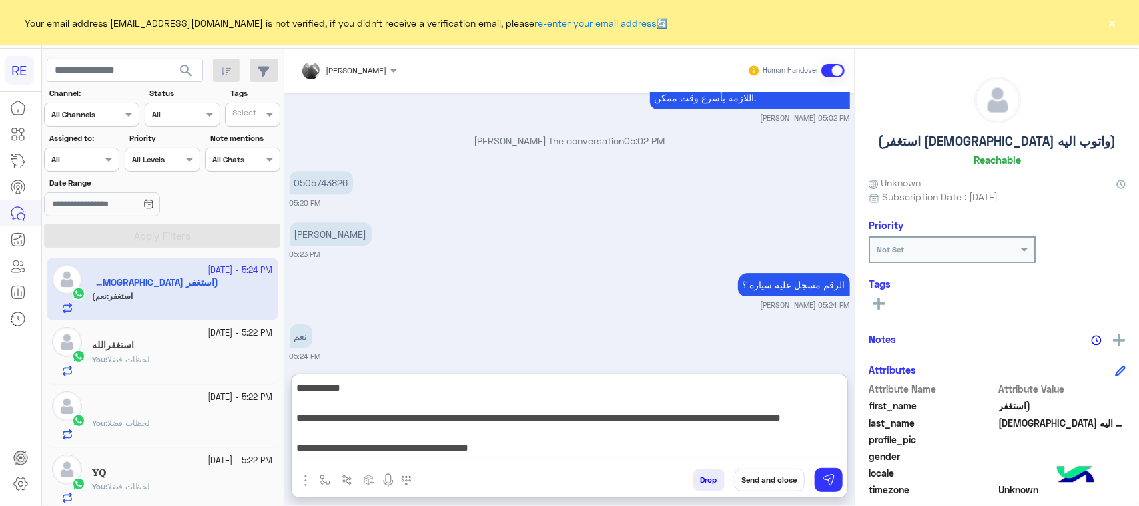
type textarea "**********"
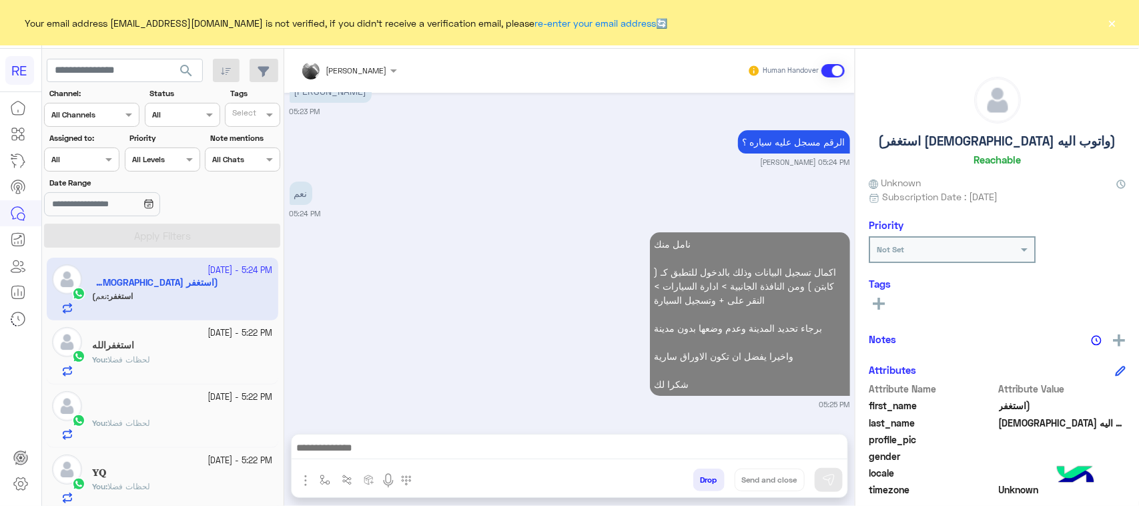
scroll to position [1993, 0]
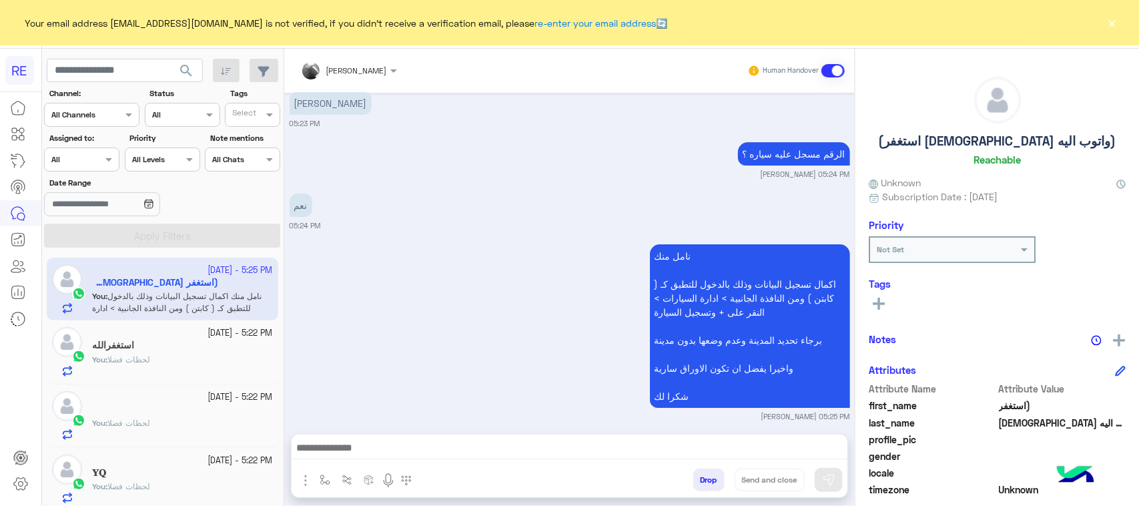
click at [394, 274] on div "نامل منك اكمال تسجيل البيانات وذلك بالدخول للتطبق كـ ( كابتن ) ومن النافذة الجا…" at bounding box center [570, 331] width 561 height 181
click at [201, 342] on div "استغفرالله" at bounding box center [182, 347] width 181 height 14
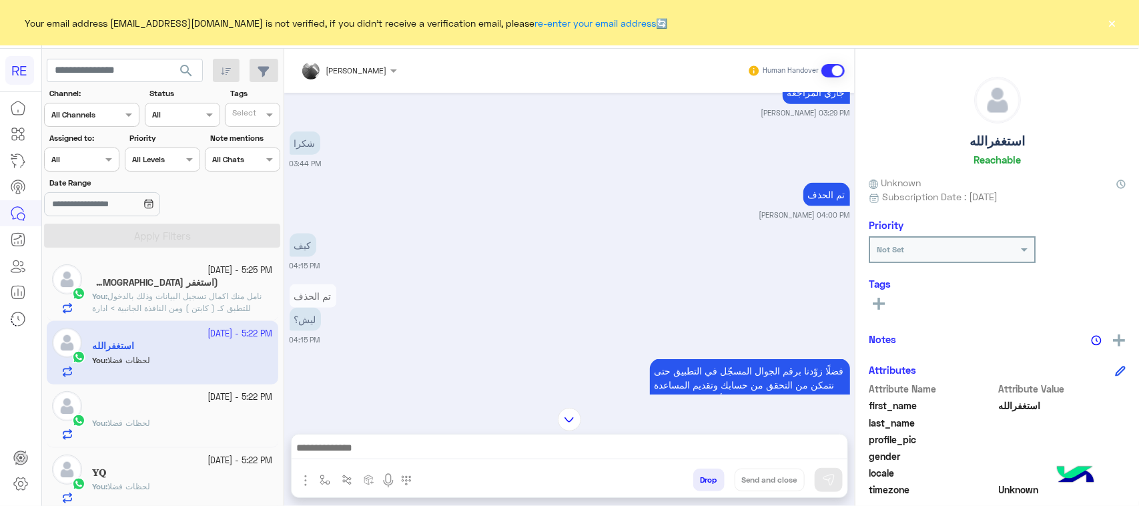
scroll to position [1026, 0]
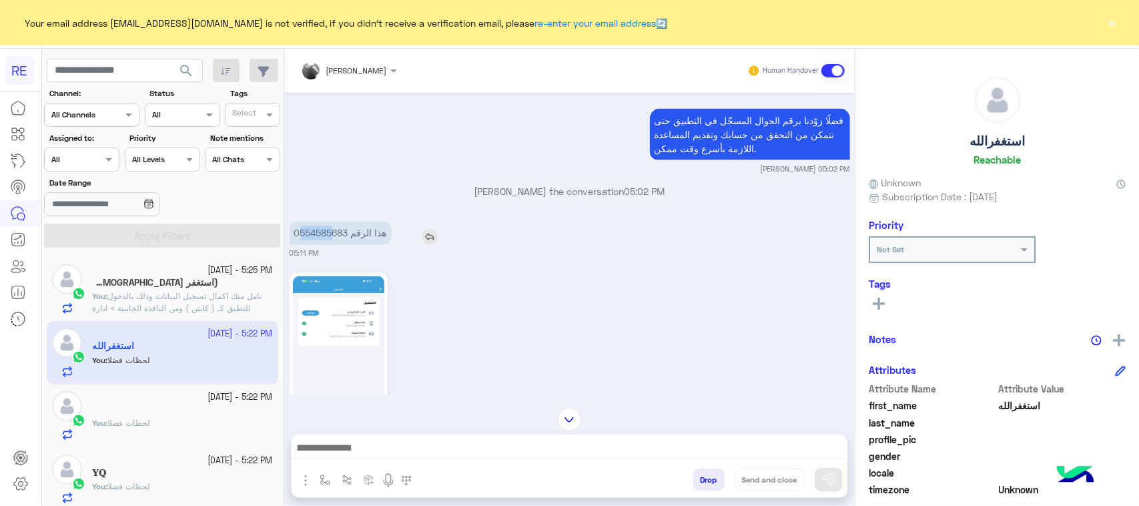
drag, startPoint x: 299, startPoint y: 220, endPoint x: 332, endPoint y: 220, distance: 33.4
click at [332, 222] on p "هذا الرقم 0554585683" at bounding box center [341, 233] width 102 height 23
click at [438, 444] on textarea at bounding box center [570, 443] width 556 height 31
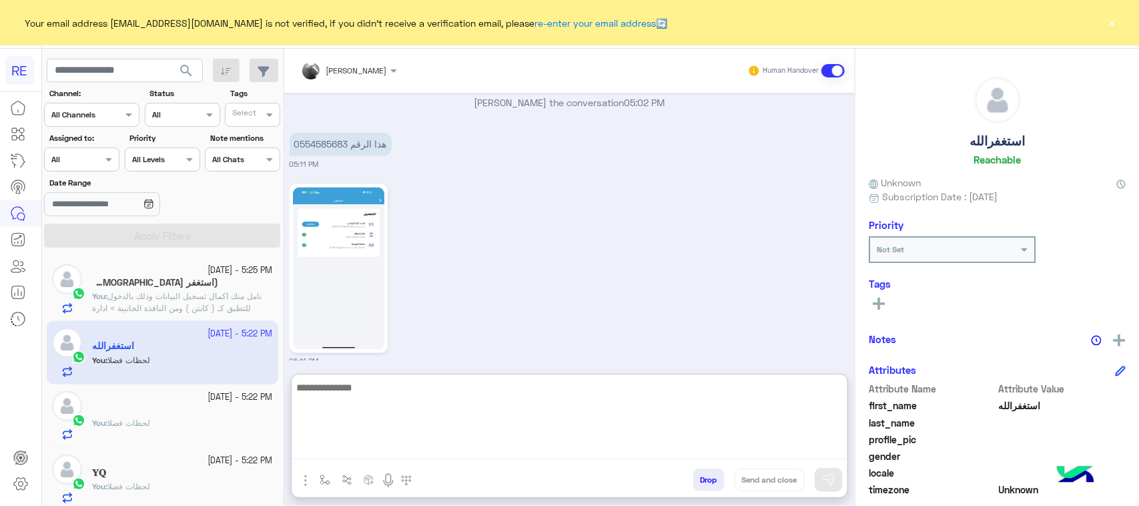
scroll to position [1169, 0]
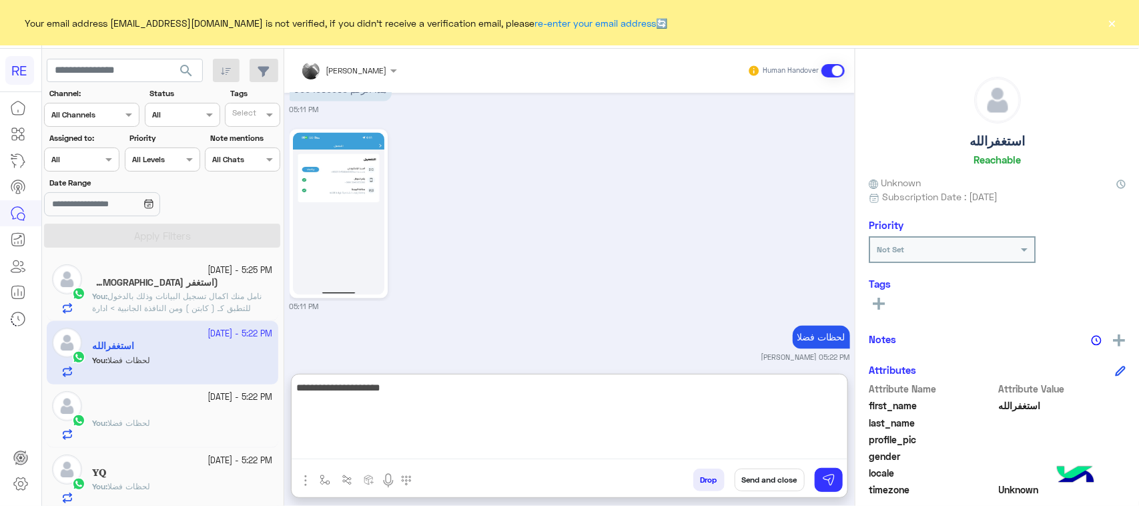
type textarea "**********"
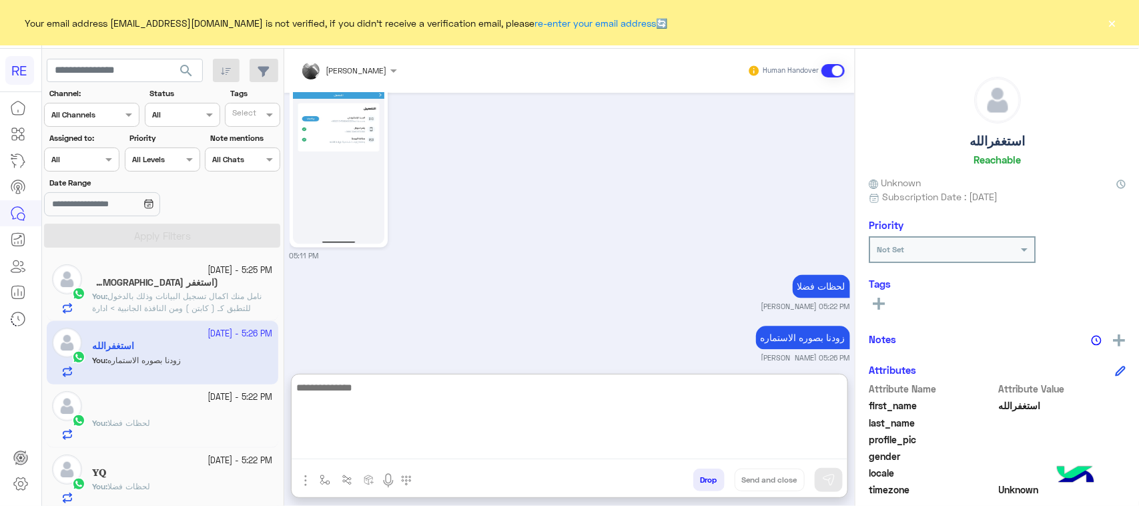
scroll to position [1189, 0]
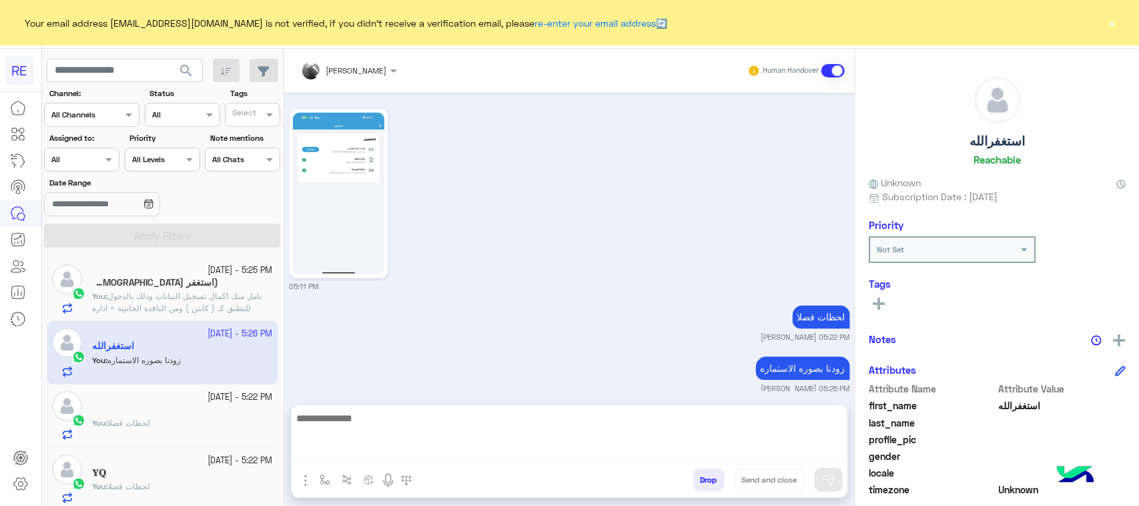
click at [150, 418] on span "لحظات فضلا" at bounding box center [128, 423] width 43 height 10
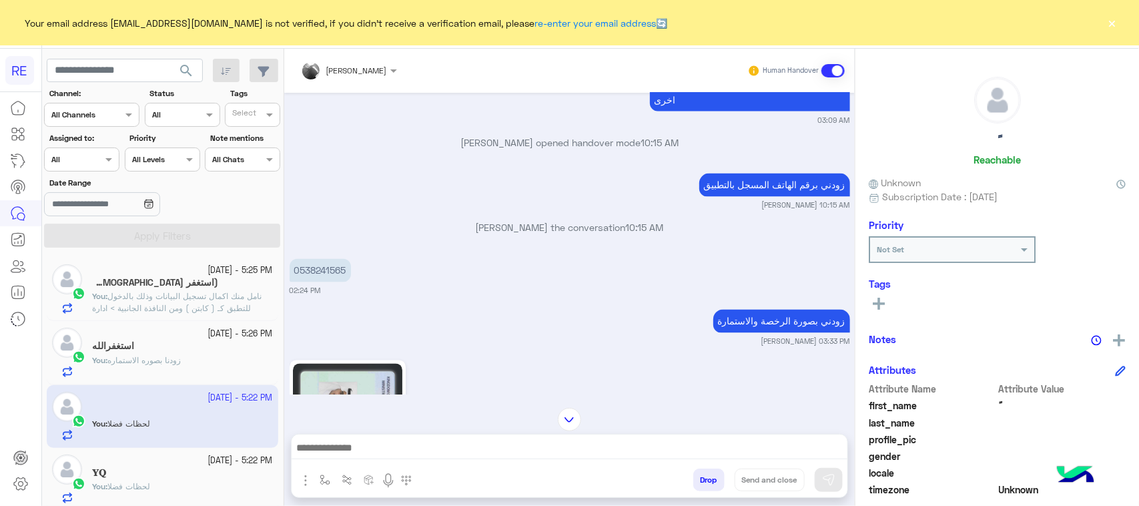
scroll to position [1004, 0]
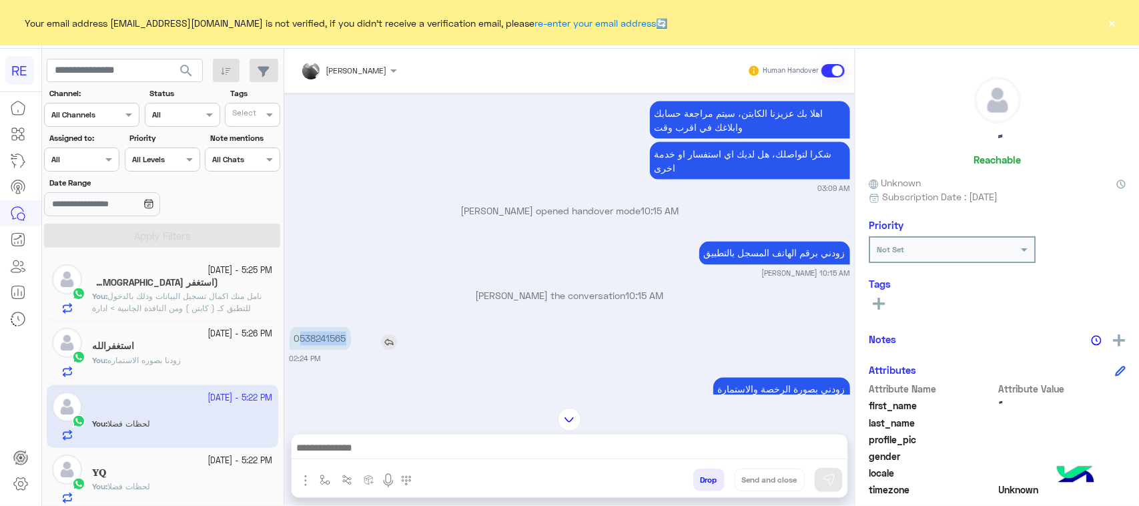
drag, startPoint x: 301, startPoint y: 337, endPoint x: 362, endPoint y: 344, distance: 61.8
click at [362, 344] on div "0538241565" at bounding box center [358, 338] width 137 height 23
copy p "538241565"
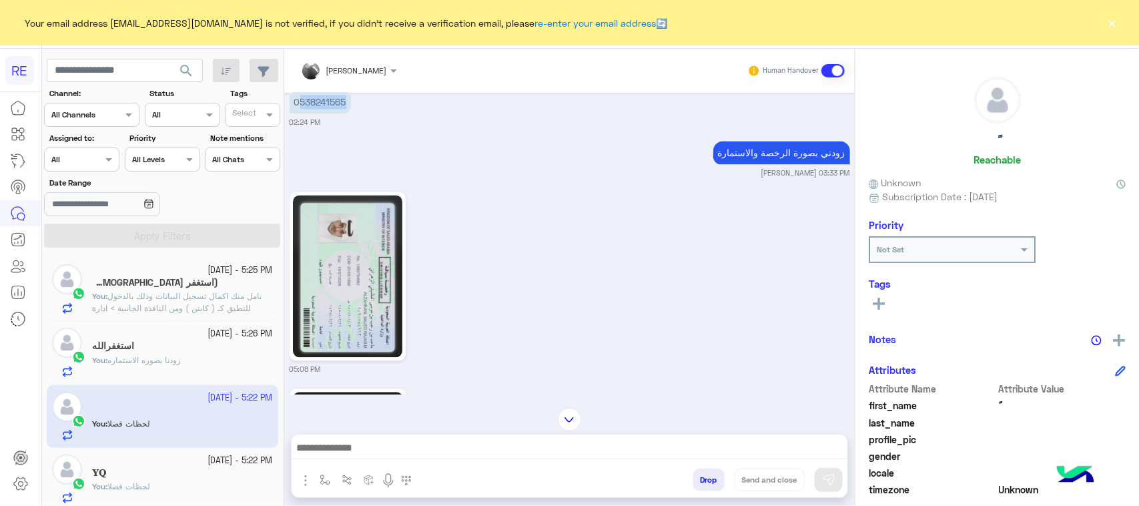
scroll to position [1338, 0]
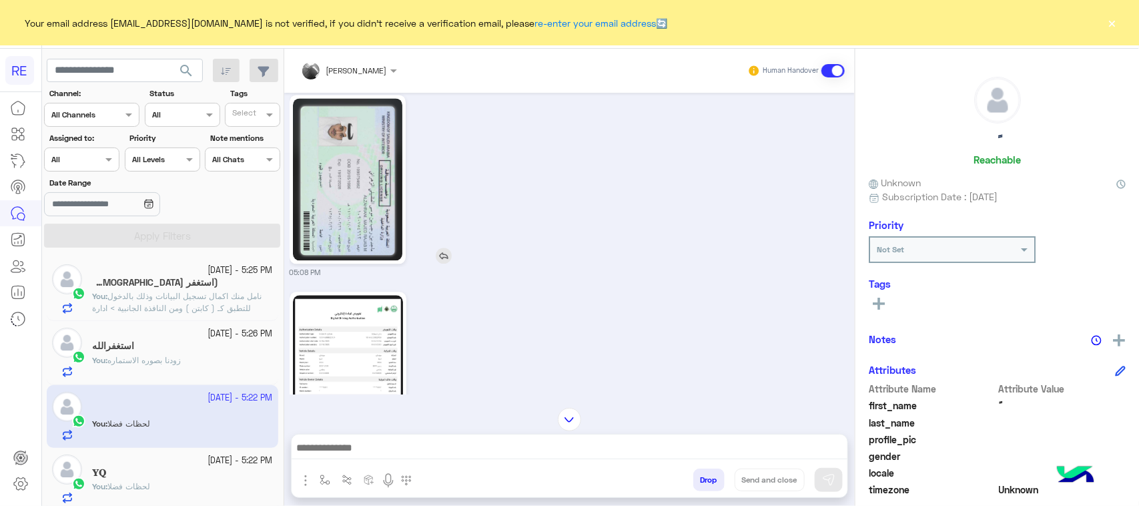
click at [368, 179] on img at bounding box center [347, 179] width 109 height 162
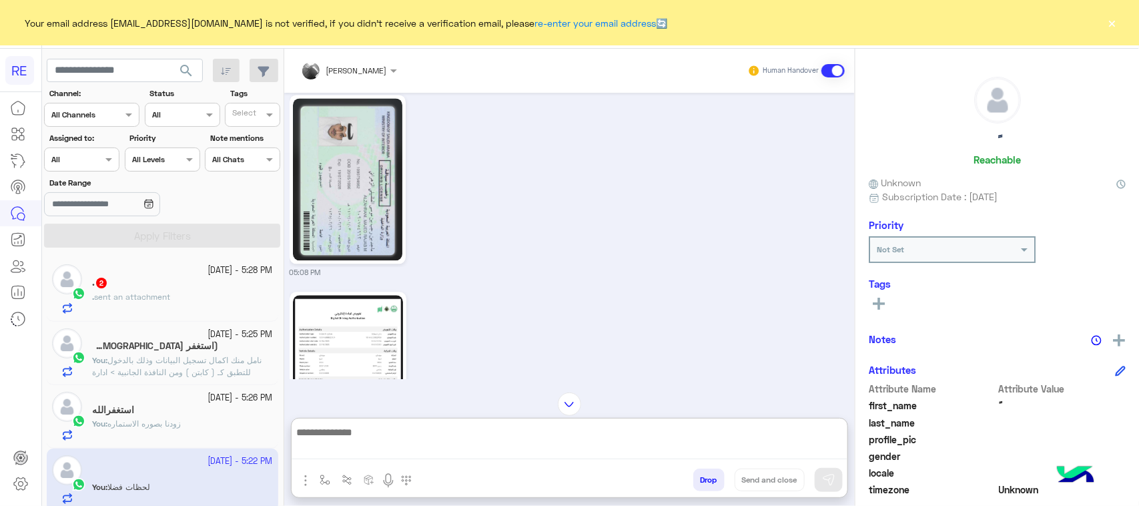
click at [411, 440] on textarea at bounding box center [570, 441] width 556 height 35
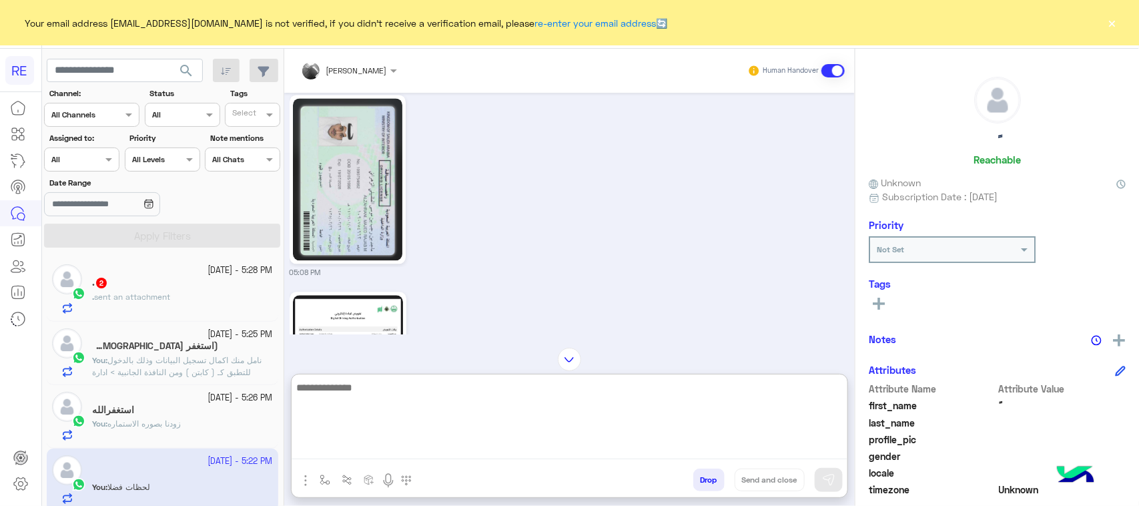
paste textarea "**********"
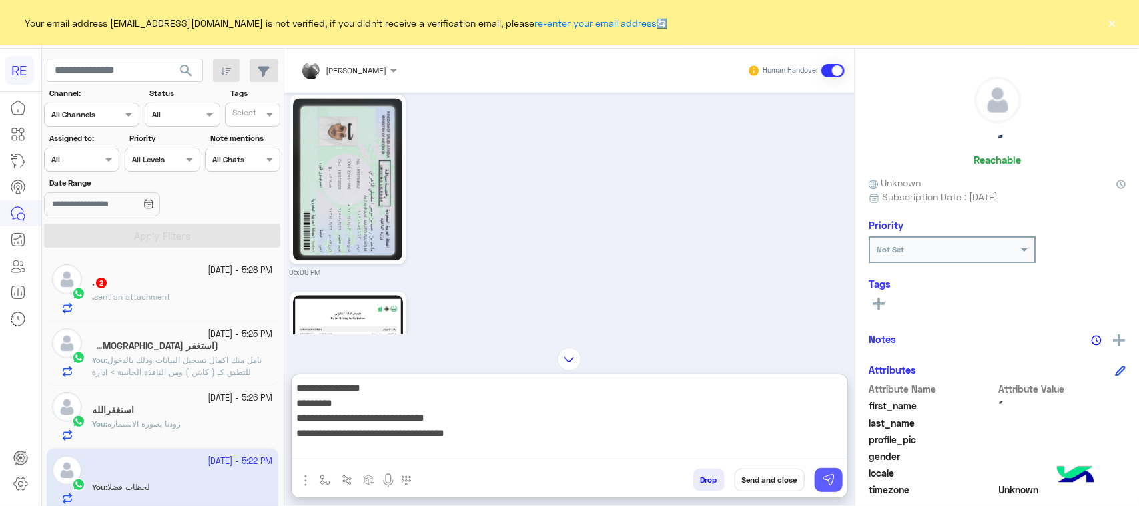
type textarea "**********"
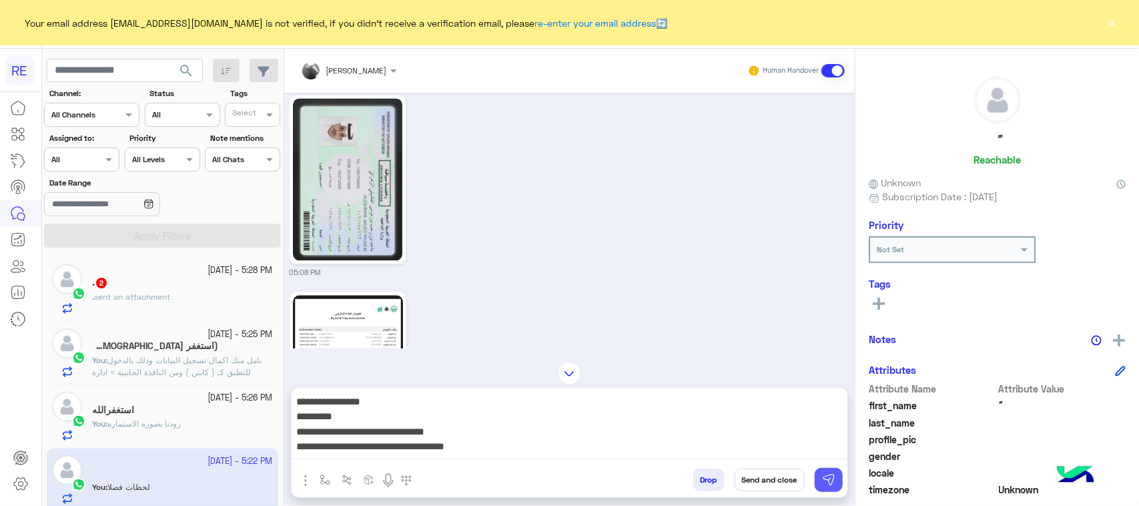
click at [828, 484] on img at bounding box center [828, 479] width 13 height 13
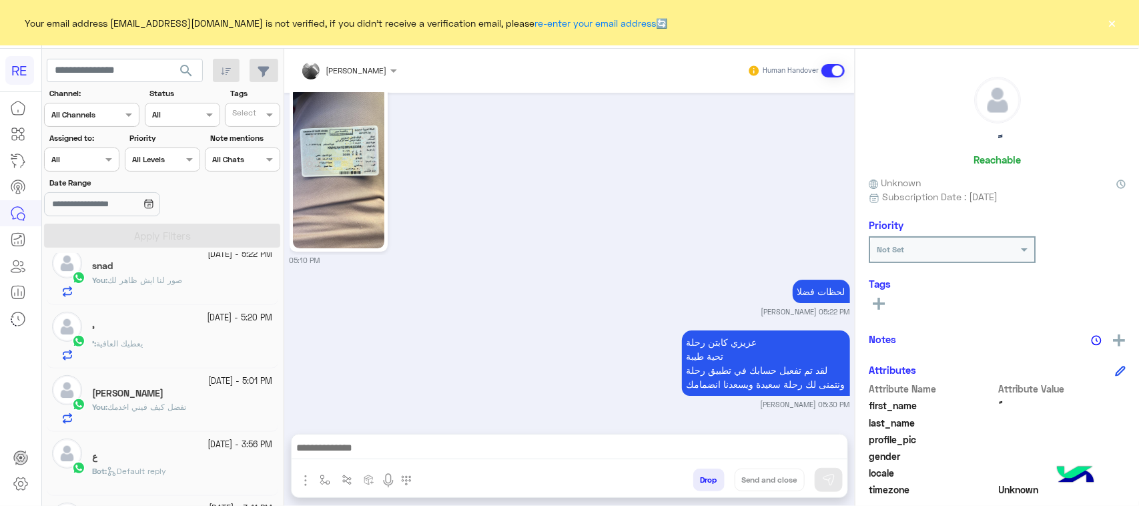
scroll to position [0, 0]
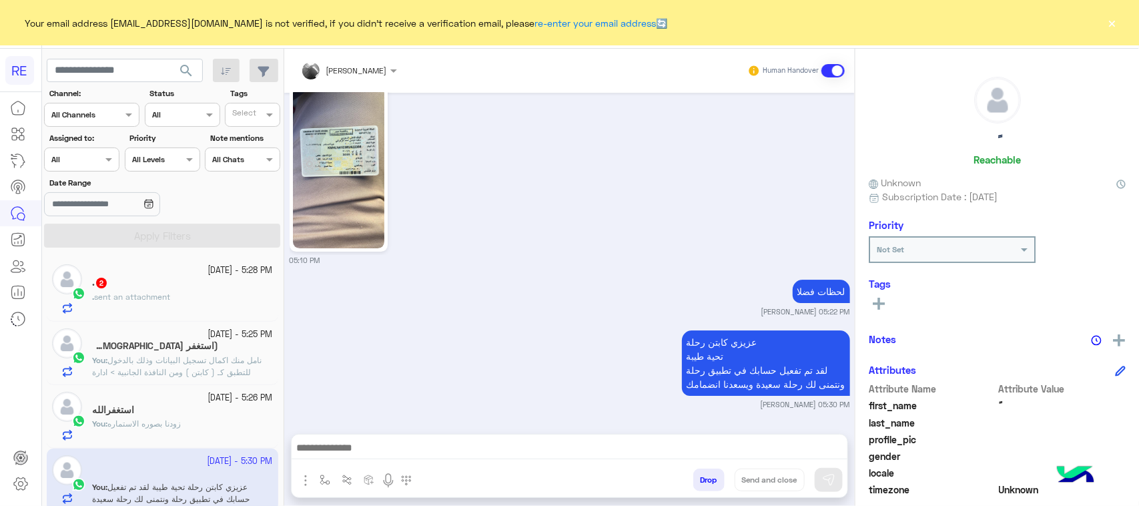
click at [150, 284] on div ". 2" at bounding box center [182, 284] width 181 height 14
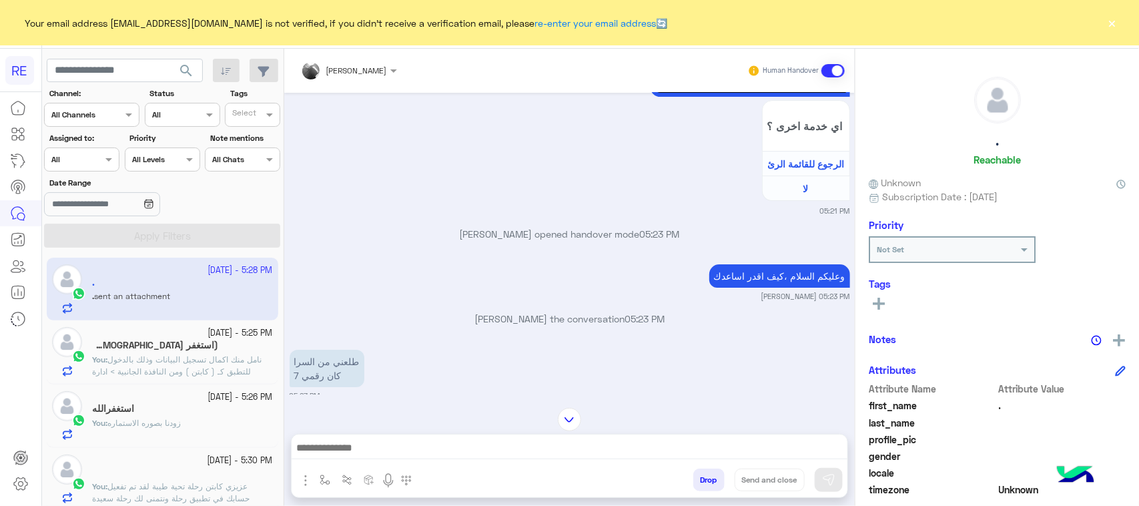
scroll to position [2179, 0]
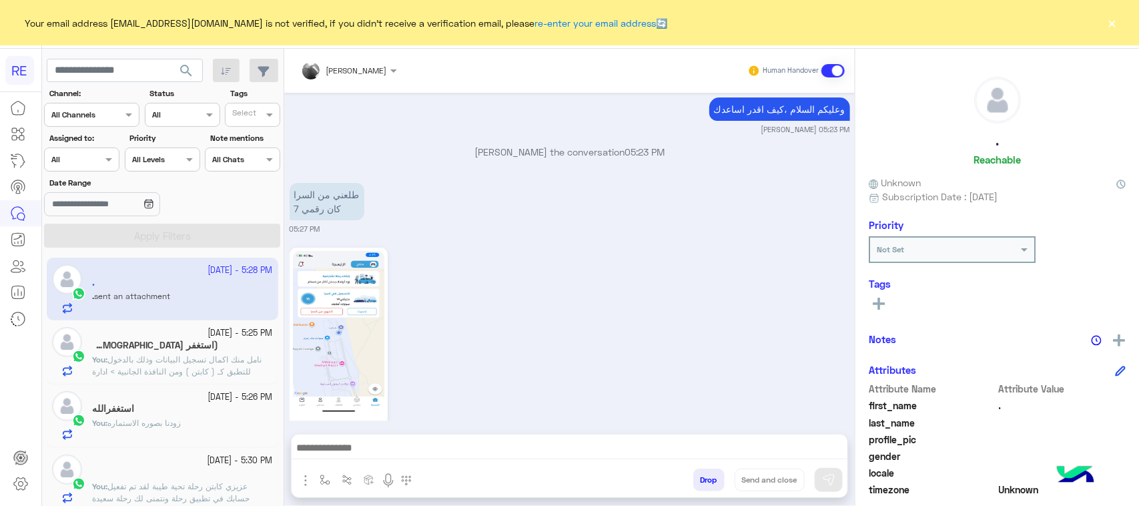
drag, startPoint x: 701, startPoint y: 220, endPoint x: 569, endPoint y: 221, distance: 131.5
click at [701, 244] on div "الان رقمي 15 05:28 PM" at bounding box center [570, 354] width 561 height 220
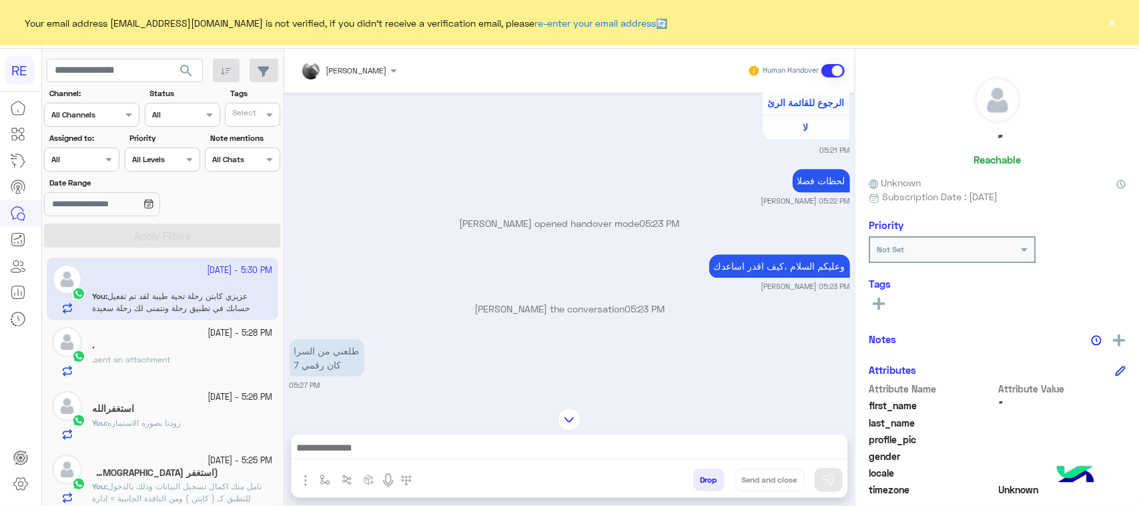
scroll to position [4093, 0]
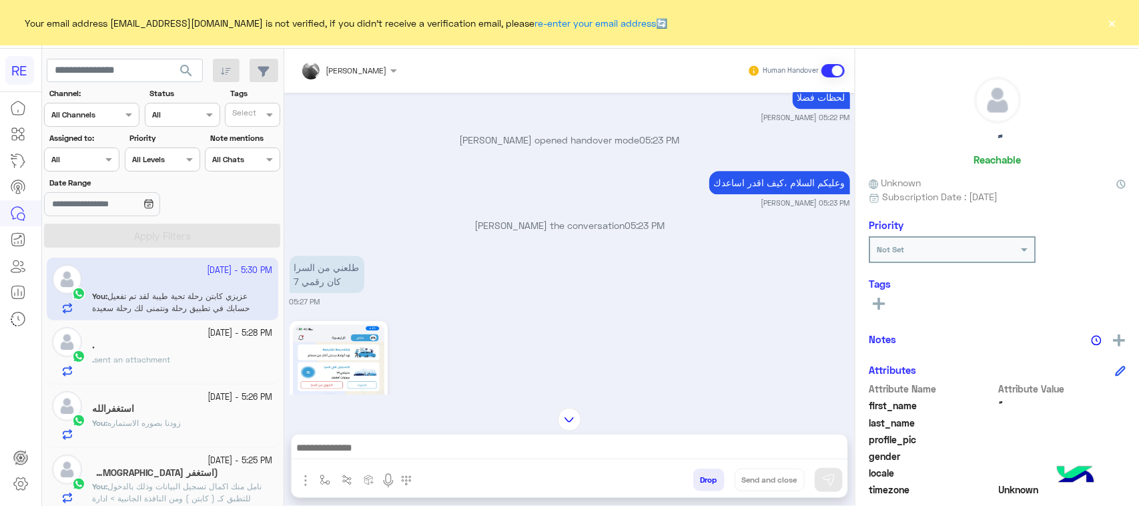
click at [195, 340] on div "." at bounding box center [182, 347] width 181 height 14
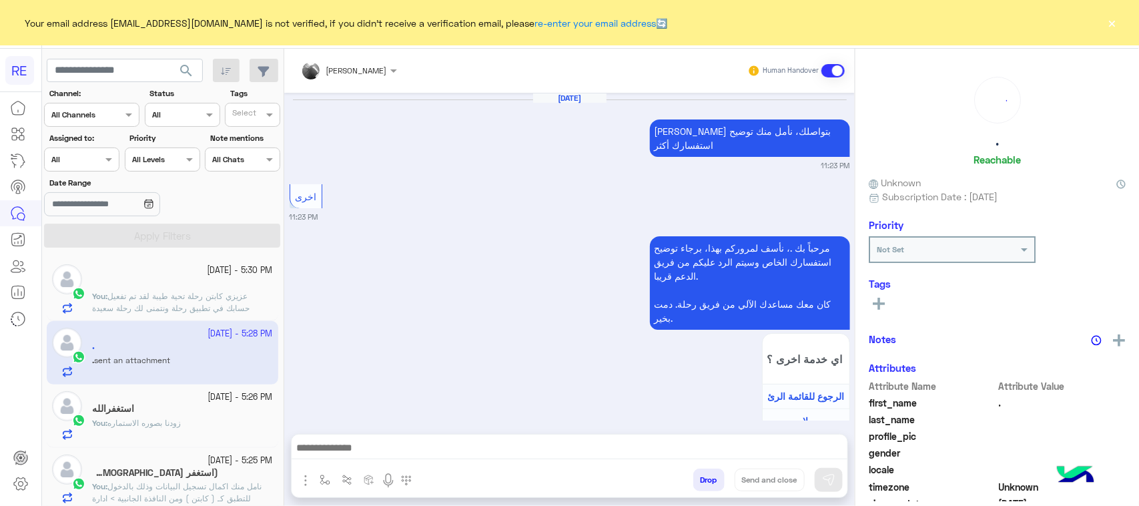
scroll to position [2179, 0]
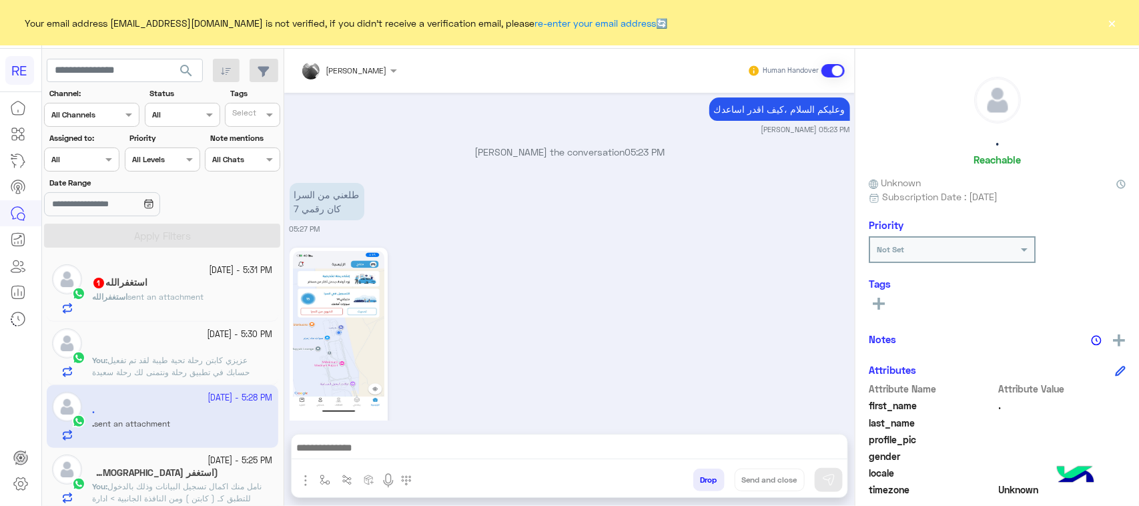
click at [756, 307] on div "الان رقمي 15 05:28 PM" at bounding box center [570, 354] width 561 height 220
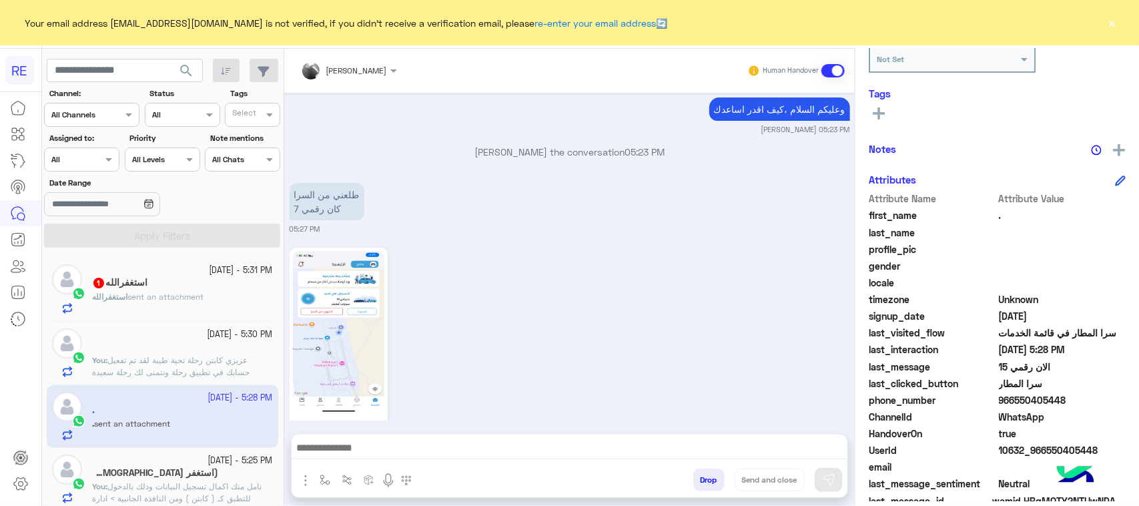
scroll to position [212, 0]
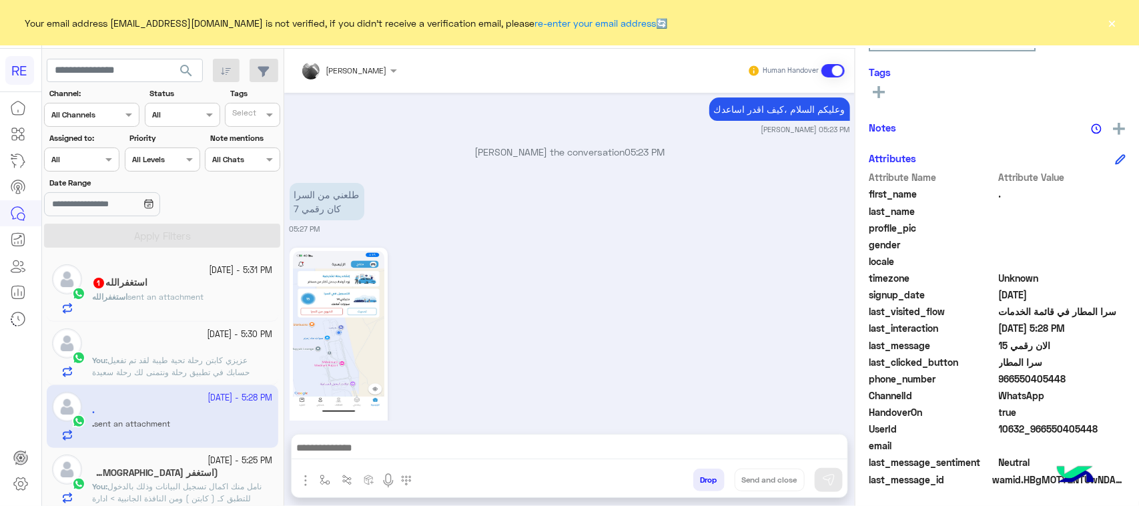
drag, startPoint x: 1092, startPoint y: 426, endPoint x: 1038, endPoint y: 431, distance: 54.3
click at [1038, 431] on span "10632_966550405448" at bounding box center [1062, 429] width 127 height 14
drag, startPoint x: 1048, startPoint y: 428, endPoint x: 1081, endPoint y: 425, distance: 33.5
click at [1082, 425] on span "10632_966550405448" at bounding box center [1062, 429] width 127 height 14
click at [1052, 424] on span "10632_966550405448" at bounding box center [1062, 429] width 127 height 14
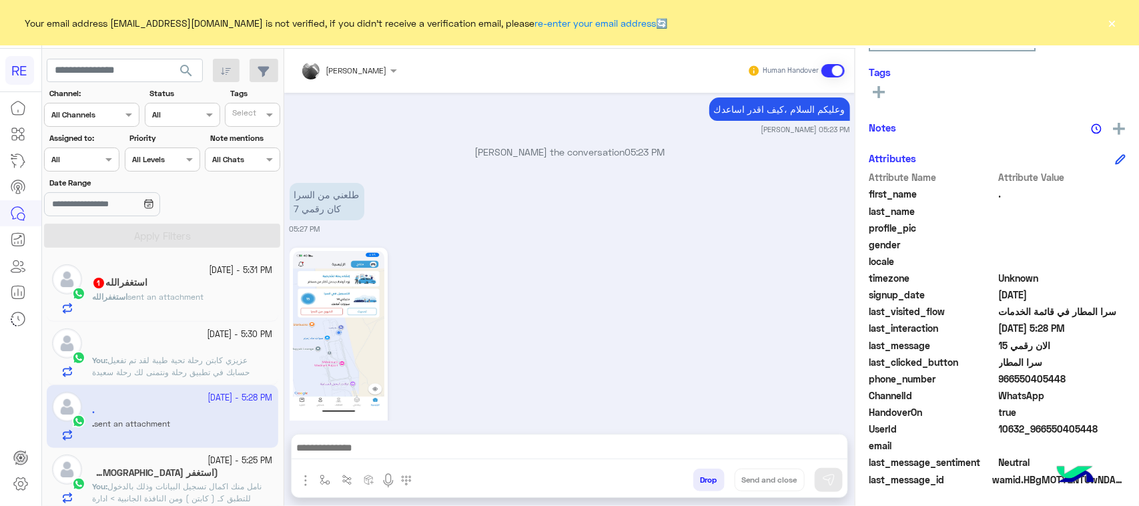
drag, startPoint x: 1042, startPoint y: 426, endPoint x: 1098, endPoint y: 426, distance: 55.4
click at [1104, 426] on span "10632_966550405448" at bounding box center [1062, 429] width 127 height 14
copy span "550405448"
click at [318, 476] on button "button" at bounding box center [325, 479] width 22 height 22
click at [336, 440] on div "enter flow name" at bounding box center [364, 450] width 99 height 24
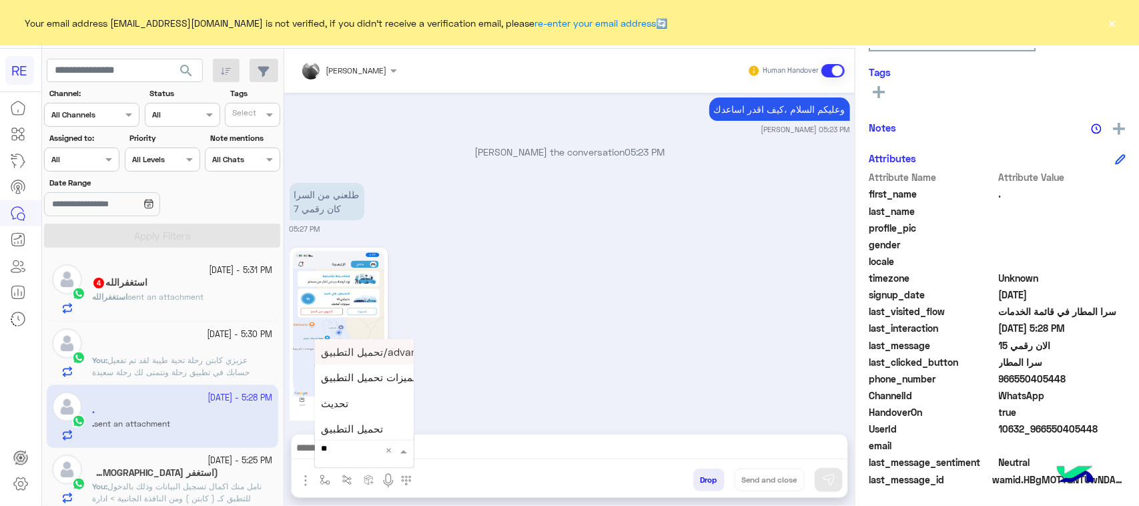
type input "***"
click at [376, 378] on span "مشاكل السرا تحديث" at bounding box center [365, 378] width 86 height 12
type textarea "**********"
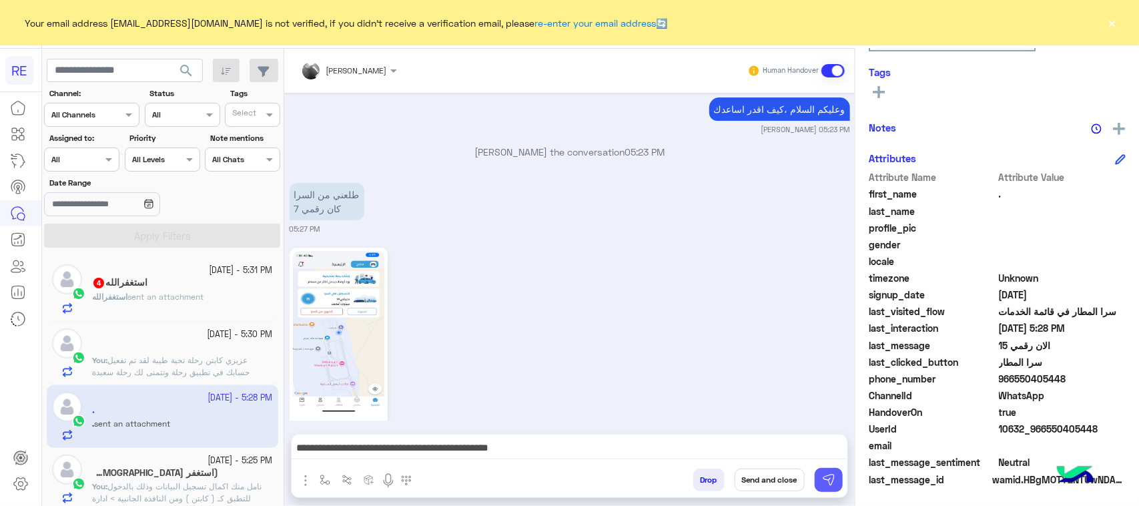
click at [822, 484] on img at bounding box center [828, 479] width 13 height 13
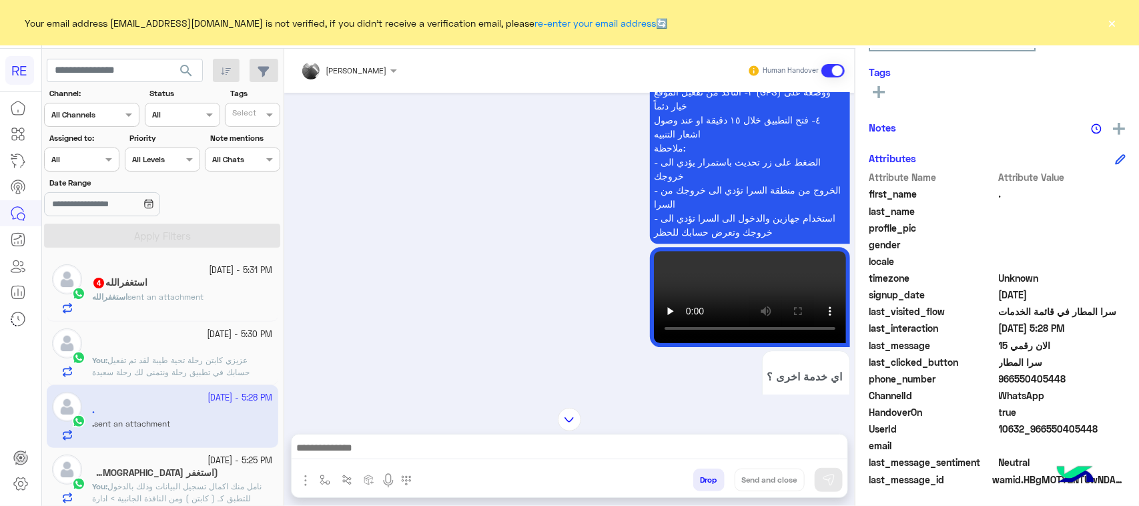
scroll to position [2426, 0]
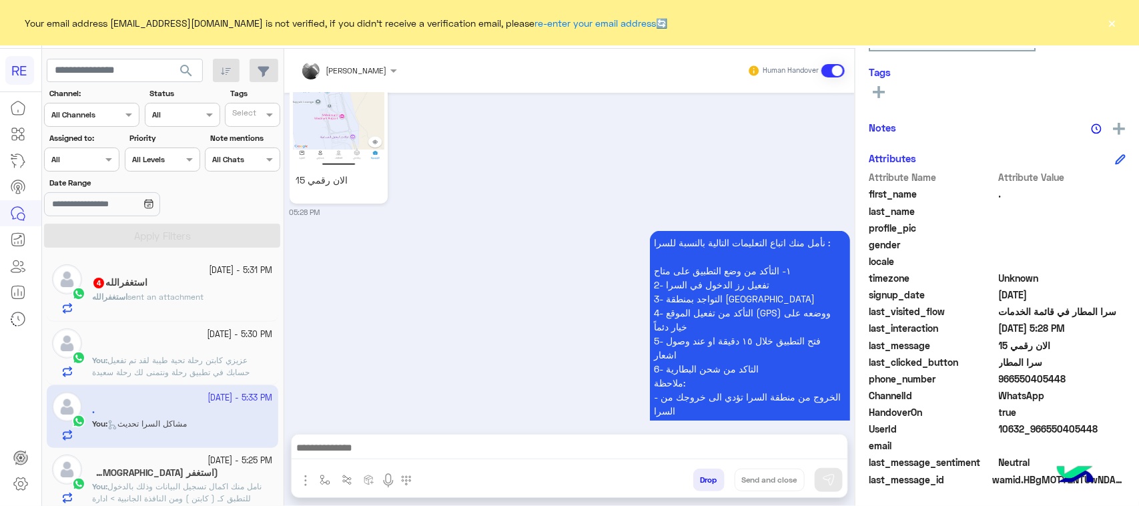
click at [159, 290] on div "استغفرالله 4" at bounding box center [182, 284] width 181 height 14
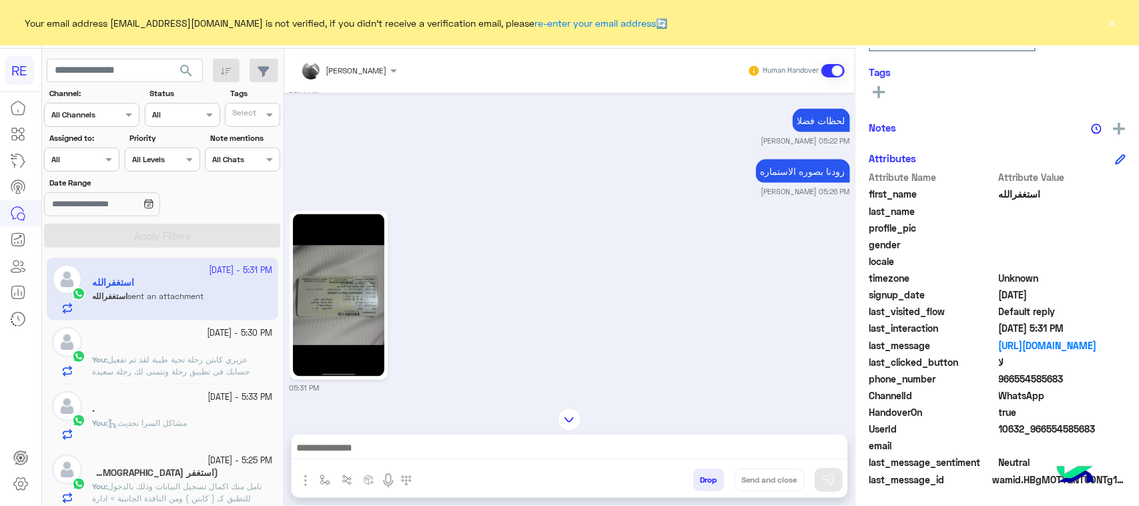
scroll to position [860, 0]
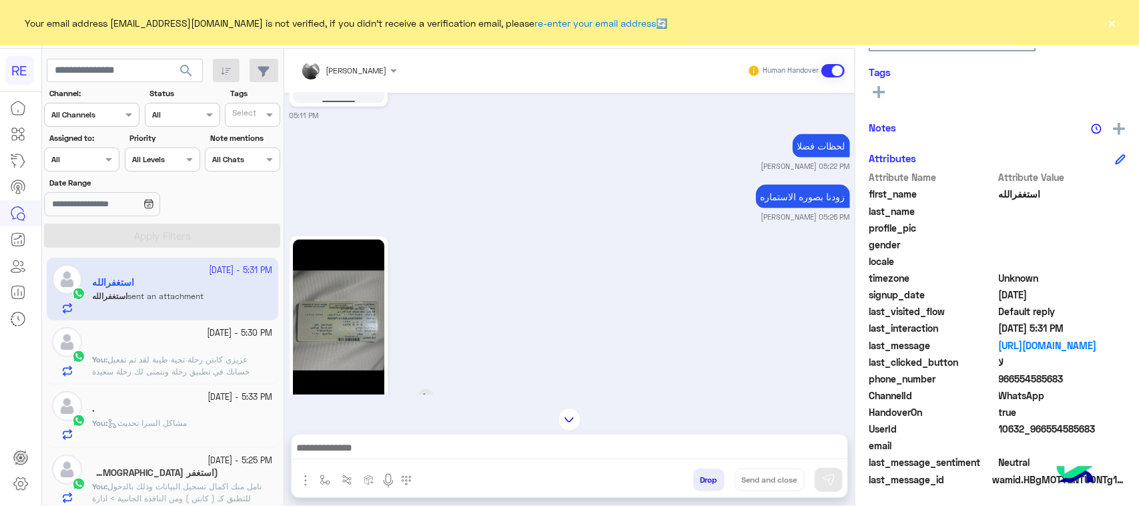
click at [326, 334] on img at bounding box center [338, 321] width 91 height 162
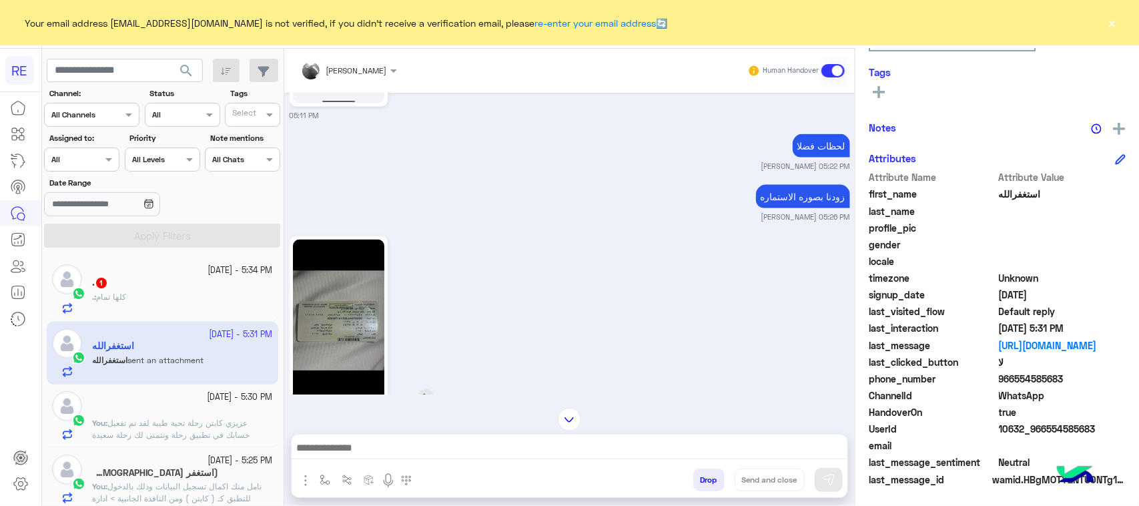
click at [411, 236] on div at bounding box center [377, 320] width 174 height 169
click at [129, 289] on div ". 1" at bounding box center [182, 284] width 181 height 14
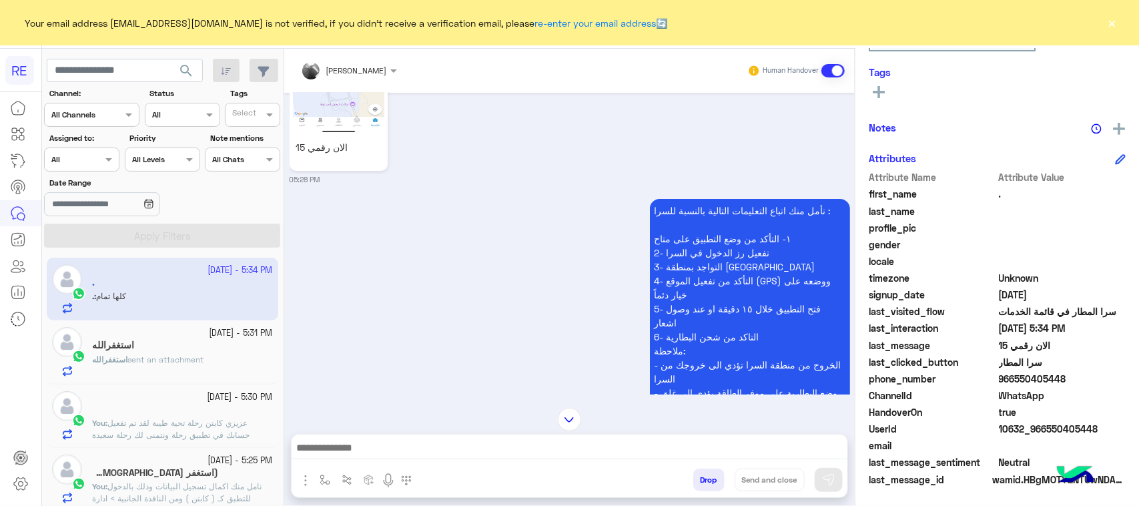
scroll to position [2426, 0]
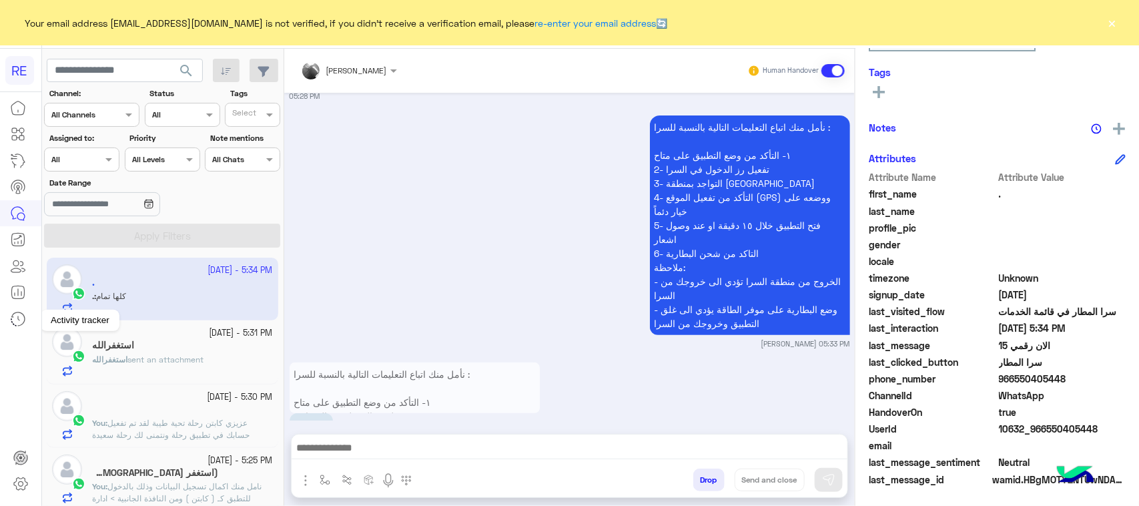
click at [0, 325] on link at bounding box center [18, 319] width 36 height 27
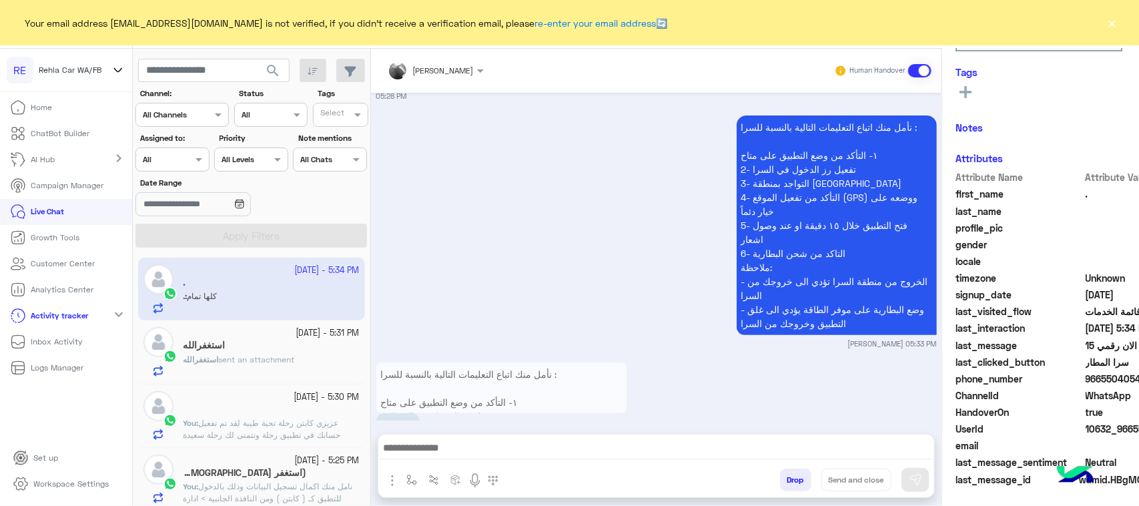
click at [25, 212] on icon at bounding box center [18, 212] width 16 height 16
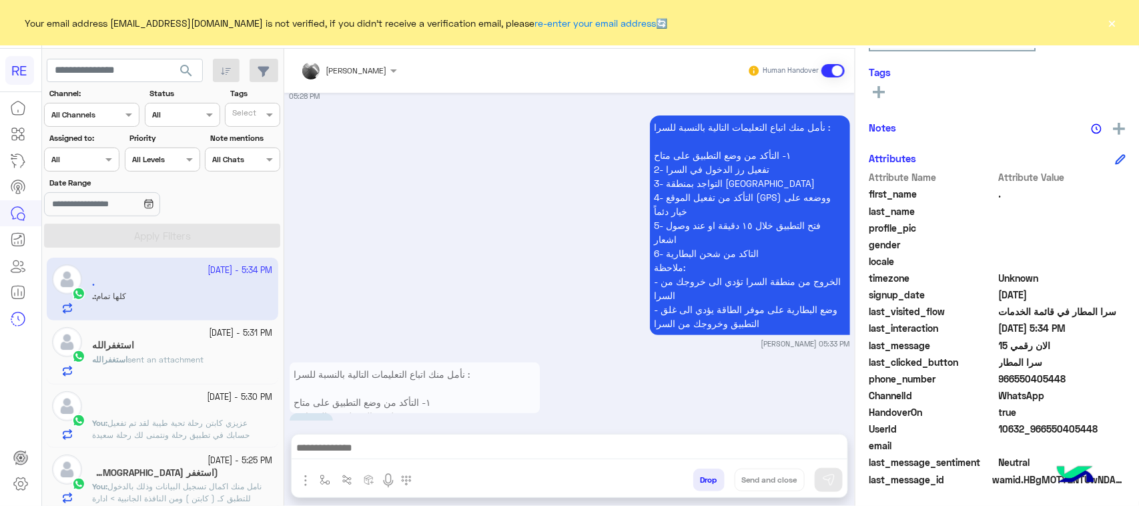
click at [217, 365] on div "استغفرالله sent an attachment" at bounding box center [182, 365] width 181 height 23
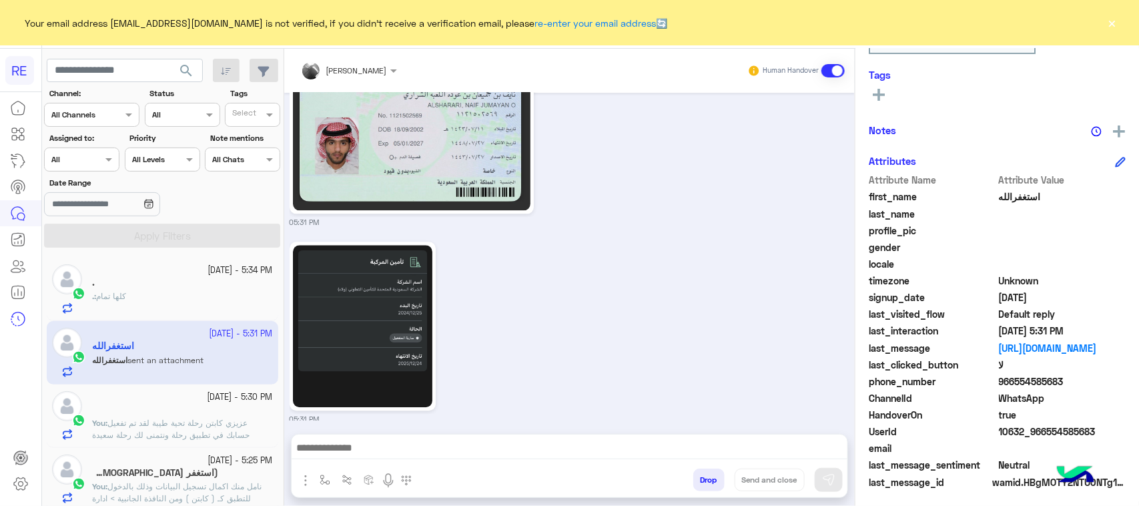
scroll to position [212, 0]
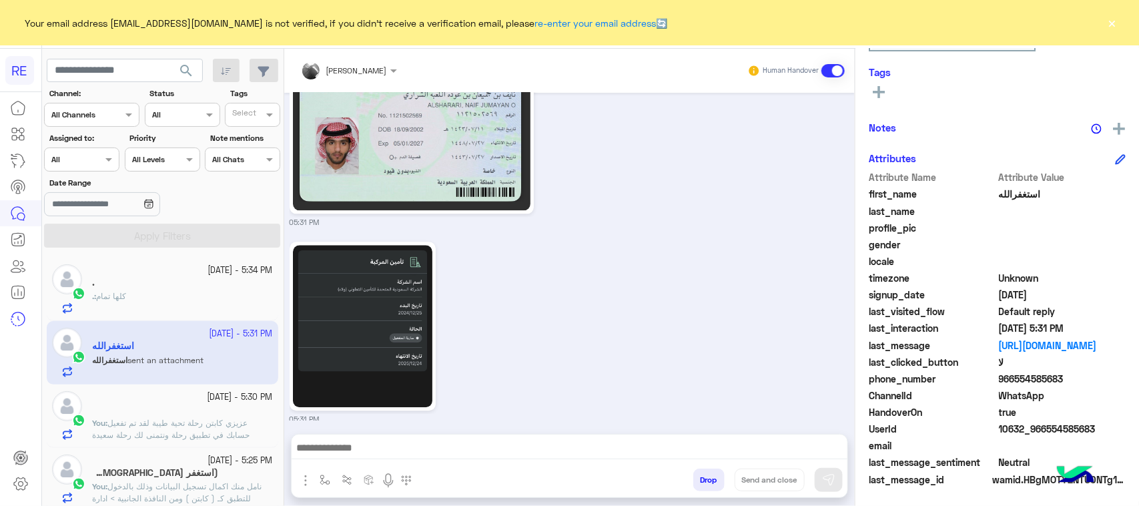
drag, startPoint x: 1105, startPoint y: 428, endPoint x: 1046, endPoint y: 427, distance: 58.7
click at [1046, 427] on span "10632_966554585683" at bounding box center [1062, 429] width 127 height 14
copy span "554585683"
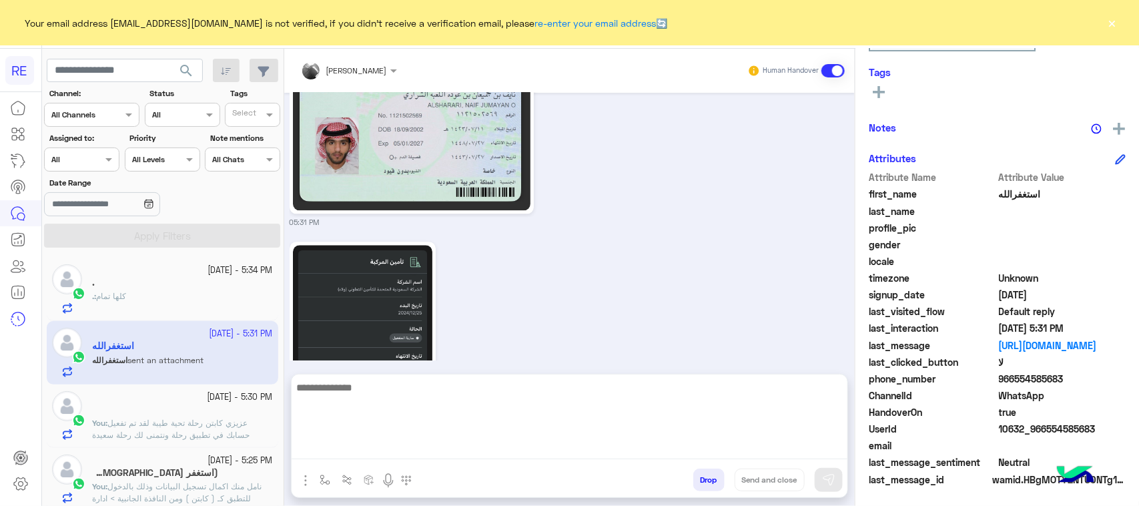
click at [476, 442] on textarea at bounding box center [570, 419] width 556 height 80
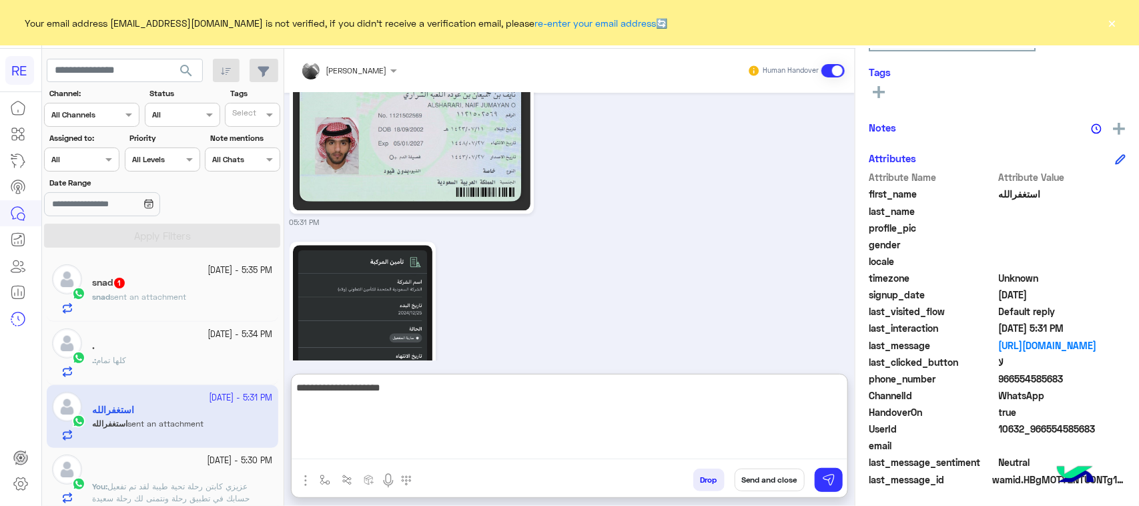
paste textarea "******"
type textarea "**********"
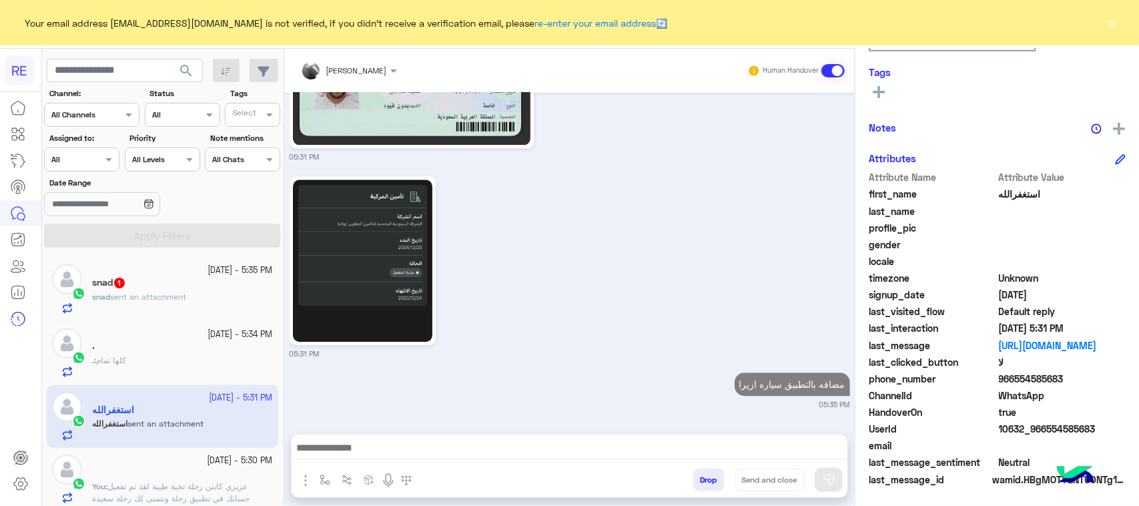
scroll to position [0, 0]
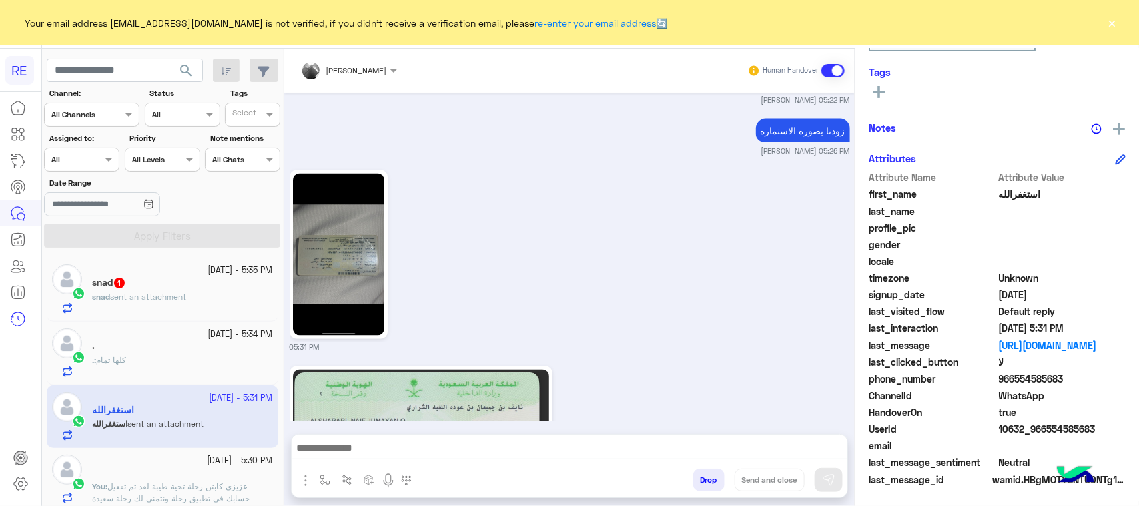
click at [112, 292] on span "sent an attachment" at bounding box center [148, 297] width 76 height 10
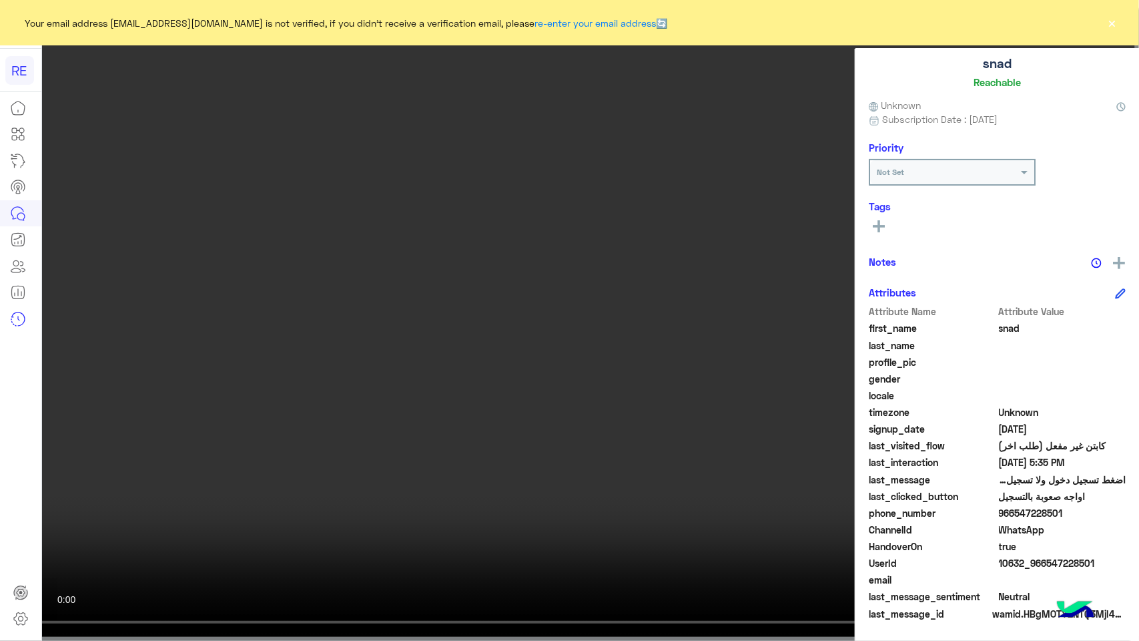
scroll to position [1413, 0]
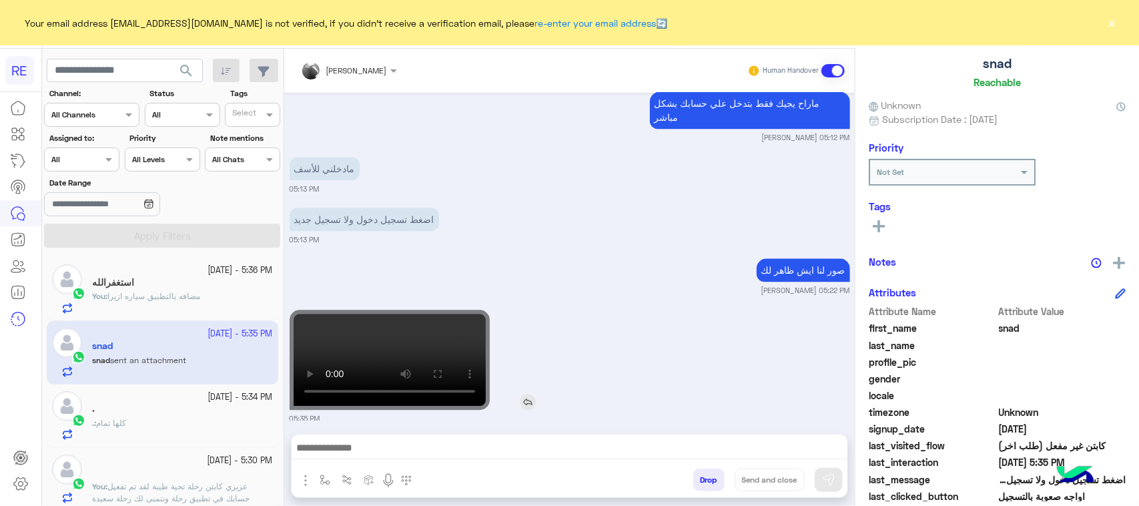
click at [408, 326] on video at bounding box center [390, 360] width 200 height 100
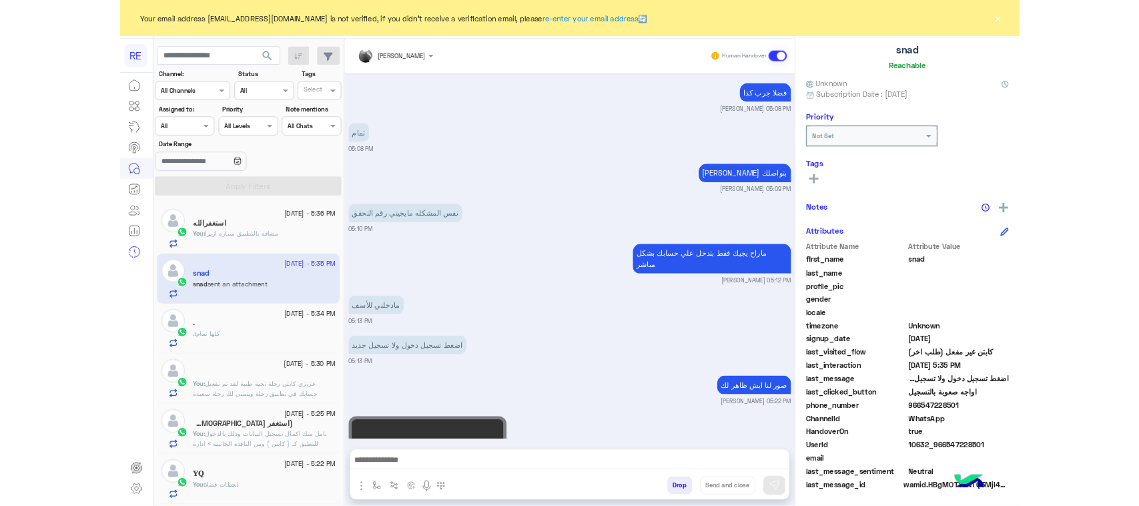
scroll to position [1195, 0]
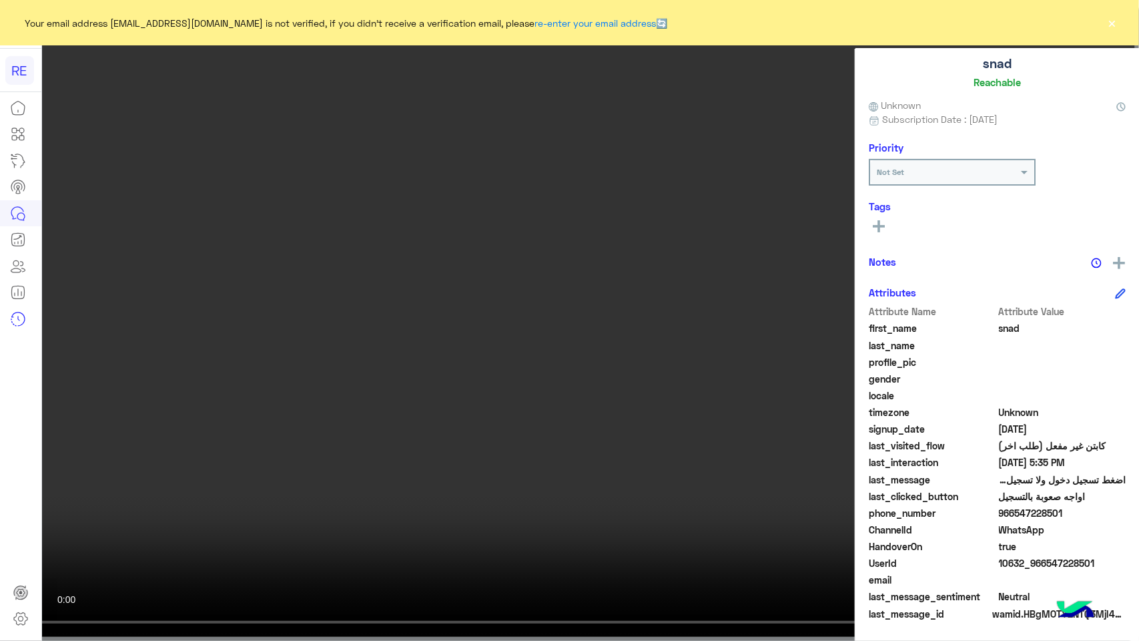
click at [334, 408] on video at bounding box center [569, 320] width 1139 height 641
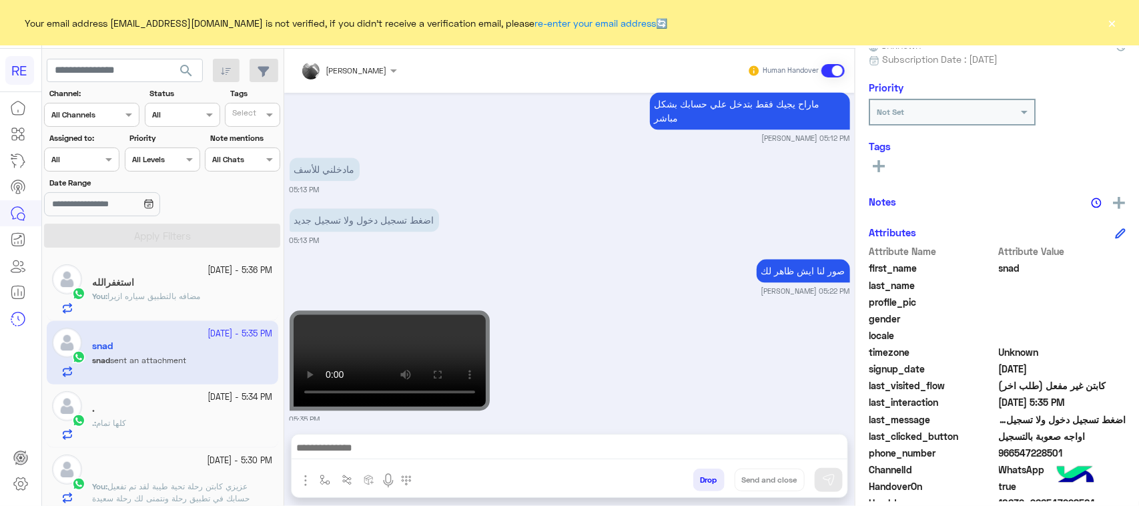
scroll to position [212, 0]
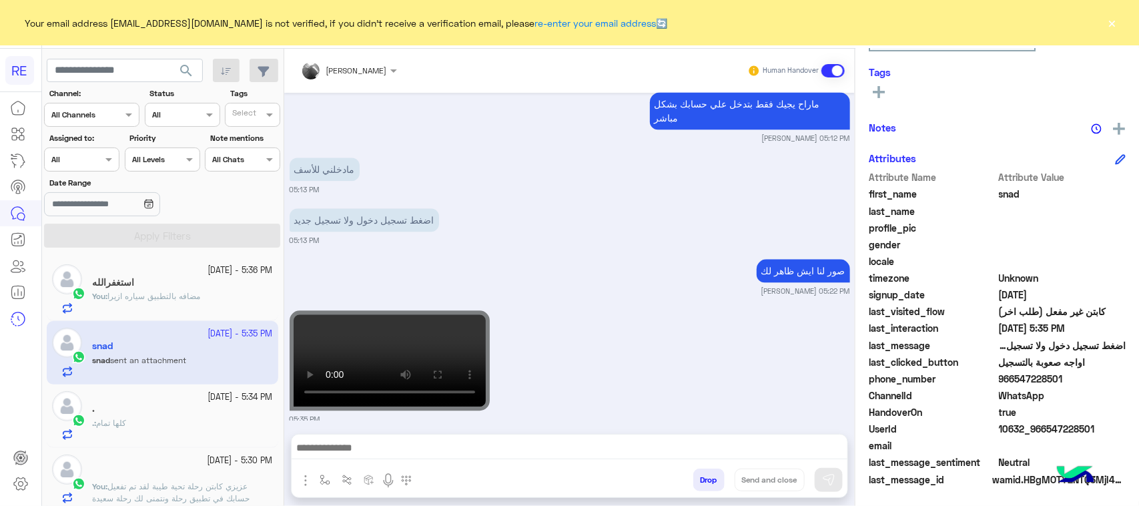
drag, startPoint x: 1100, startPoint y: 428, endPoint x: 1044, endPoint y: 428, distance: 55.4
click at [1044, 428] on span "10632_966547228501" at bounding box center [1062, 429] width 127 height 14
copy span "547228501"
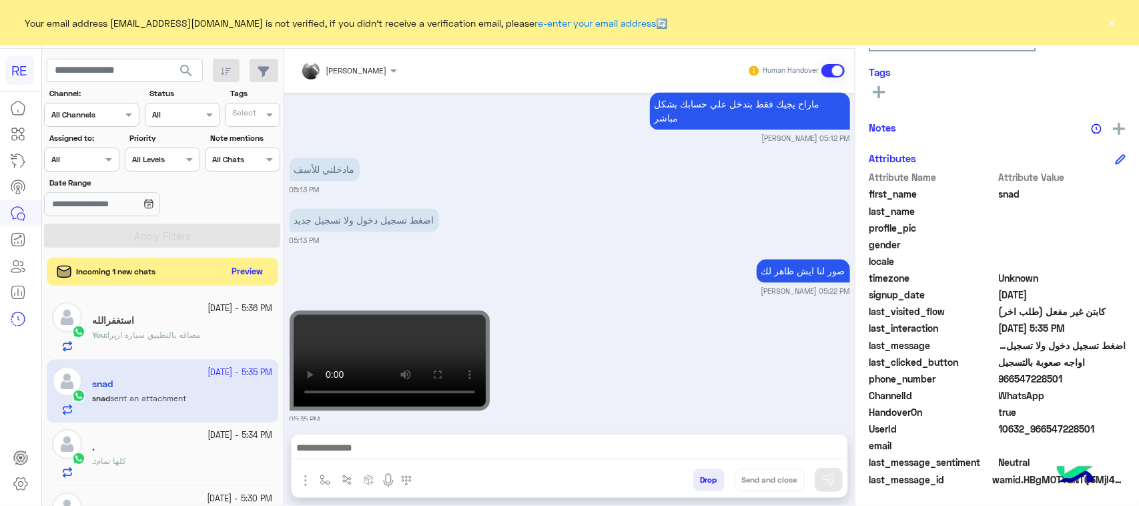
click at [244, 269] on button "Preview" at bounding box center [247, 272] width 41 height 18
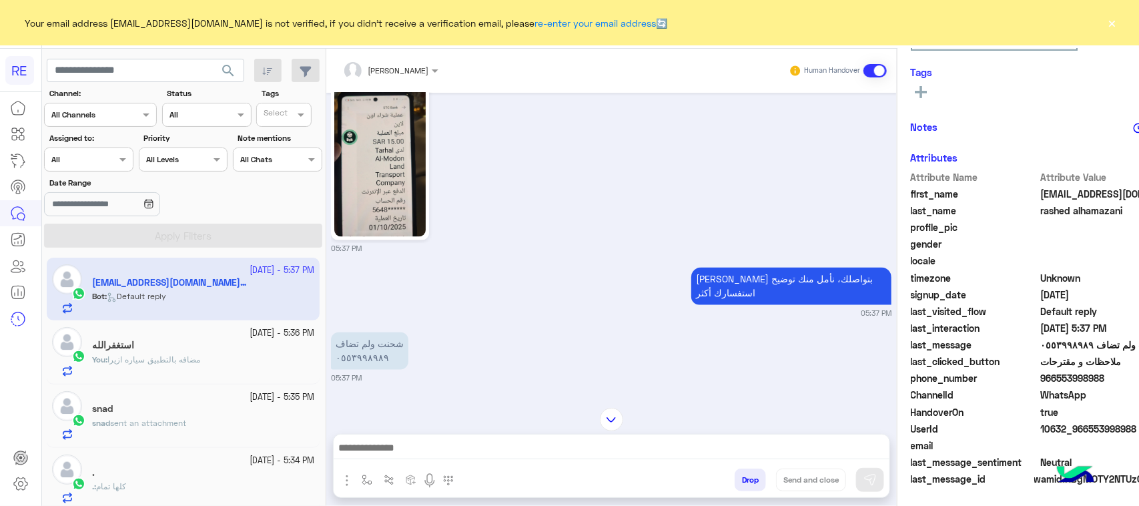
scroll to position [1193, 0]
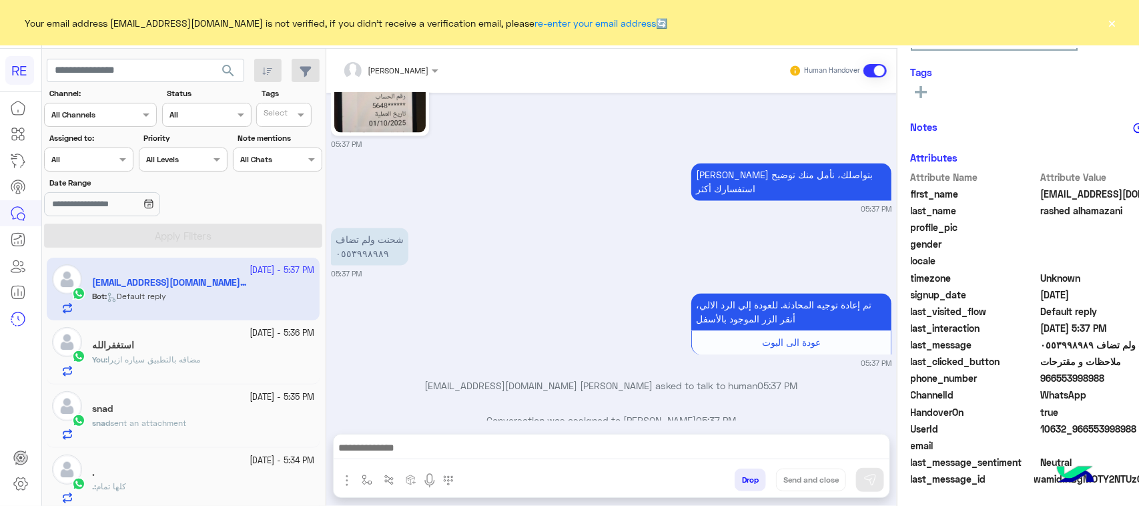
drag, startPoint x: 1121, startPoint y: 428, endPoint x: 1063, endPoint y: 432, distance: 58.2
click at [1063, 432] on span "10632_966553998988" at bounding box center [1103, 429] width 127 height 14
copy span "553998988"
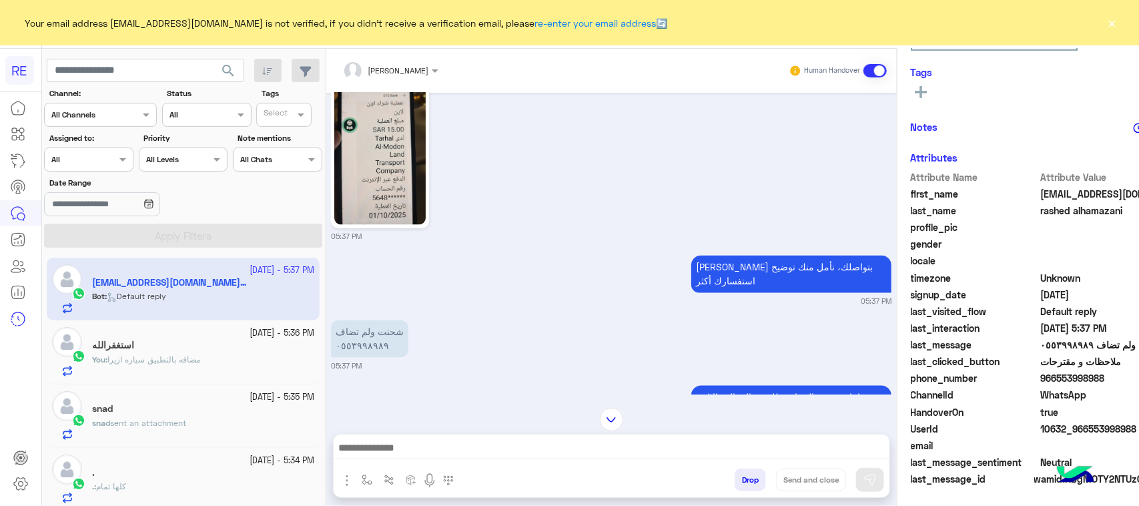
scroll to position [1026, 0]
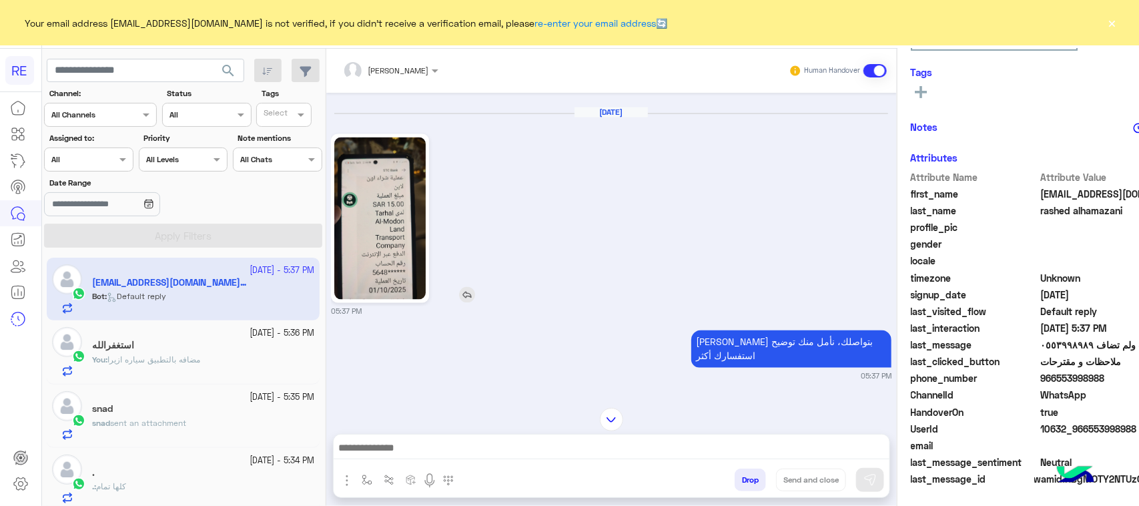
click at [366, 212] on img at bounding box center [379, 218] width 91 height 162
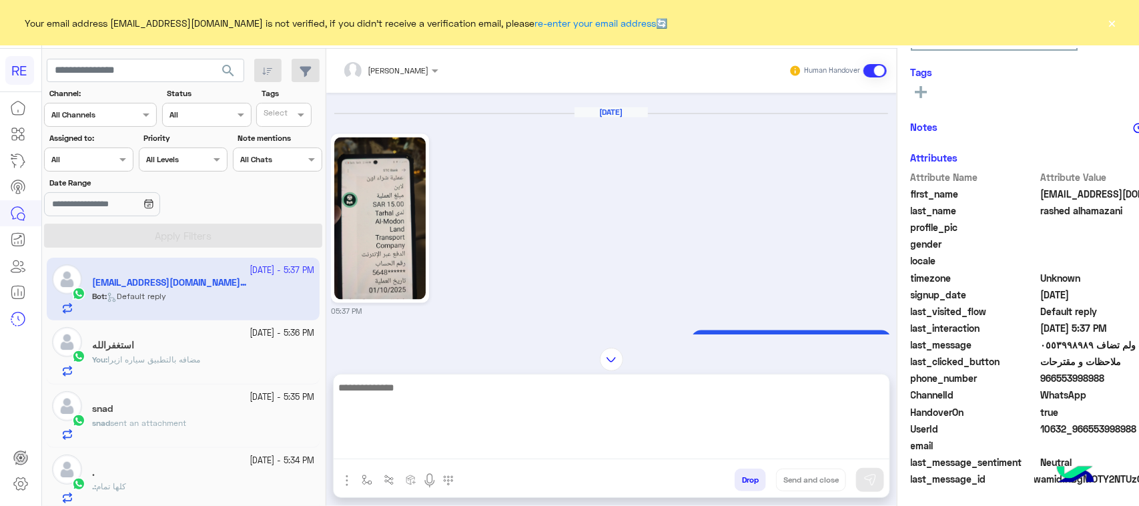
click at [447, 438] on textarea at bounding box center [612, 419] width 556 height 80
type textarea "********"
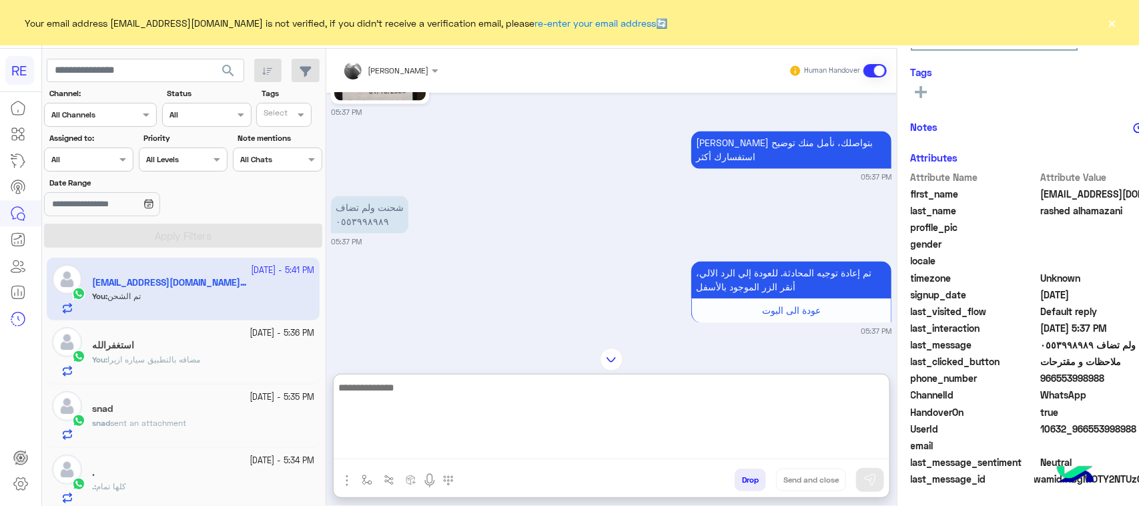
scroll to position [1255, 0]
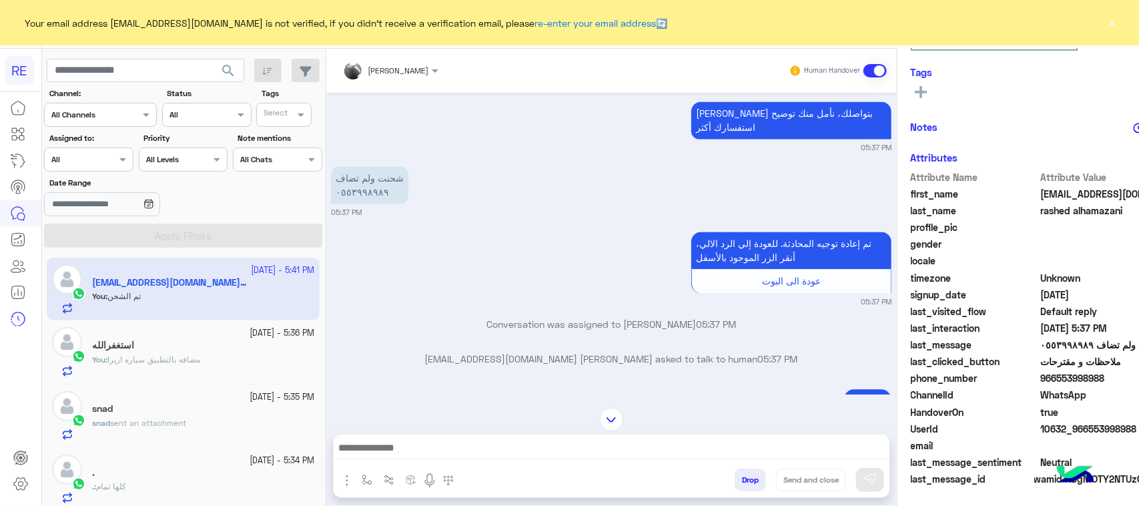
click at [595, 361] on div "[PERSON_NAME] Human Handover [DATE] اختيار أي: 08:13 PM ملاحظات و مقترحات 08:13…" at bounding box center [611, 280] width 571 height 462
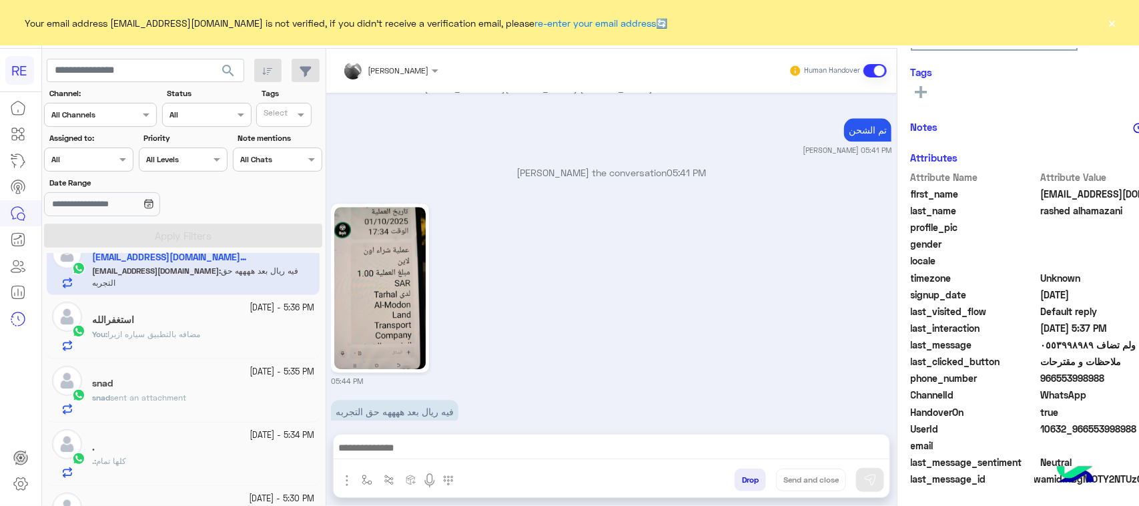
scroll to position [0, 0]
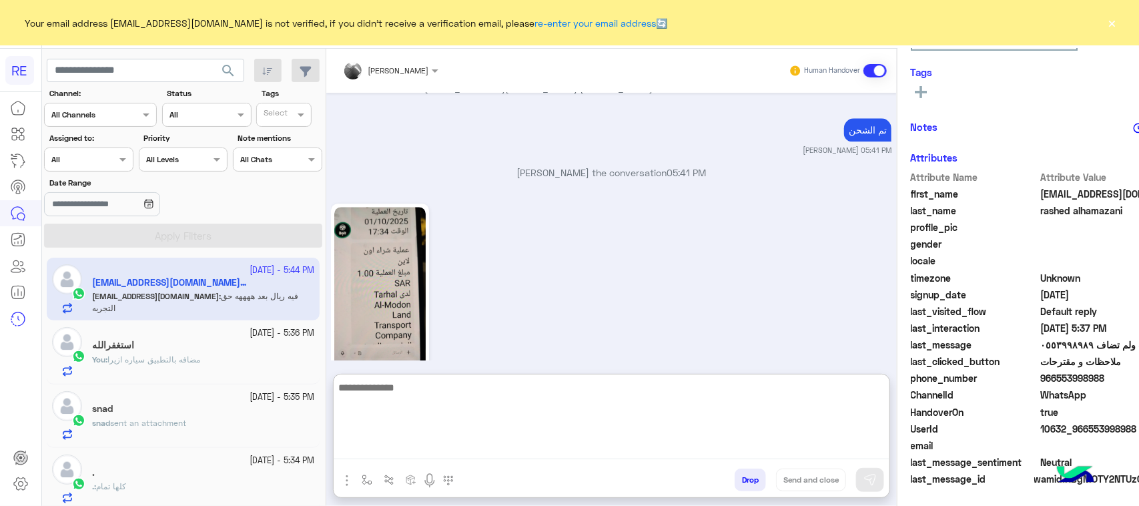
click at [399, 447] on textarea at bounding box center [612, 419] width 556 height 80
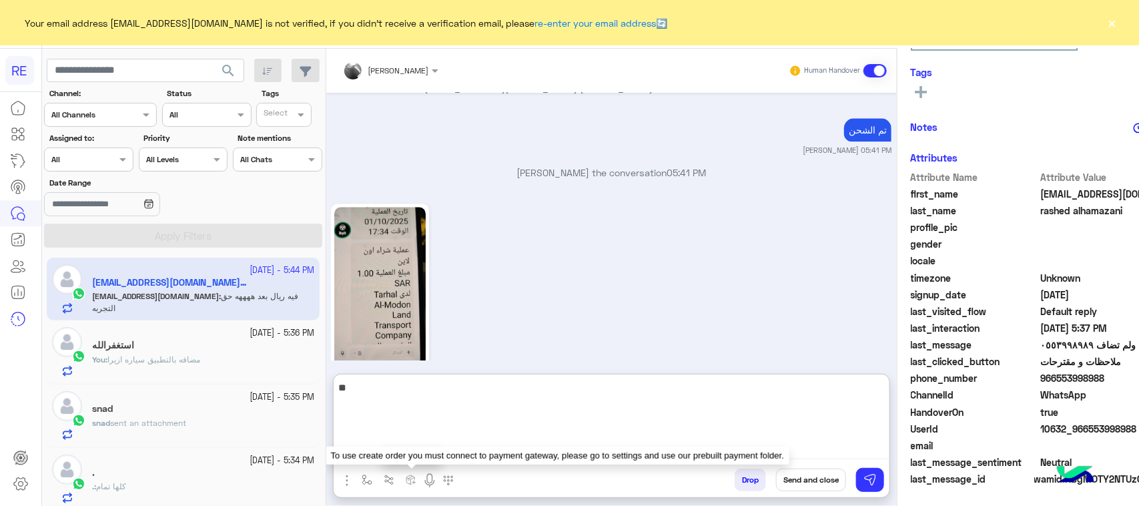
type textarea "**"
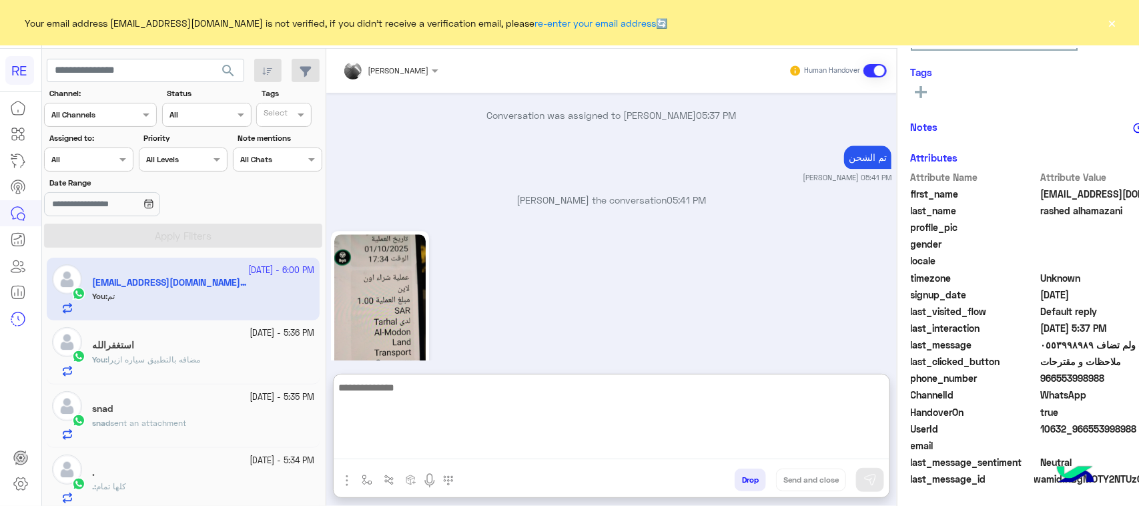
scroll to position [1637, 0]
